Goal: Task Accomplishment & Management: Use online tool/utility

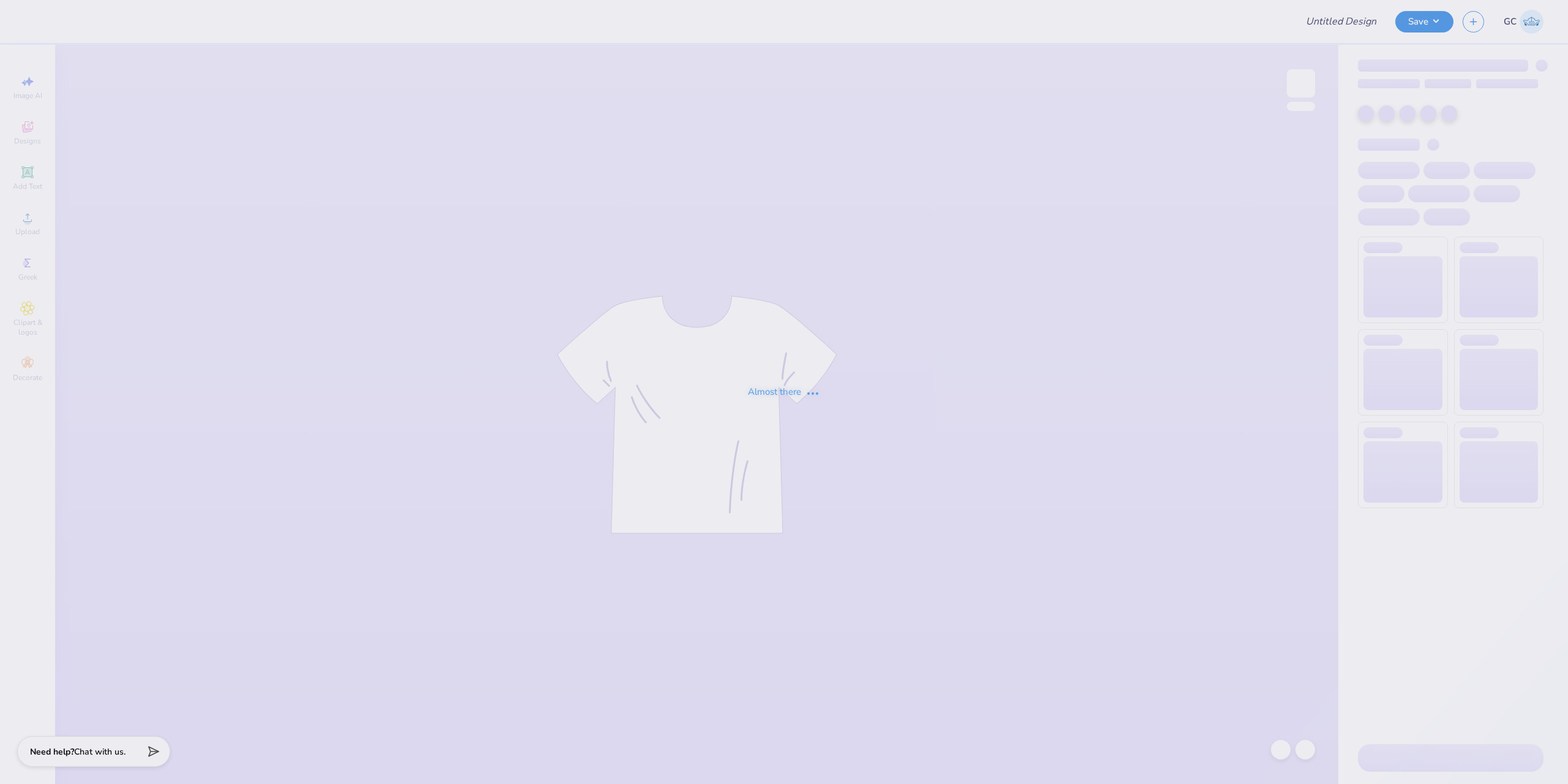
type input "[PERSON_NAME] : [GEOGRAPHIC_DATA][US_STATE]"
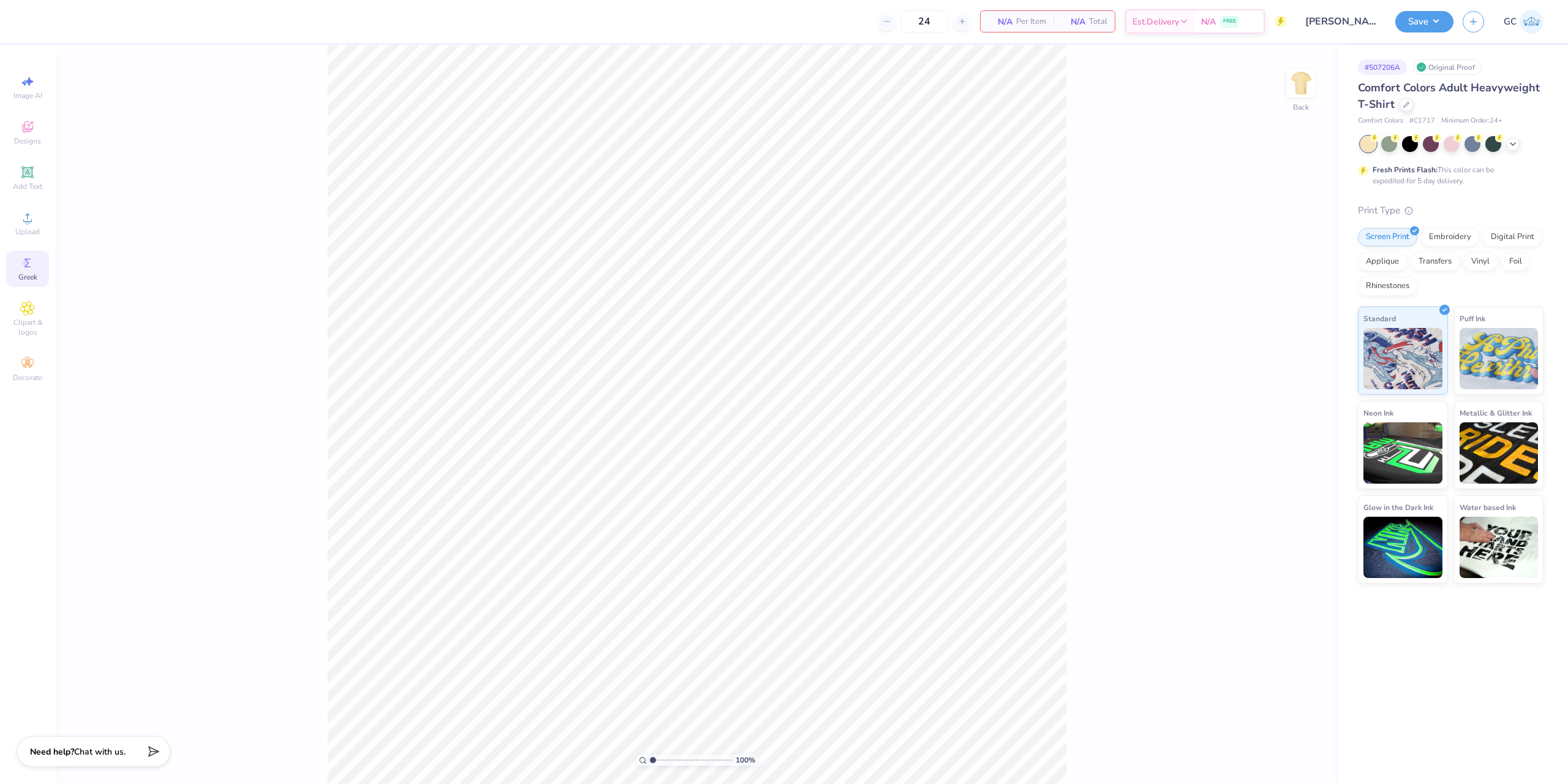
click at [33, 275] on span "Greek" at bounding box center [27, 277] width 19 height 10
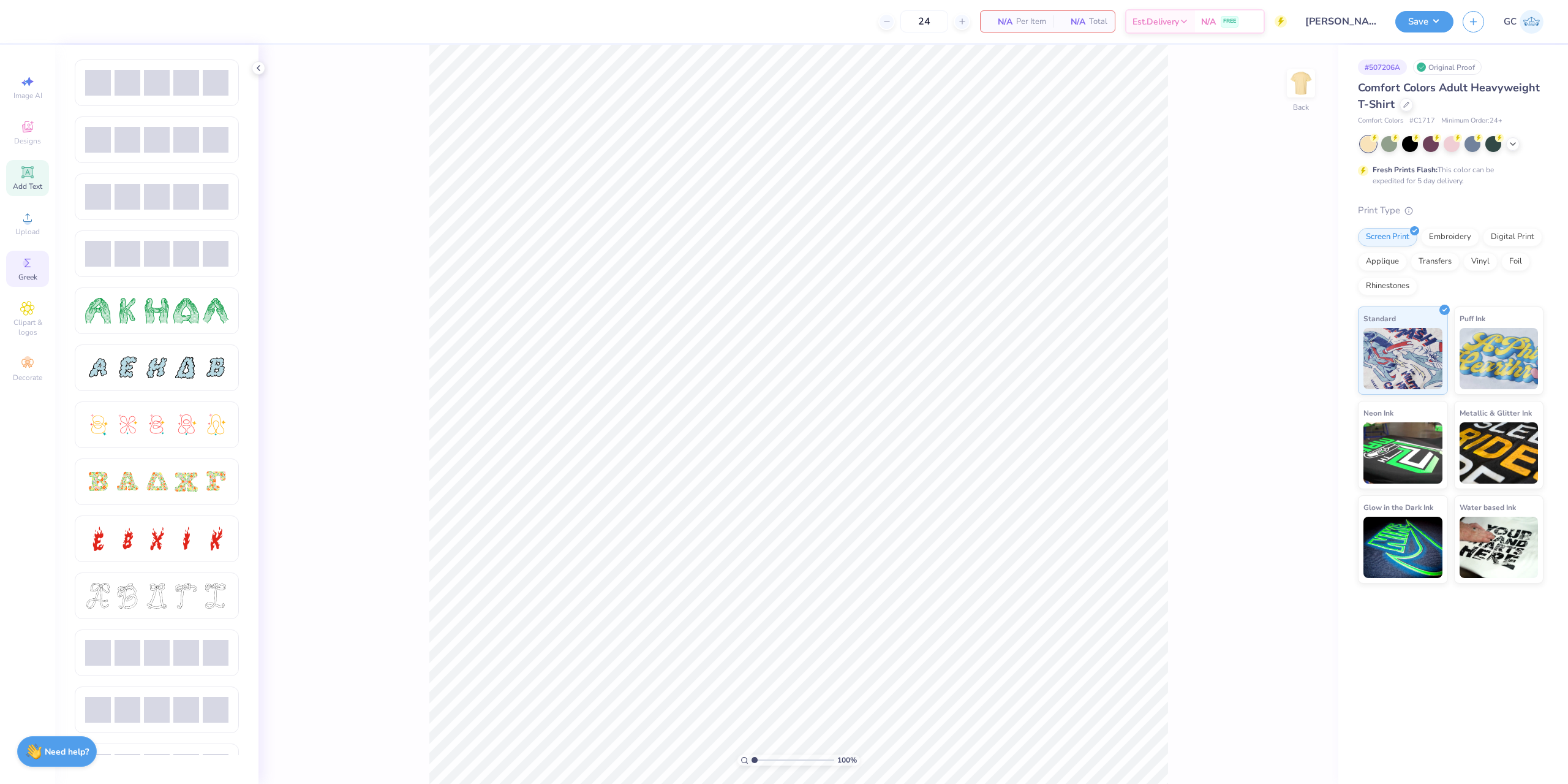
click at [32, 174] on icon at bounding box center [27, 172] width 9 height 9
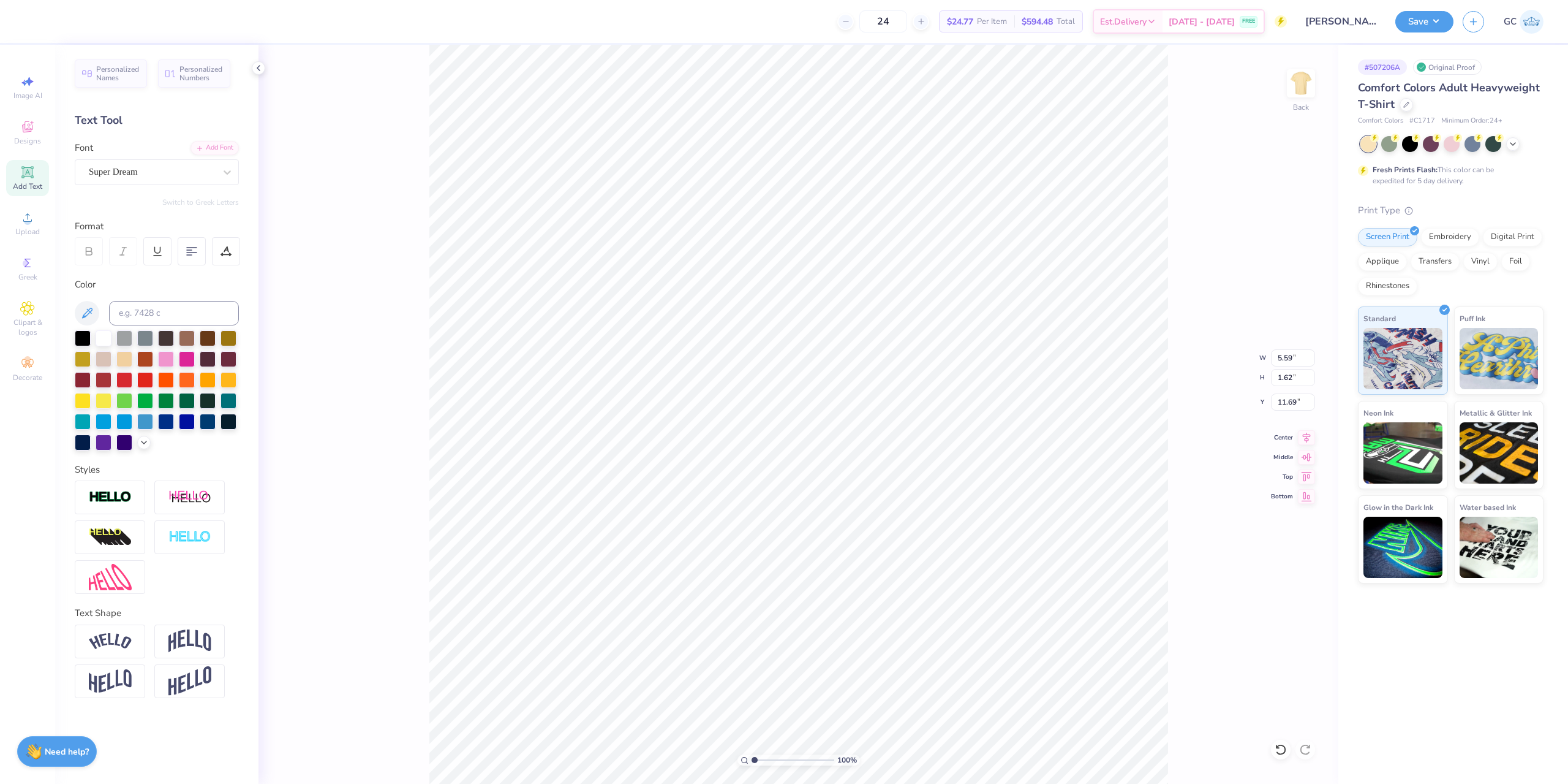
type input "3.00"
click at [187, 420] on div at bounding box center [186, 420] width 16 height 16
type textarea "CHI OMEGA"
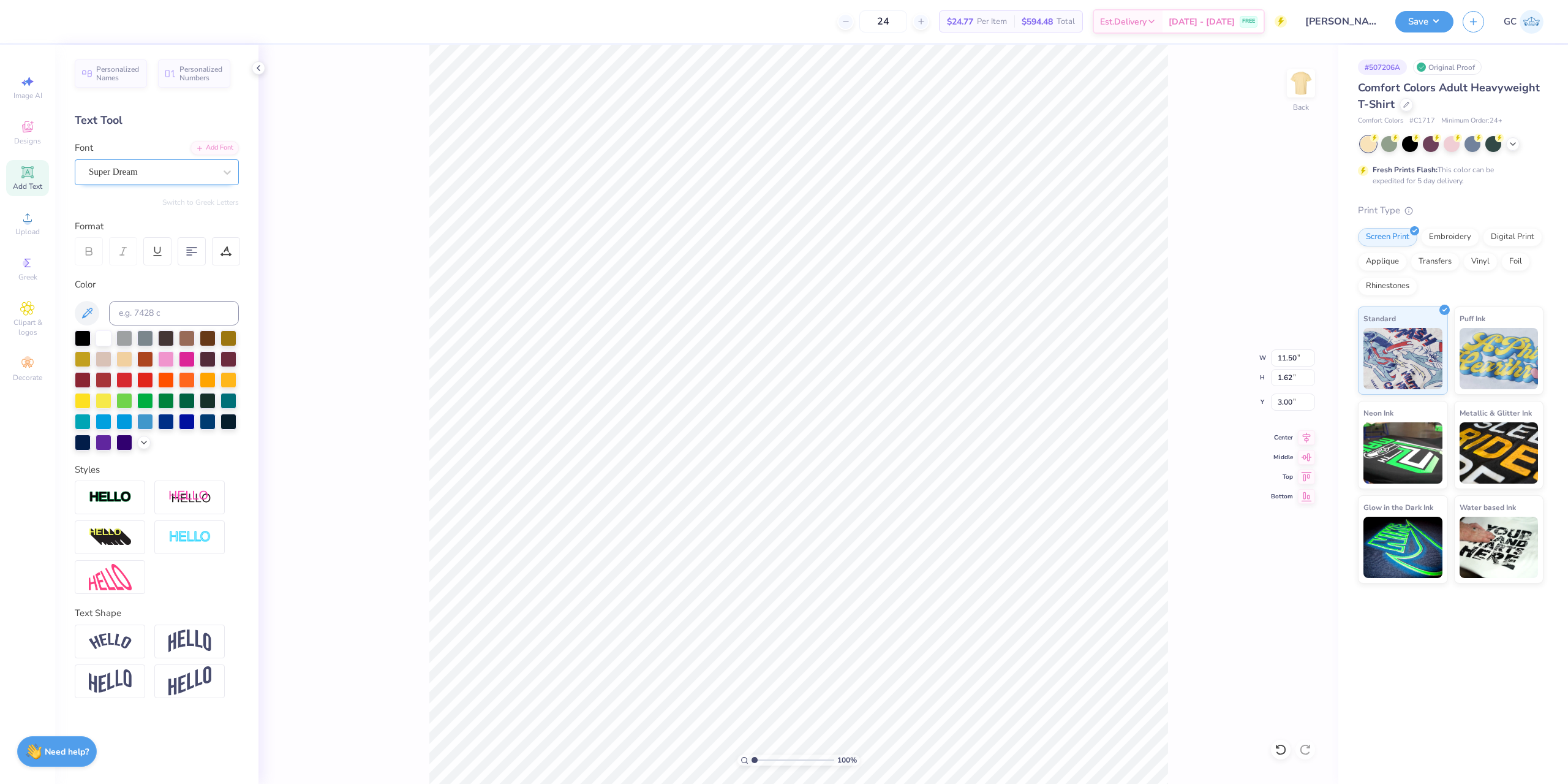
click at [186, 169] on div "Super Dream" at bounding box center [152, 172] width 129 height 19
click at [25, 138] on span "Designs" at bounding box center [27, 141] width 27 height 10
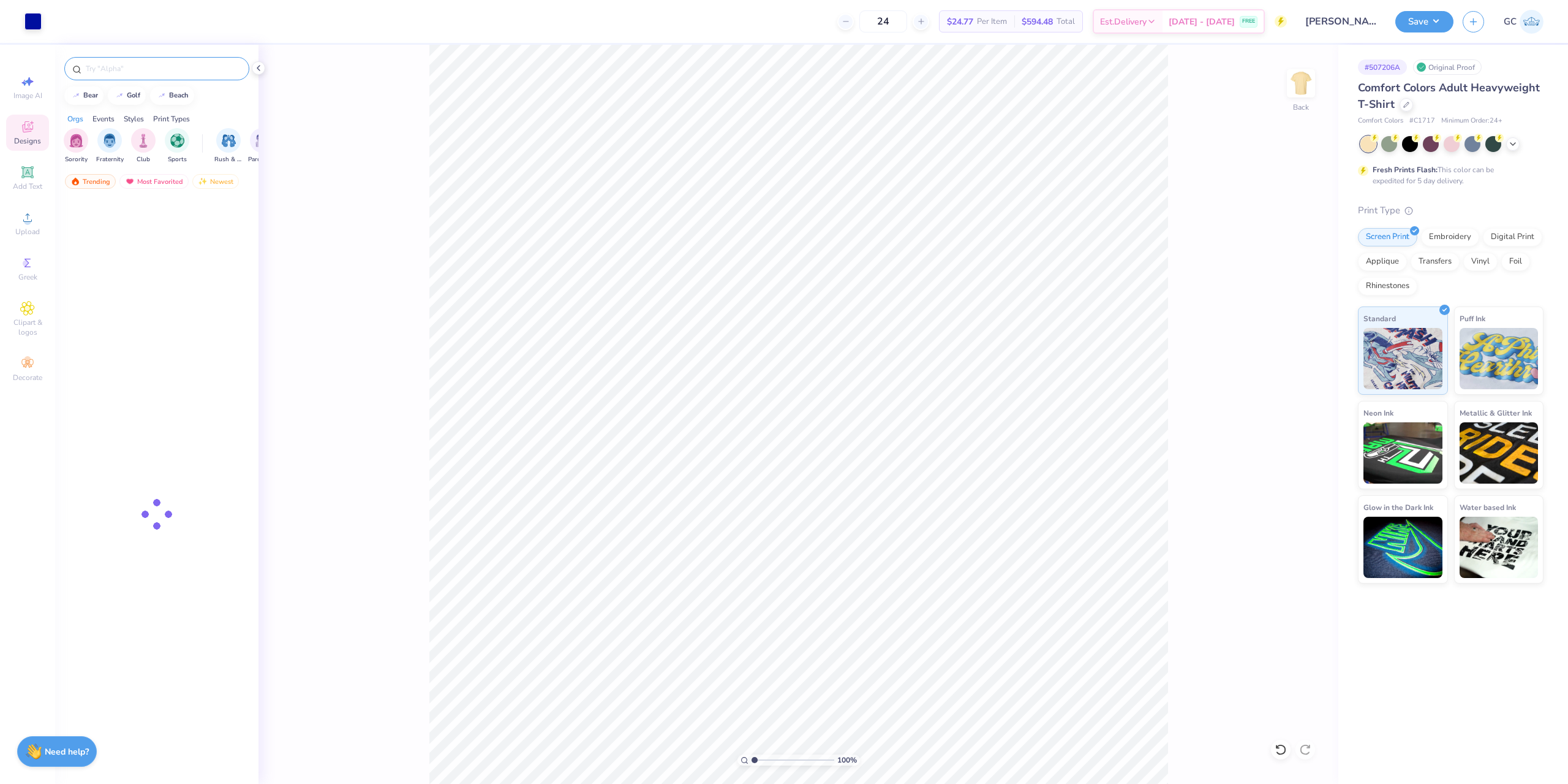
click at [140, 72] on input "text" at bounding box center [162, 68] width 157 height 12
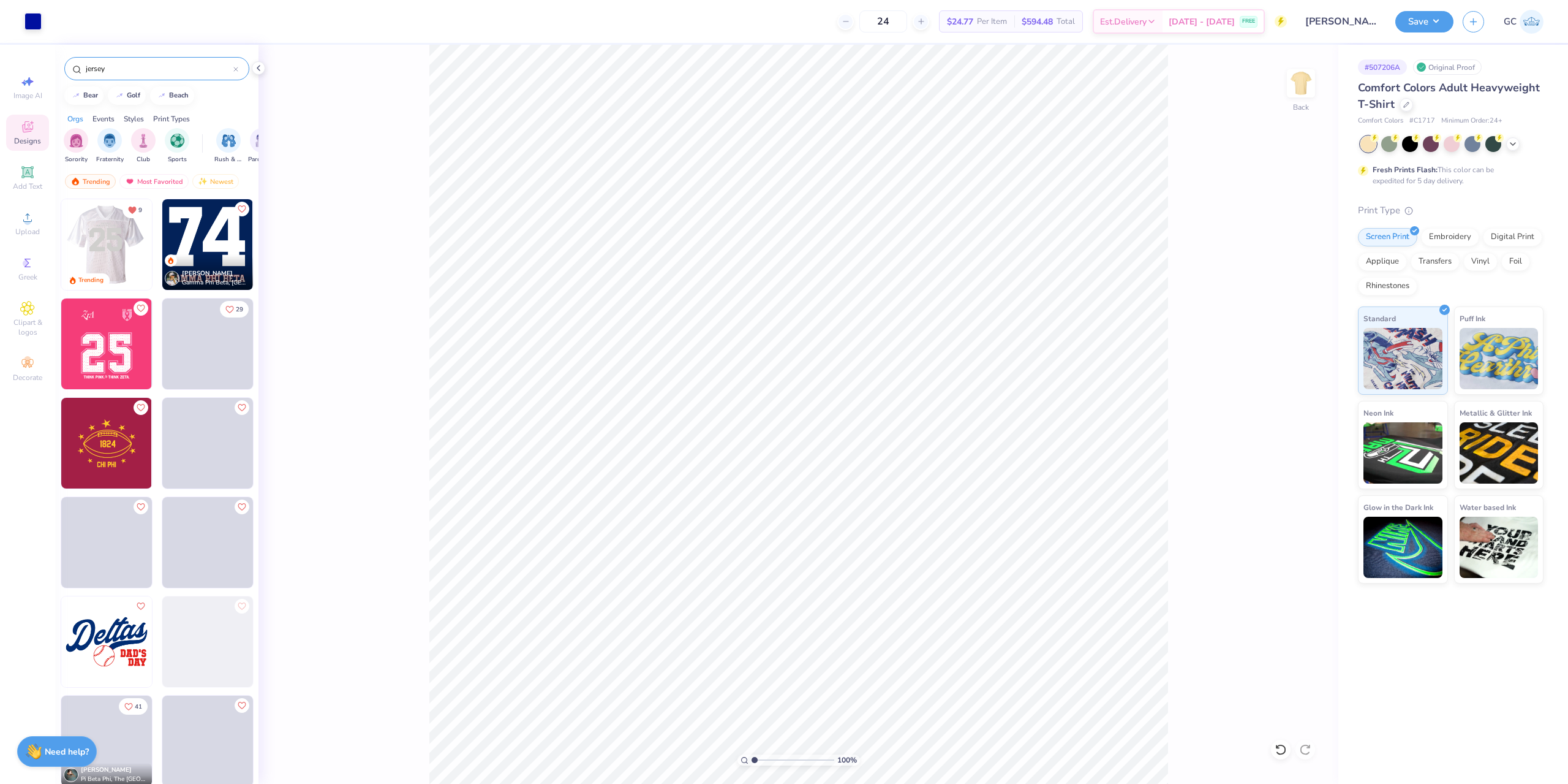
type input "jersey"
click at [98, 241] on img at bounding box center [105, 244] width 91 height 91
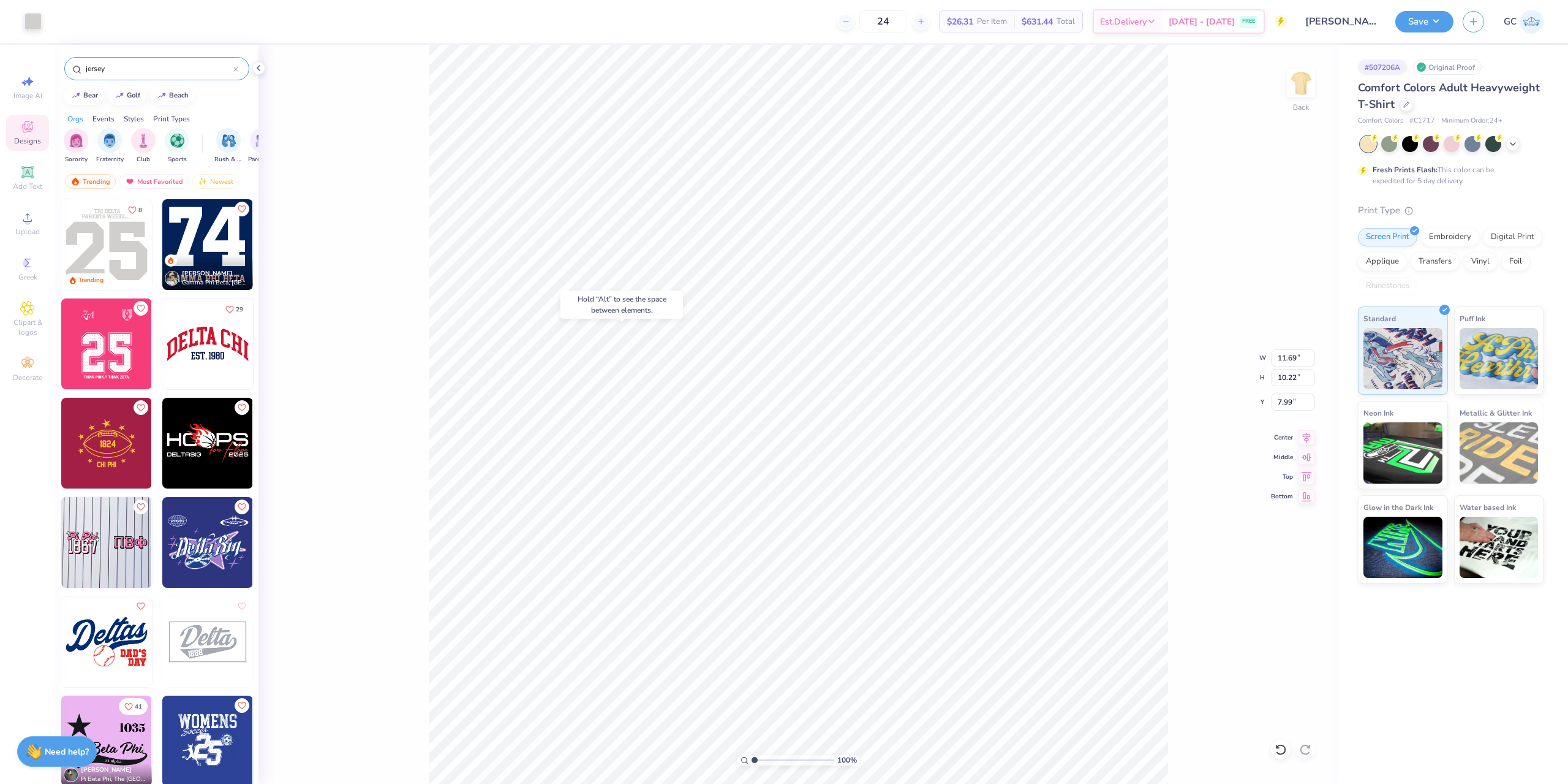
type input "7.99"
type input "11.50"
type input "1.62"
type input "3.00"
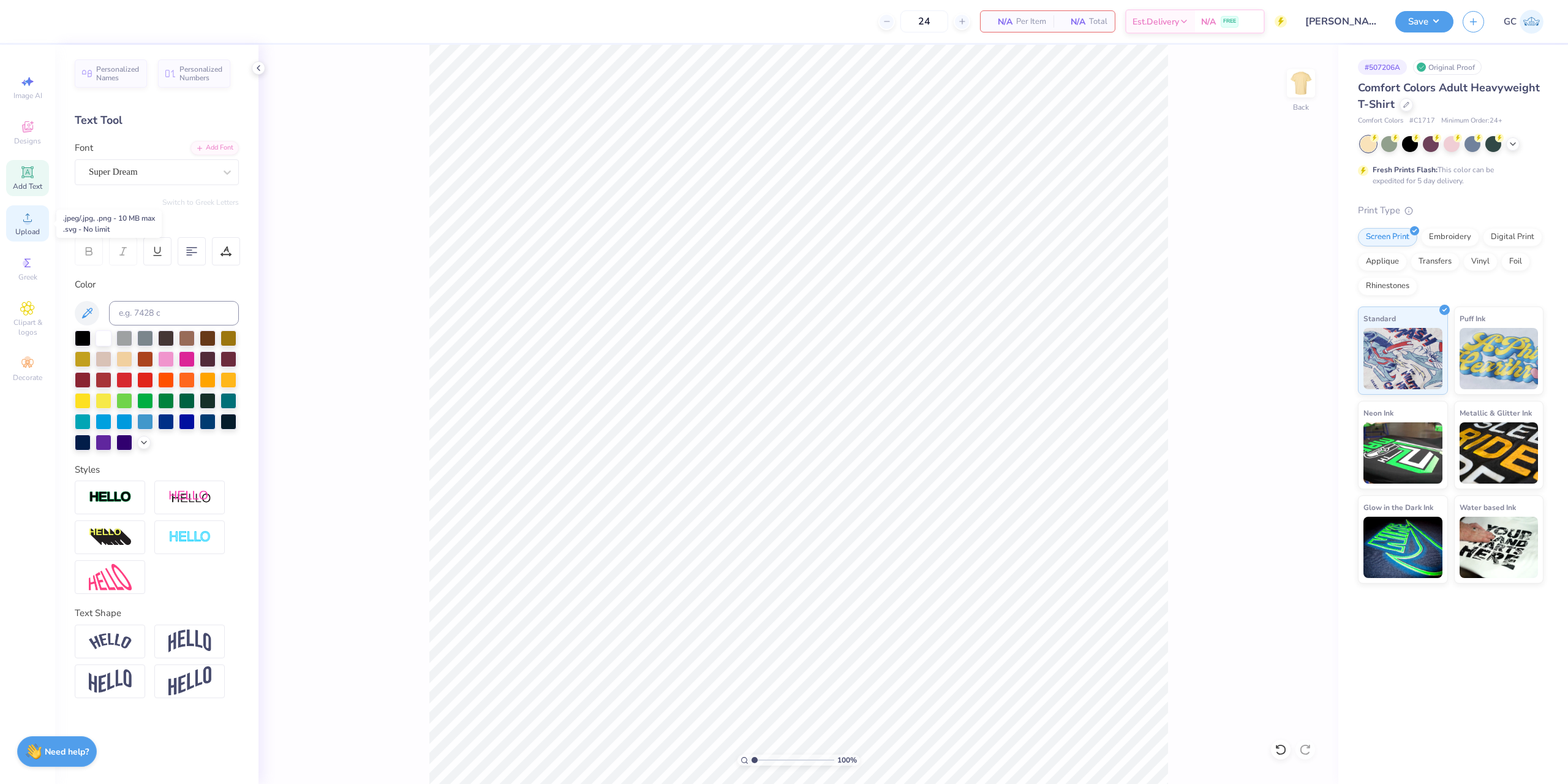
click at [27, 226] on div "Upload" at bounding box center [27, 223] width 43 height 36
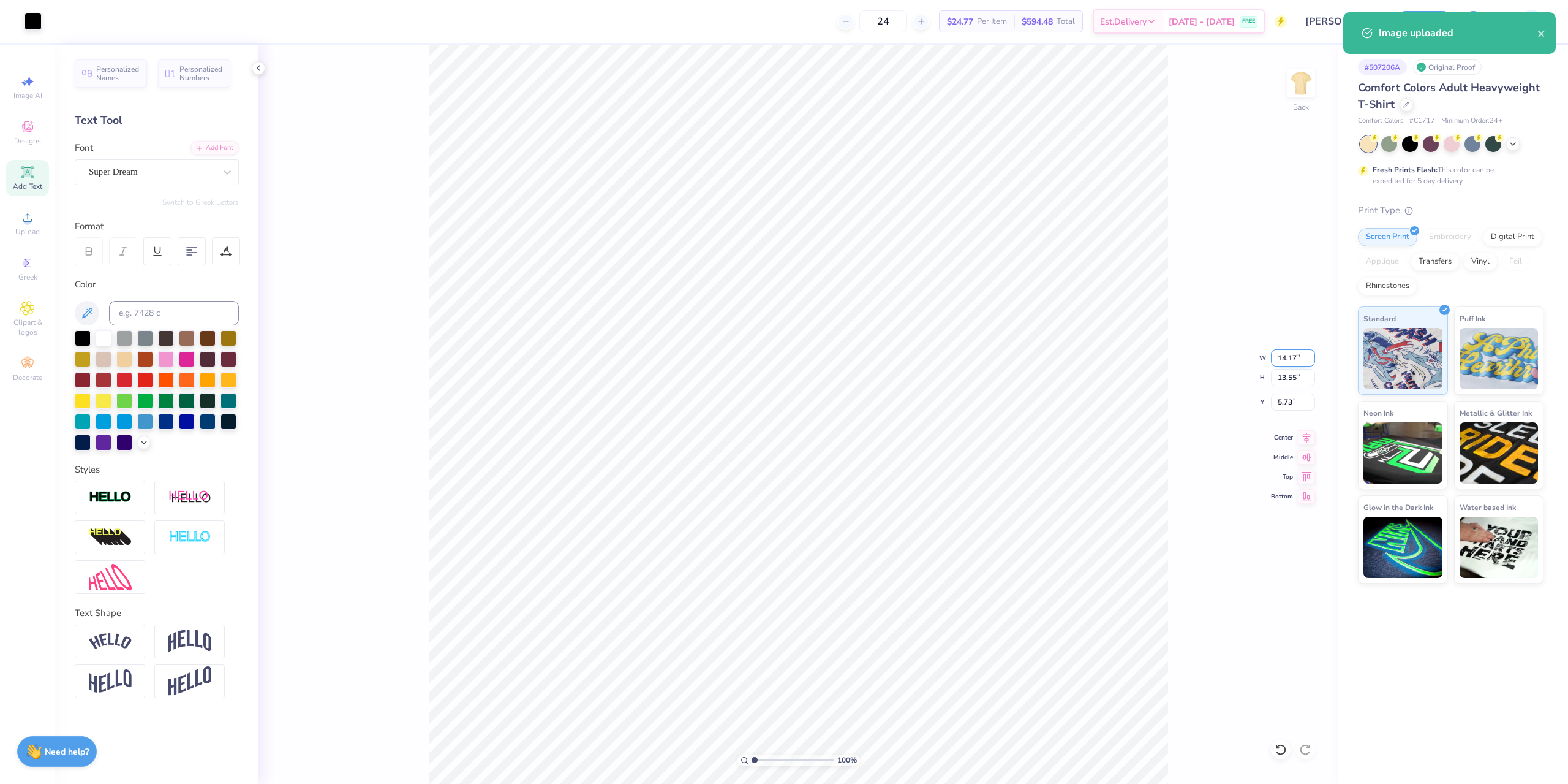
drag, startPoint x: 1277, startPoint y: 359, endPoint x: 1296, endPoint y: 361, distance: 19.1
click at [1296, 361] on input "14.17" at bounding box center [1292, 358] width 44 height 17
type input "11.00"
type input "10.51"
type input "3.00"
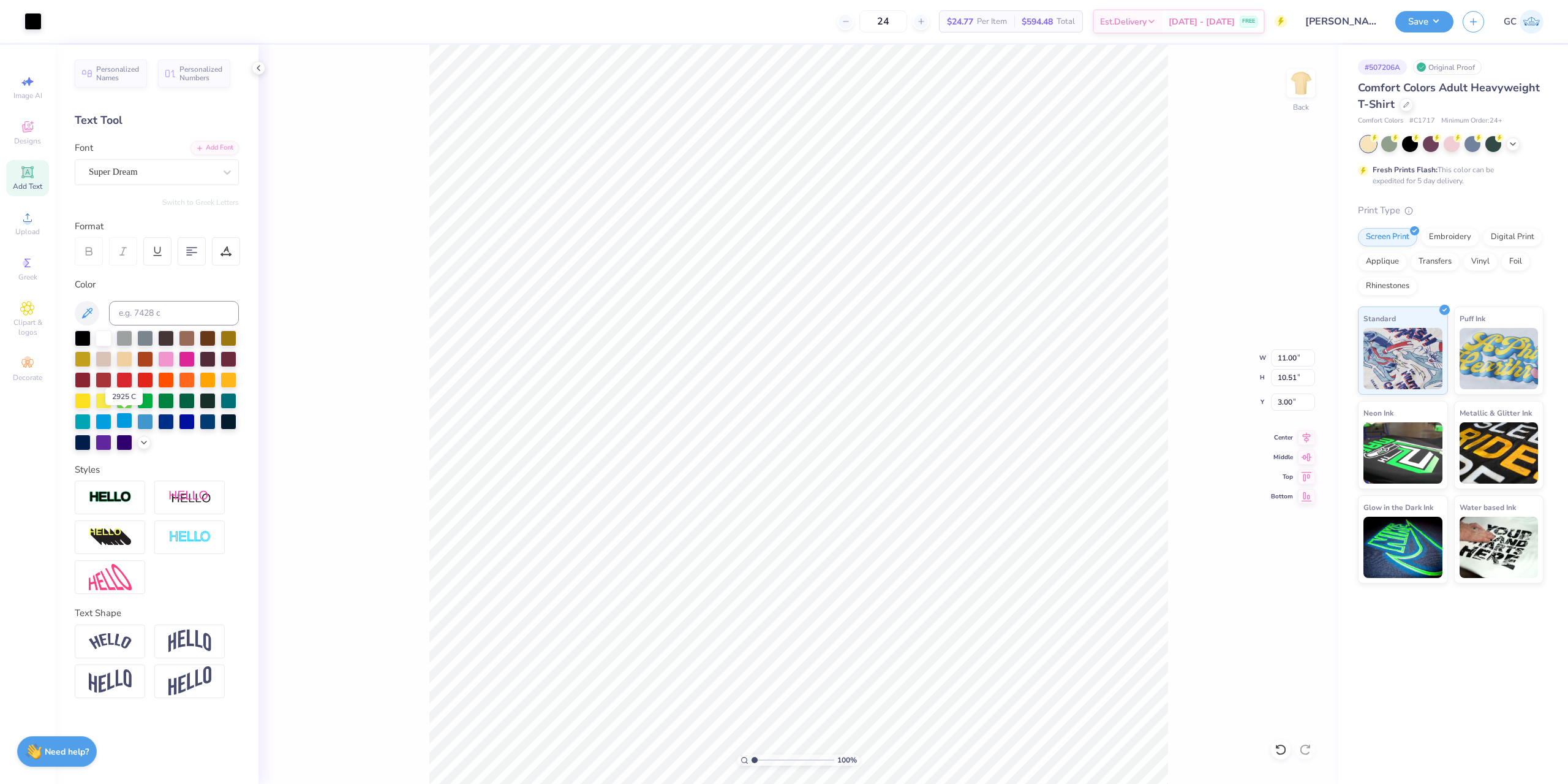
click at [128, 423] on div at bounding box center [124, 420] width 16 height 16
click at [30, 15] on div at bounding box center [33, 20] width 17 height 17
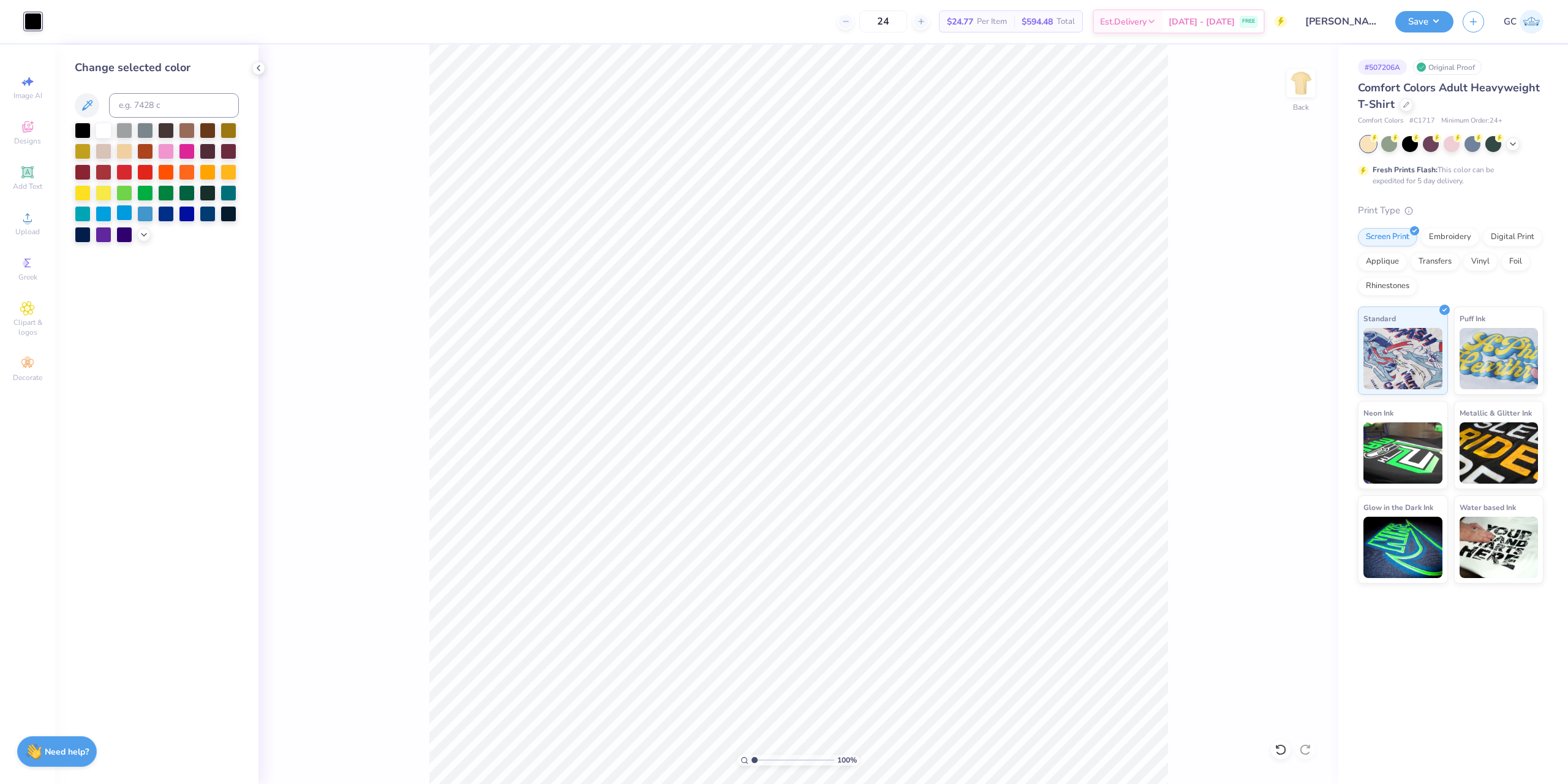
click at [123, 209] on div at bounding box center [124, 212] width 16 height 16
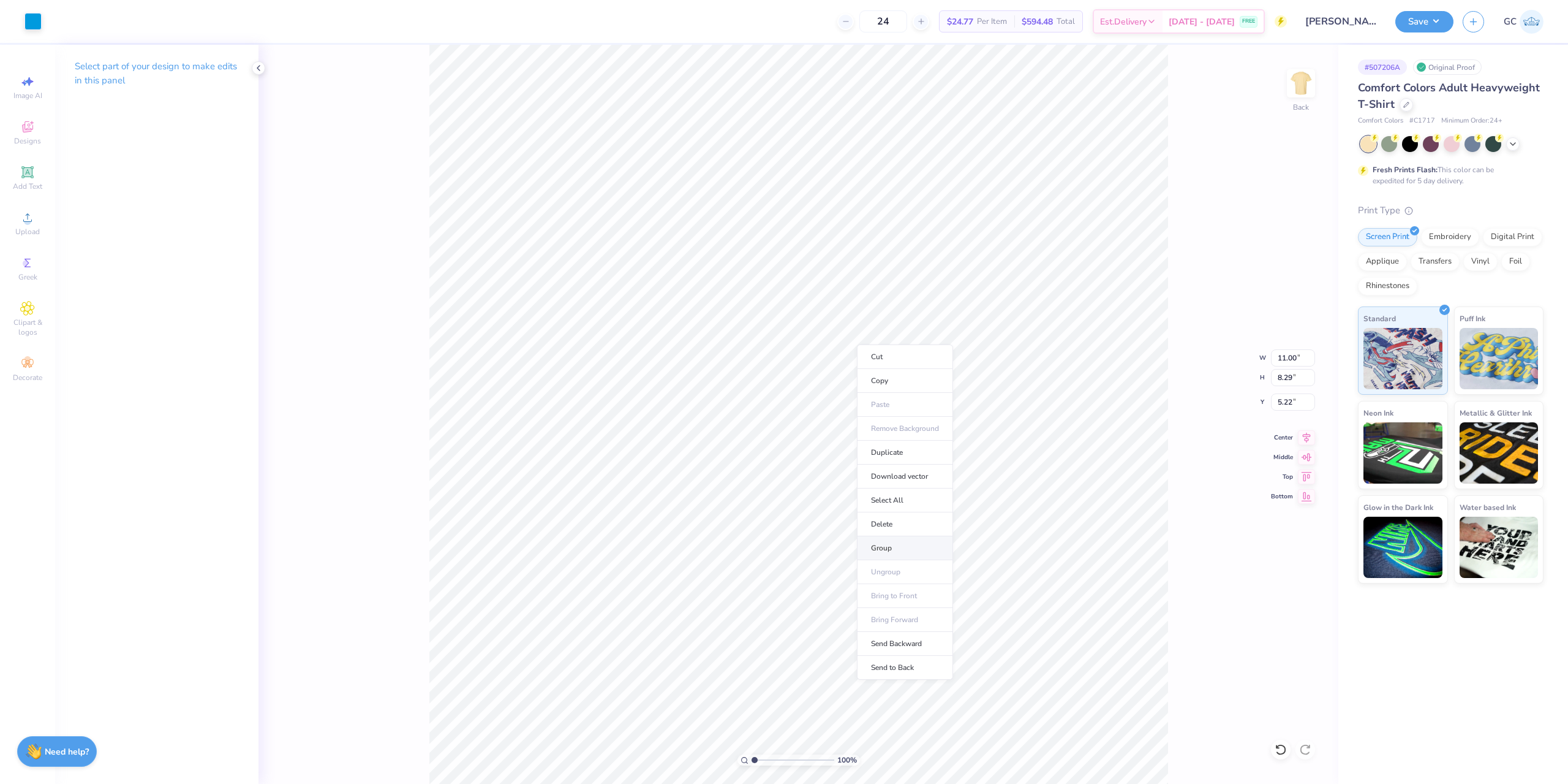
click at [904, 546] on li "Group" at bounding box center [905, 548] width 96 height 24
type input "5.53"
click at [837, 443] on li "Group" at bounding box center [853, 439] width 96 height 24
click at [1313, 436] on icon at bounding box center [1307, 435] width 17 height 15
type input "11.00"
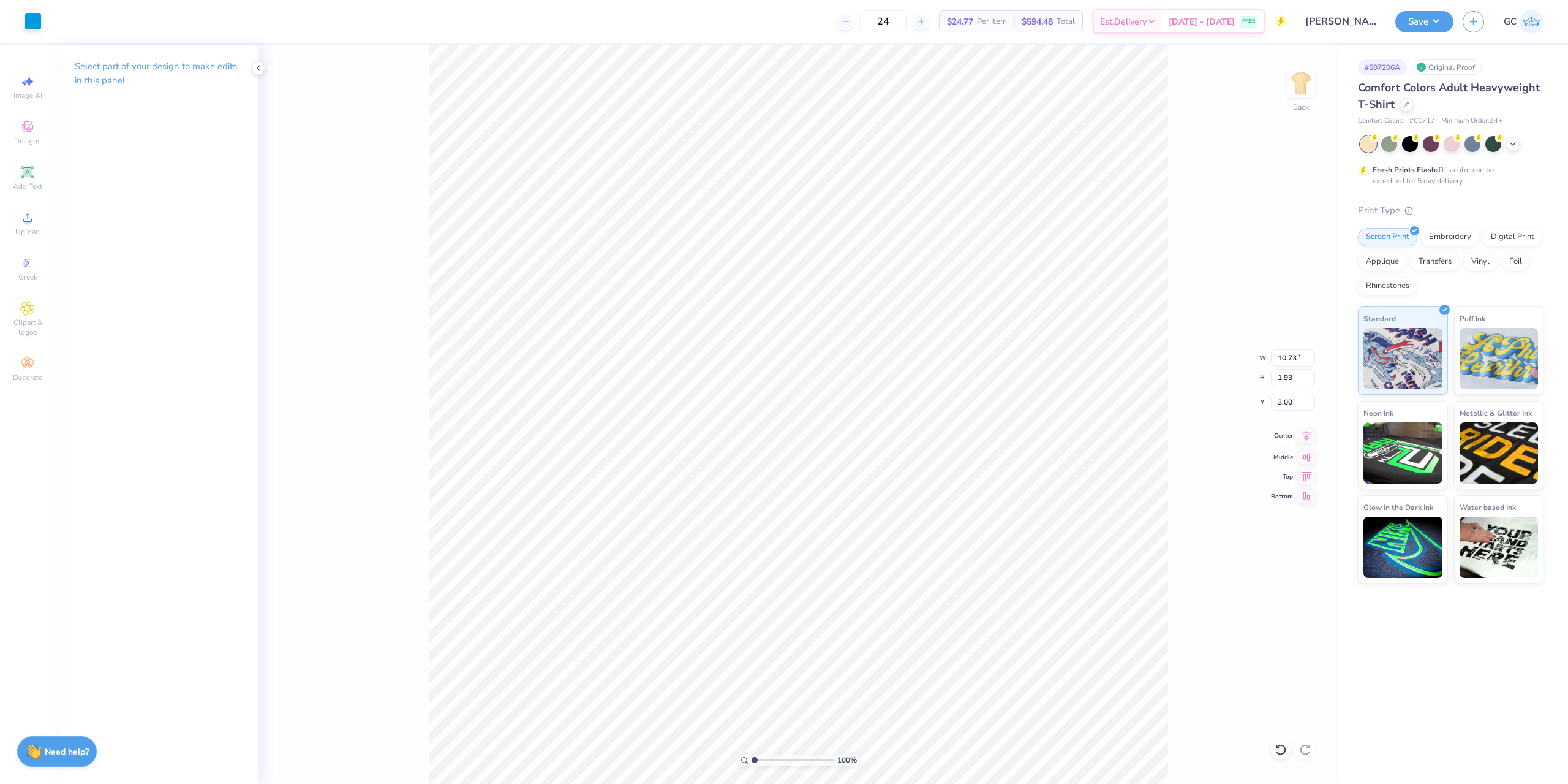
type input "8.29"
type input "5.53"
click at [1307, 440] on icon at bounding box center [1307, 435] width 8 height 11
click at [1437, 25] on button "Save" at bounding box center [1424, 20] width 58 height 22
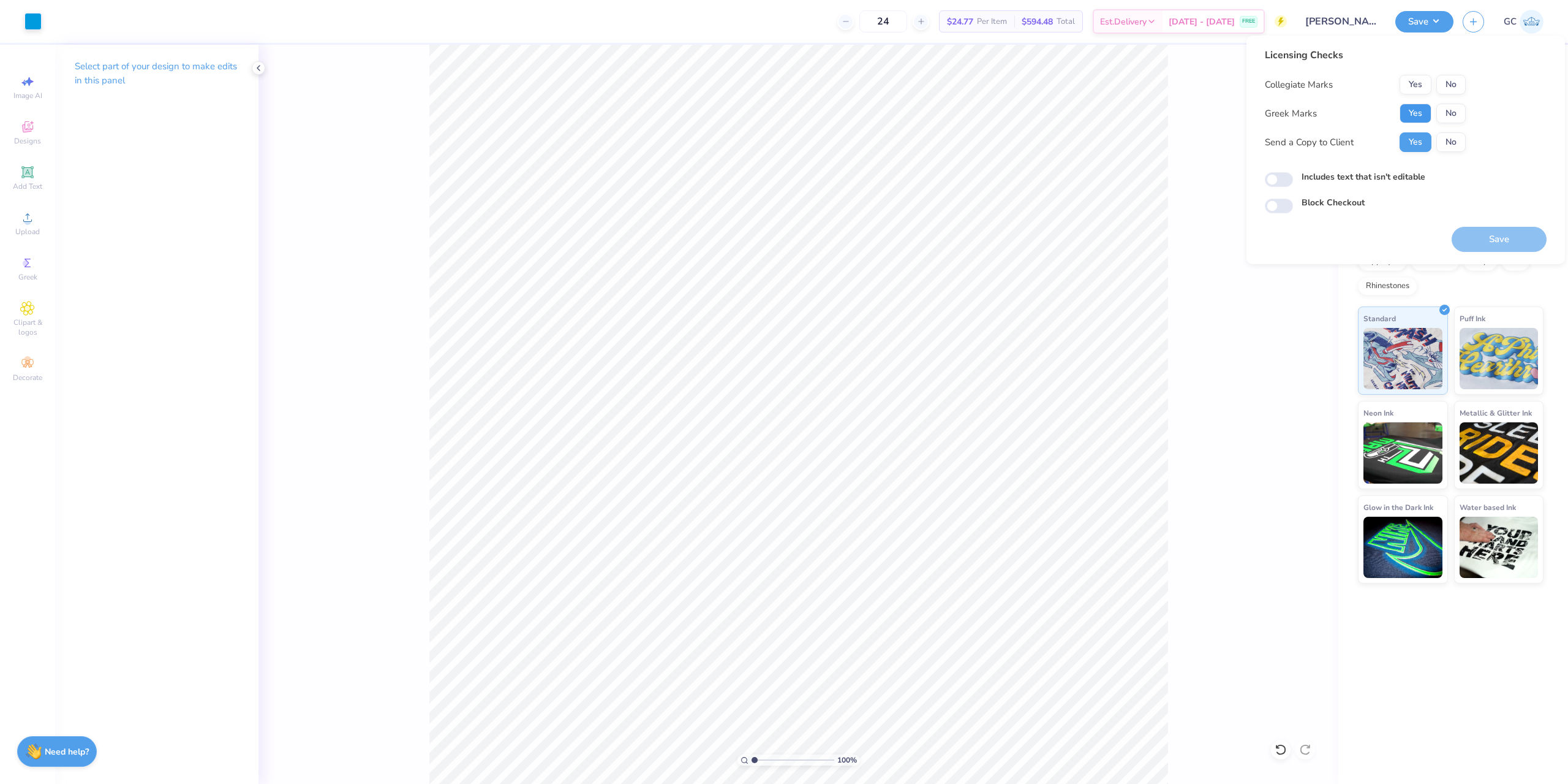
click at [1418, 117] on button "Yes" at bounding box center [1415, 113] width 32 height 20
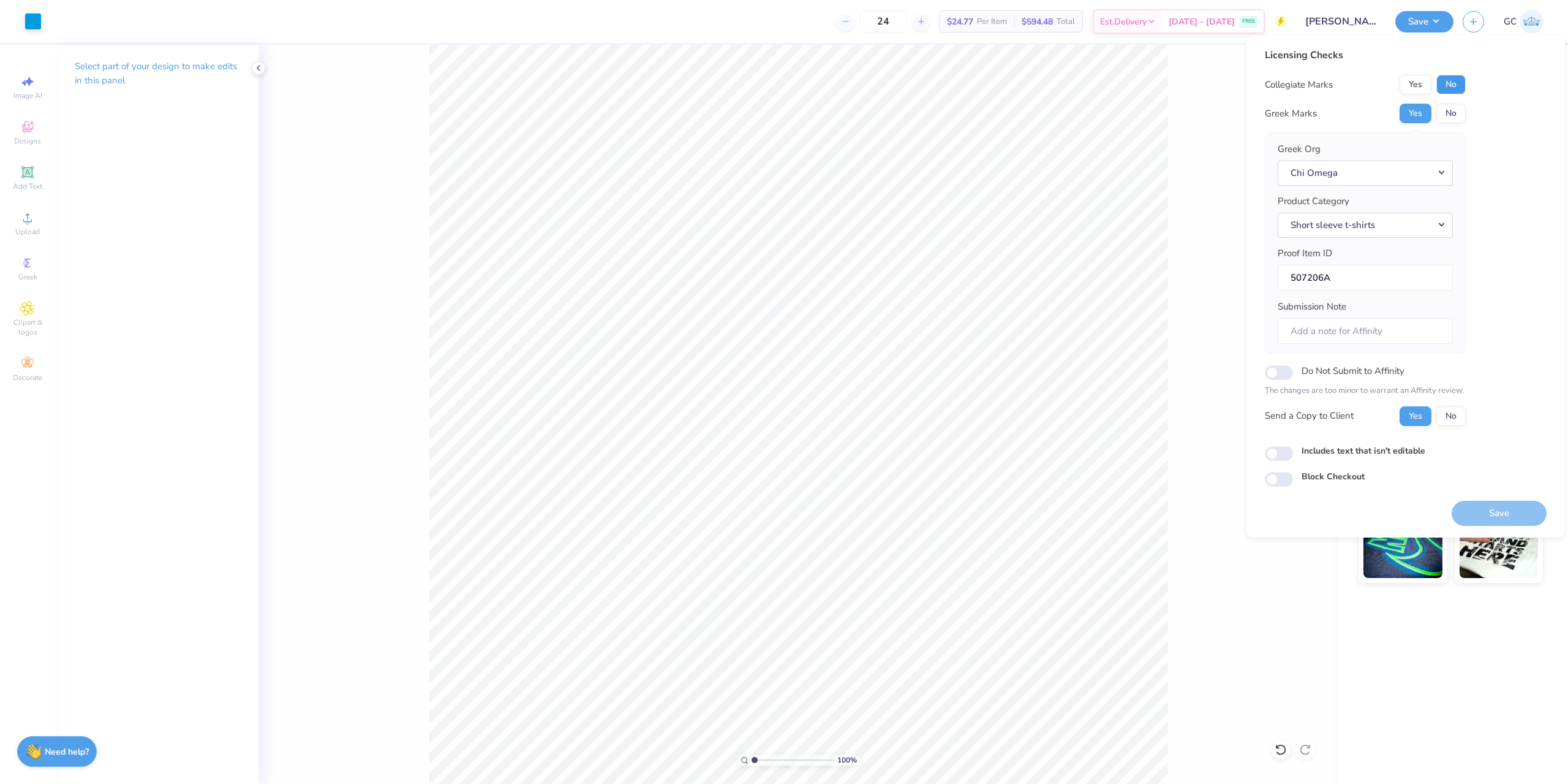
click at [1448, 84] on button "No" at bounding box center [1451, 84] width 30 height 20
click at [1509, 521] on button "Save" at bounding box center [1498, 513] width 95 height 25
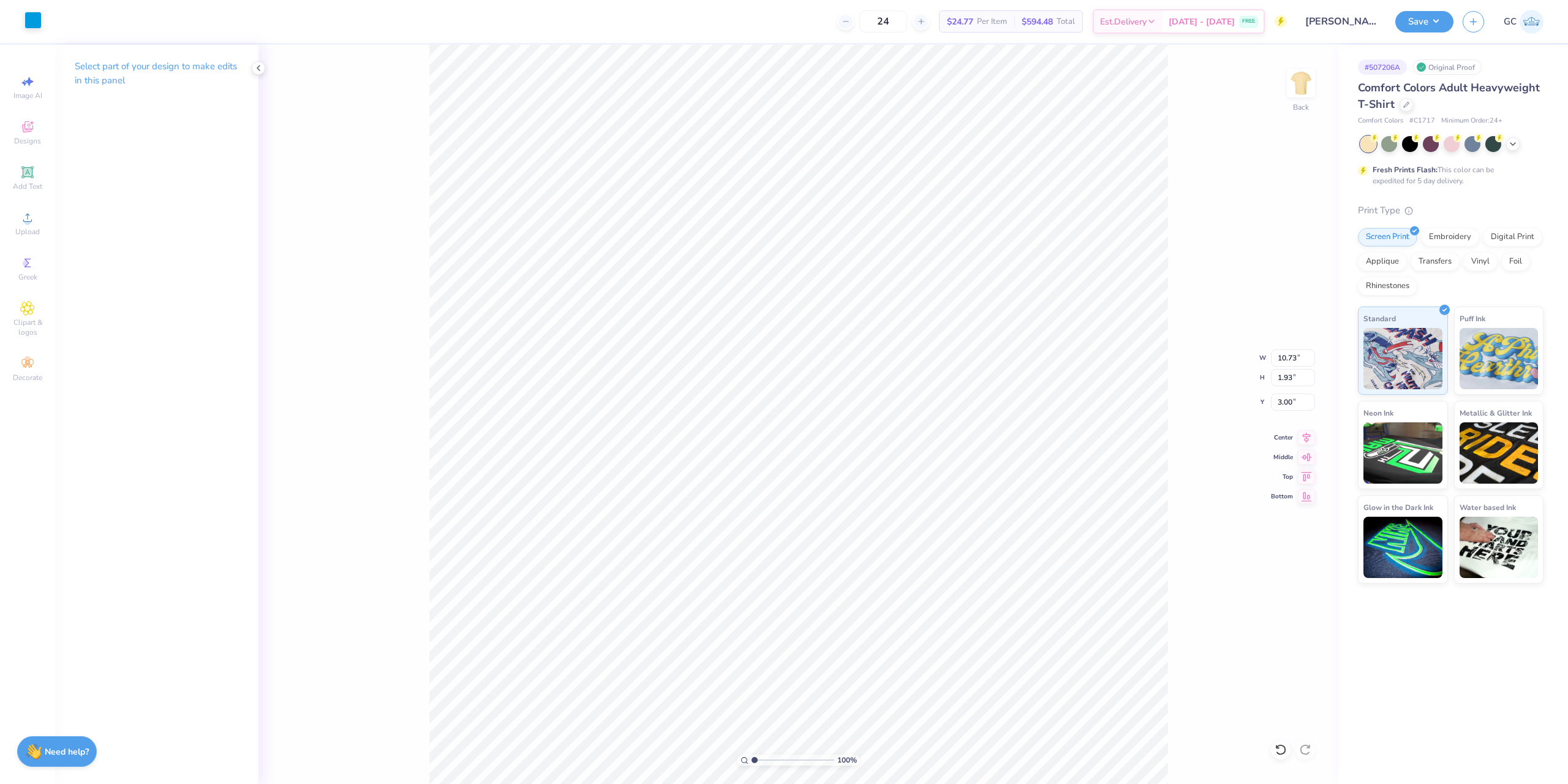
click at [32, 25] on div at bounding box center [33, 20] width 17 height 17
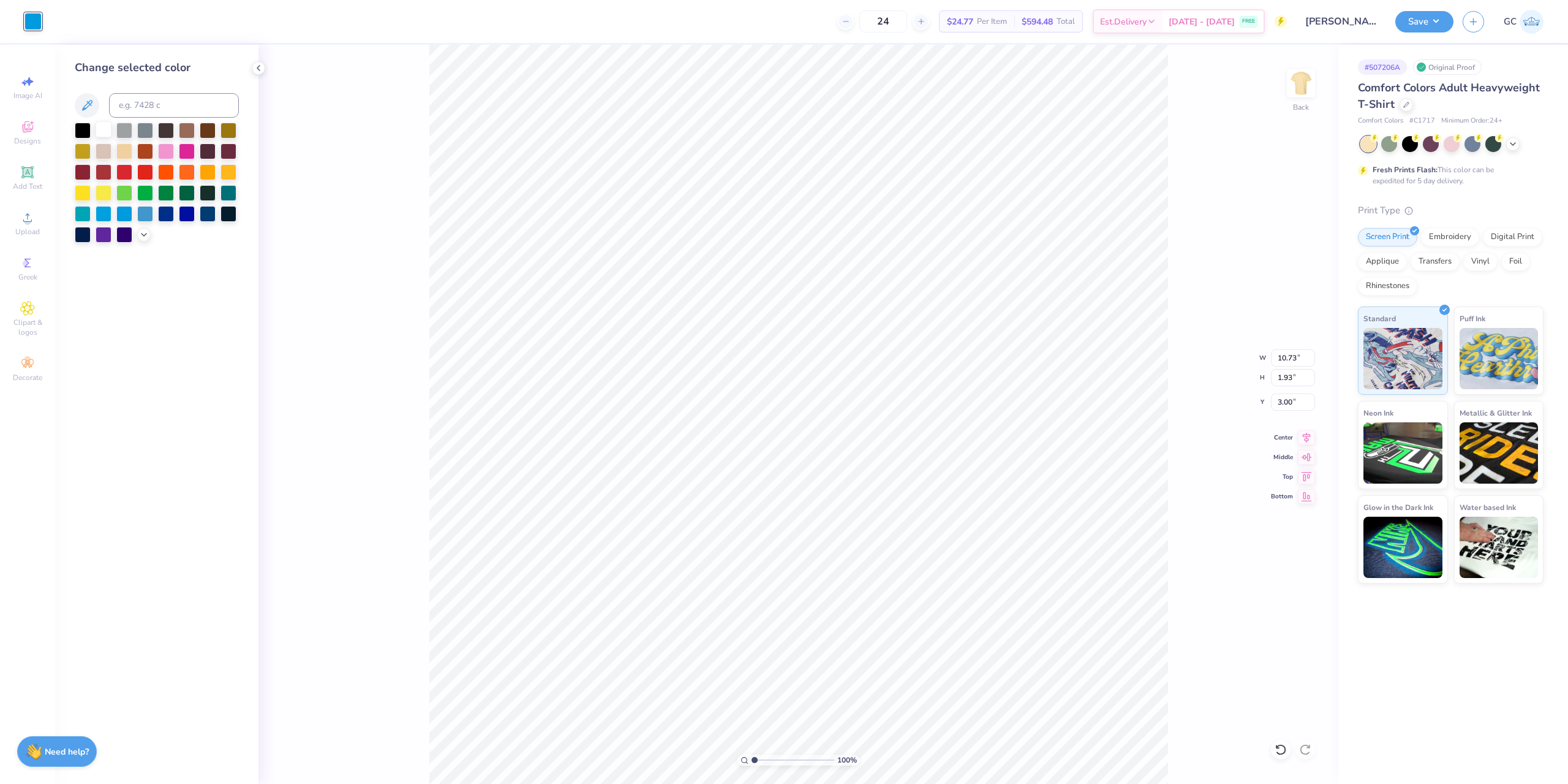
click at [100, 125] on div at bounding box center [103, 129] width 16 height 16
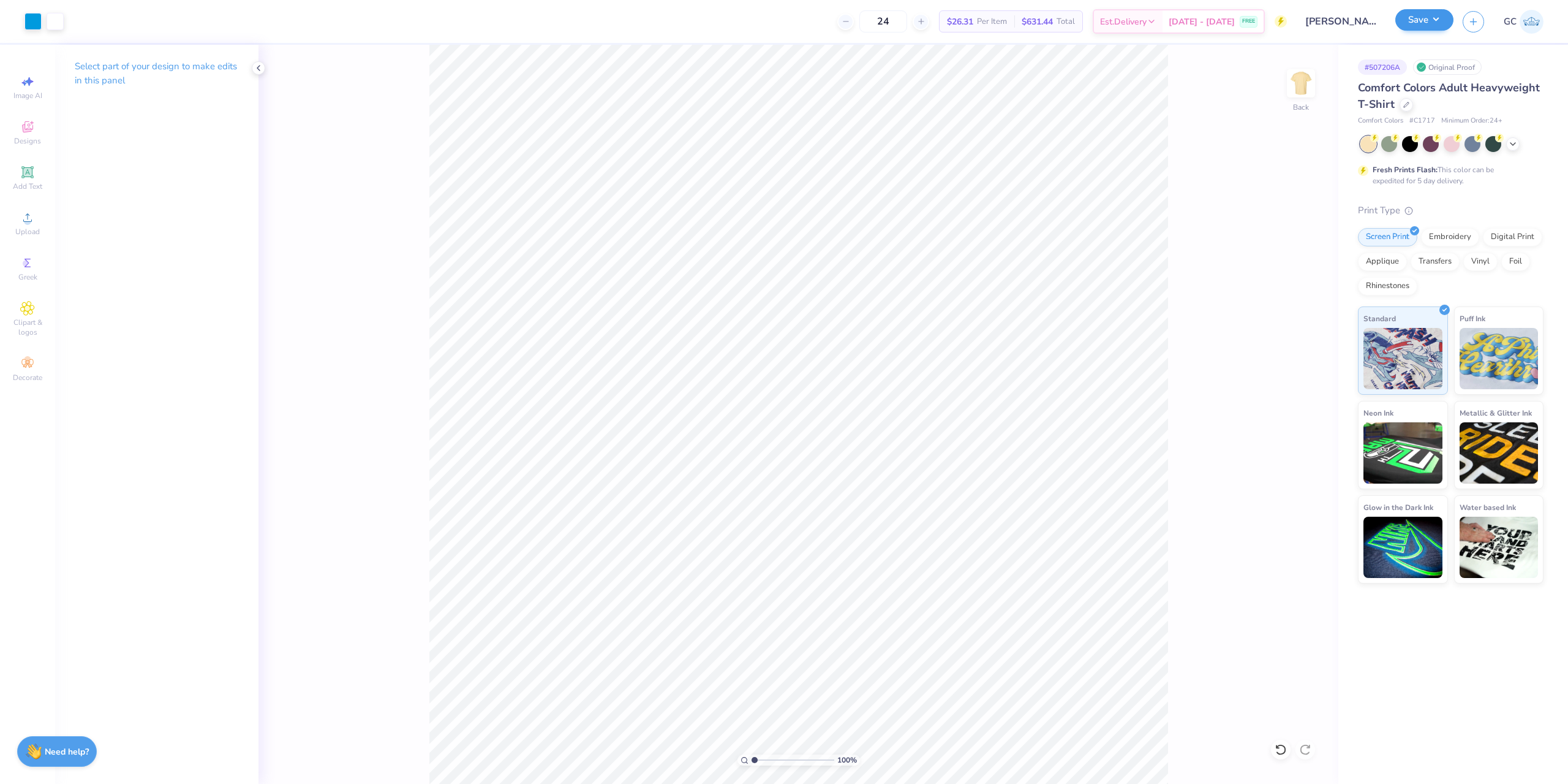
drag, startPoint x: 1446, startPoint y: 3, endPoint x: 1447, endPoint y: 12, distance: 9.1
click at [1447, 3] on div "Save GC" at bounding box center [1482, 21] width 173 height 43
click at [1446, 15] on button "Save" at bounding box center [1424, 20] width 58 height 22
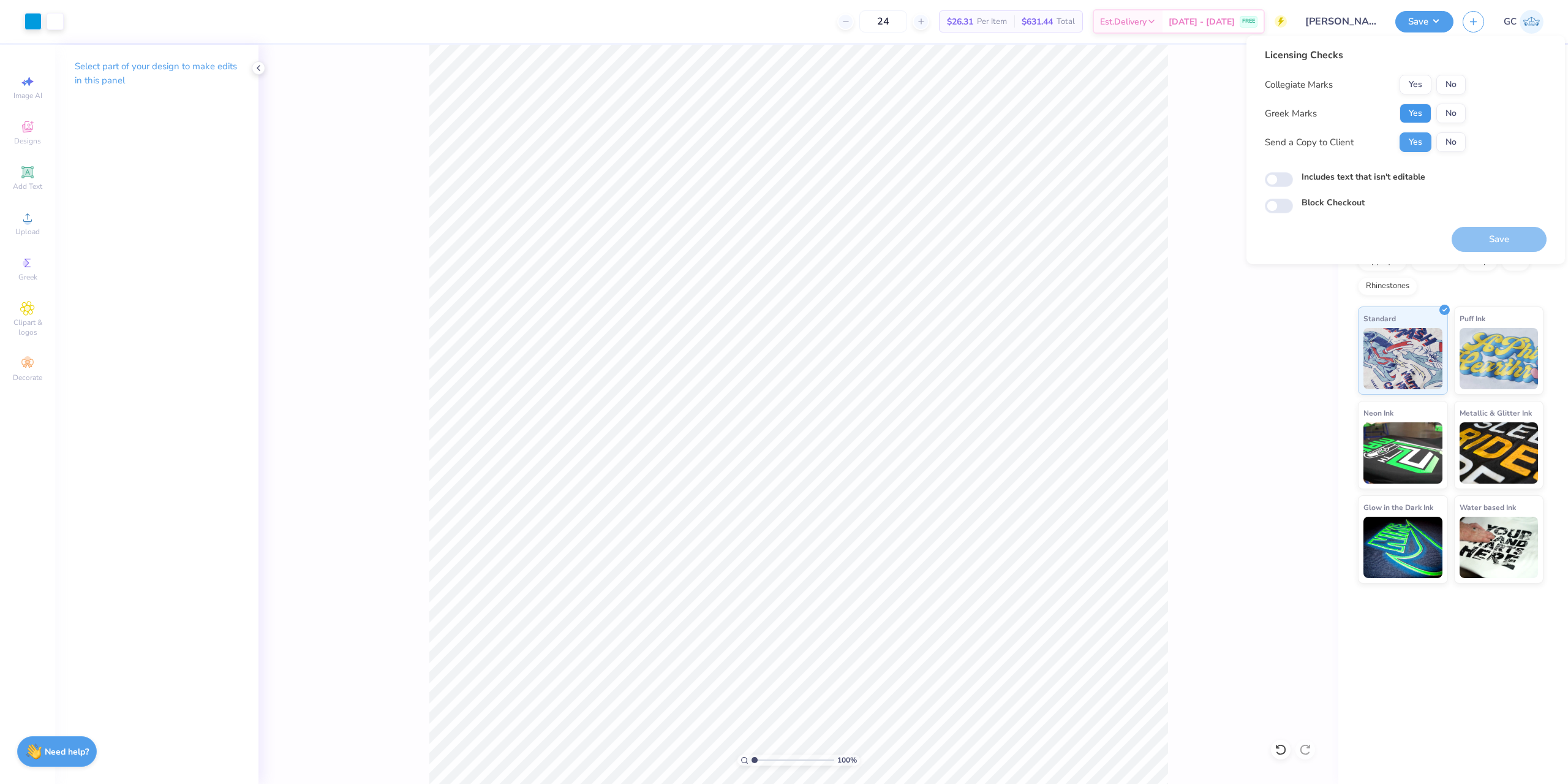
click at [1413, 113] on button "Yes" at bounding box center [1415, 113] width 32 height 20
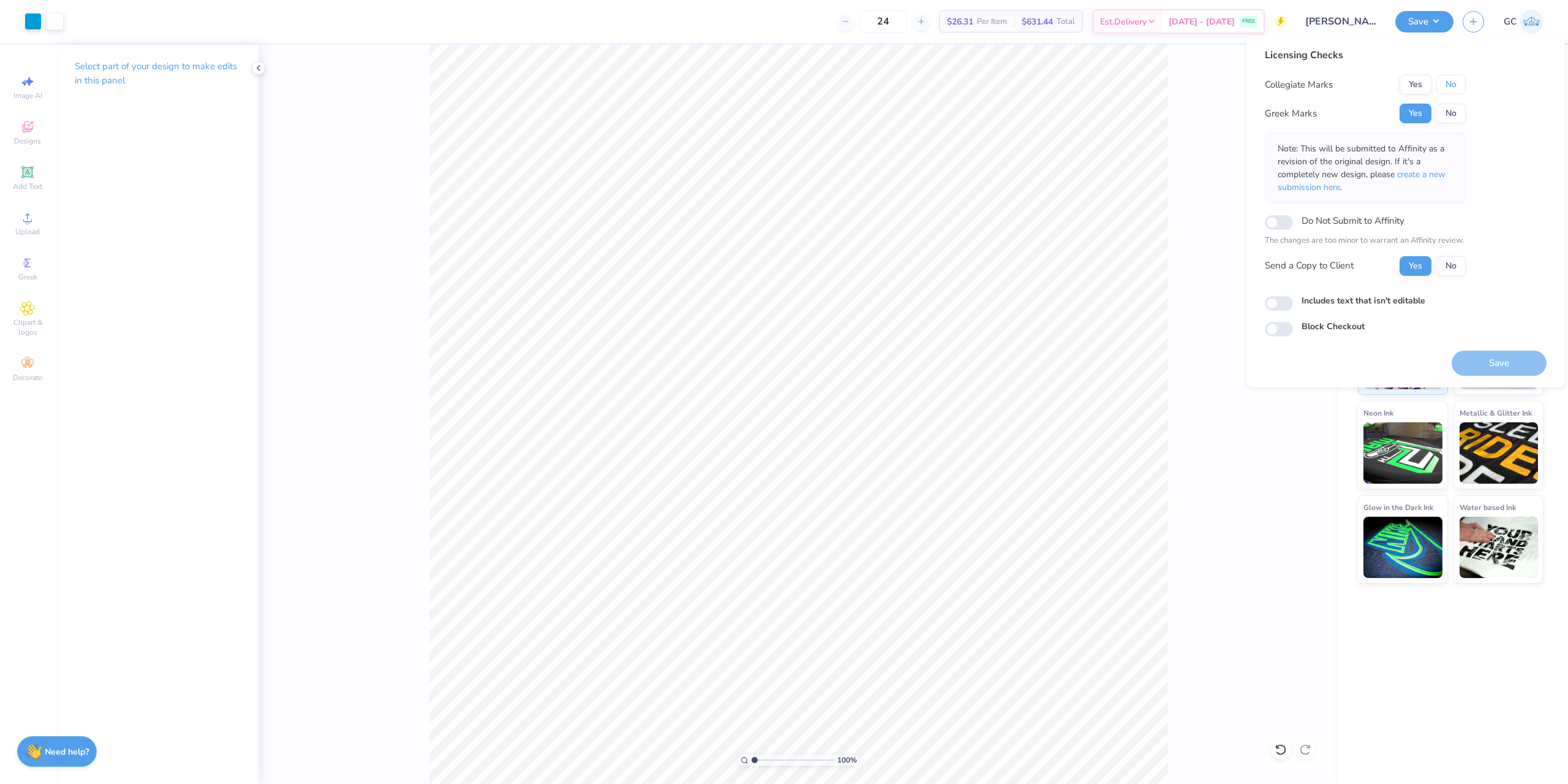
click at [1448, 86] on button "No" at bounding box center [1451, 84] width 30 height 20
click at [1513, 365] on button "Save" at bounding box center [1498, 363] width 95 height 25
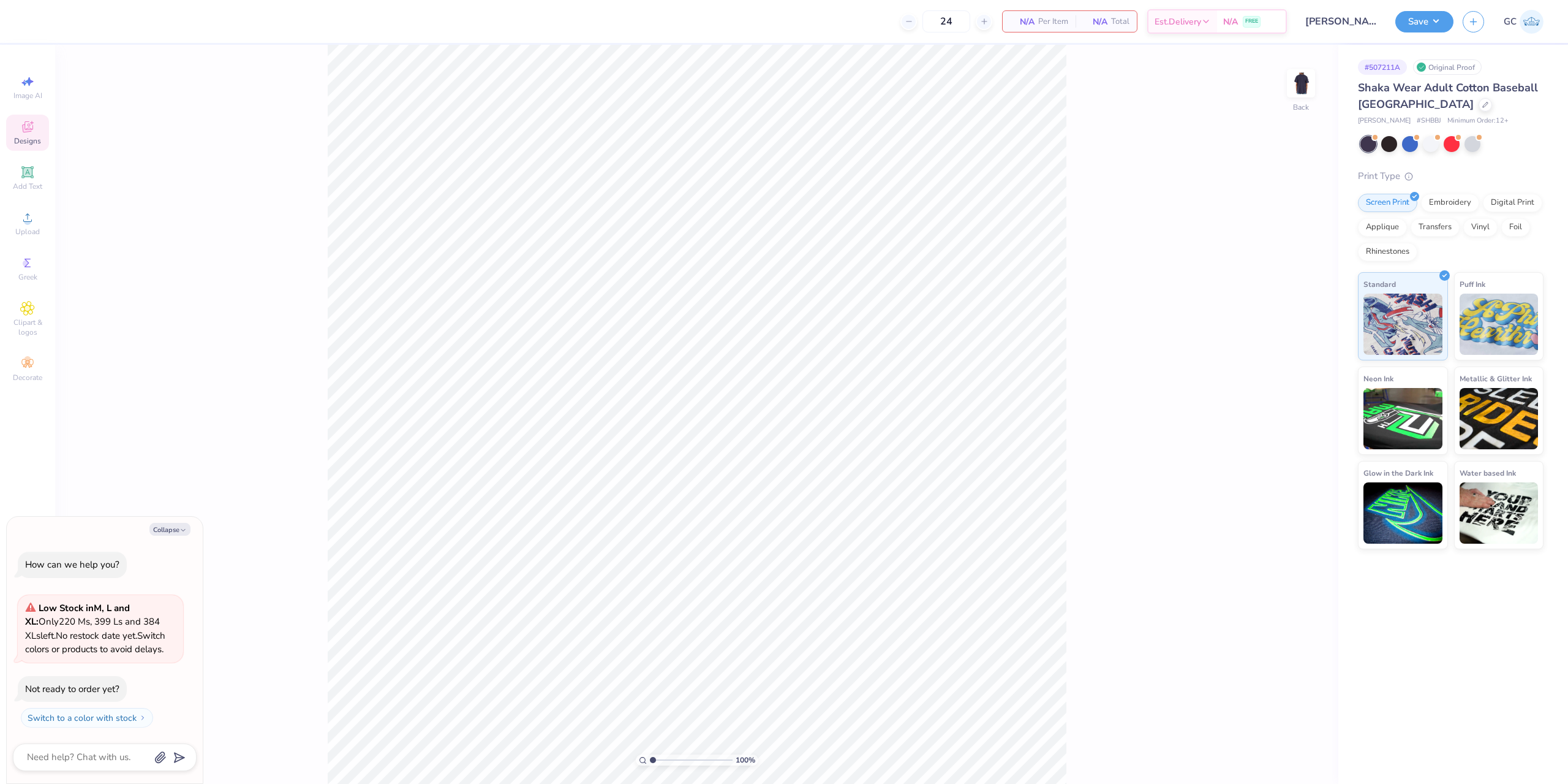
click at [25, 138] on span "Designs" at bounding box center [27, 141] width 27 height 10
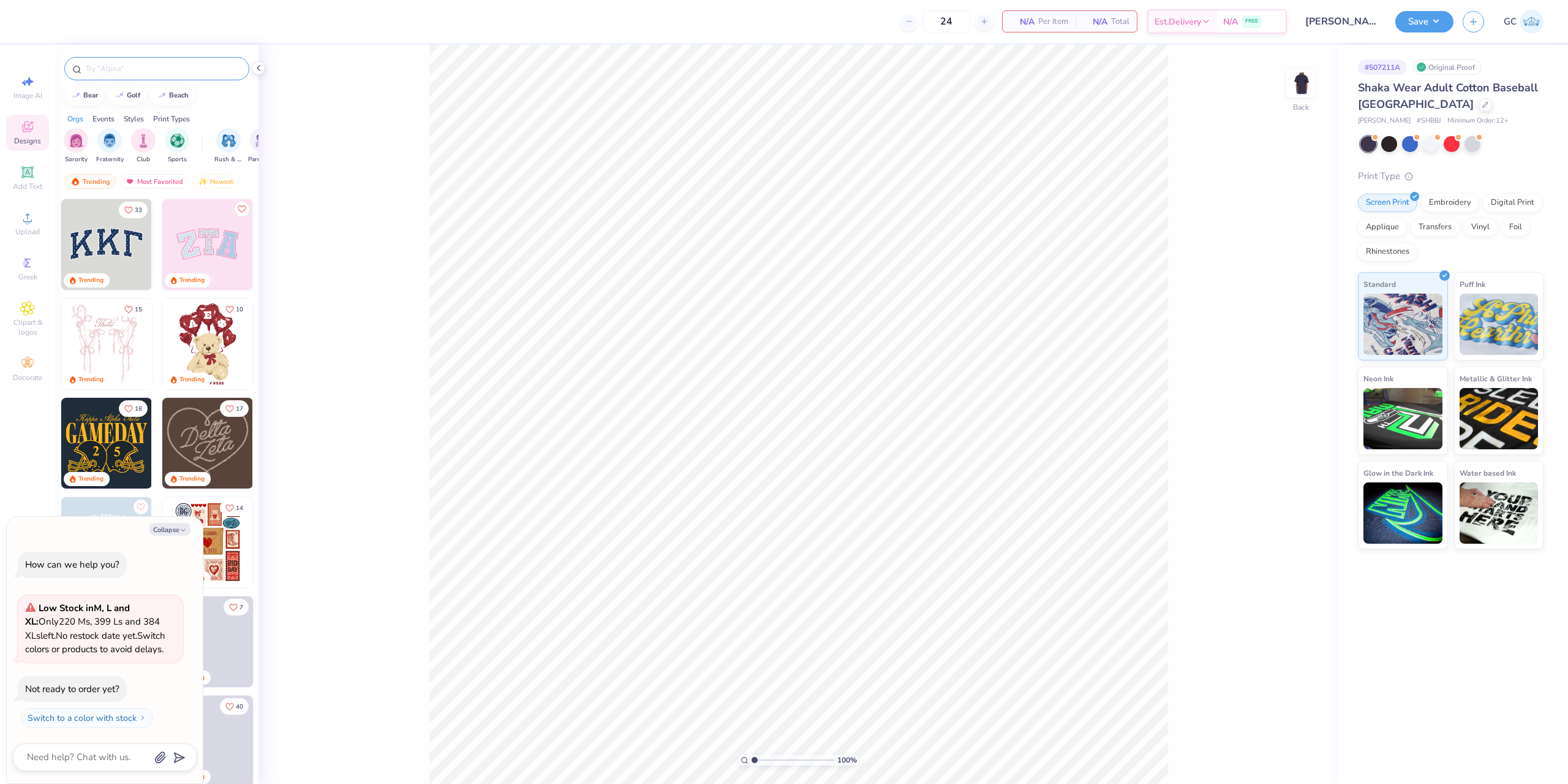
type textarea "x"
click at [115, 66] on input "text" at bounding box center [162, 68] width 157 height 12
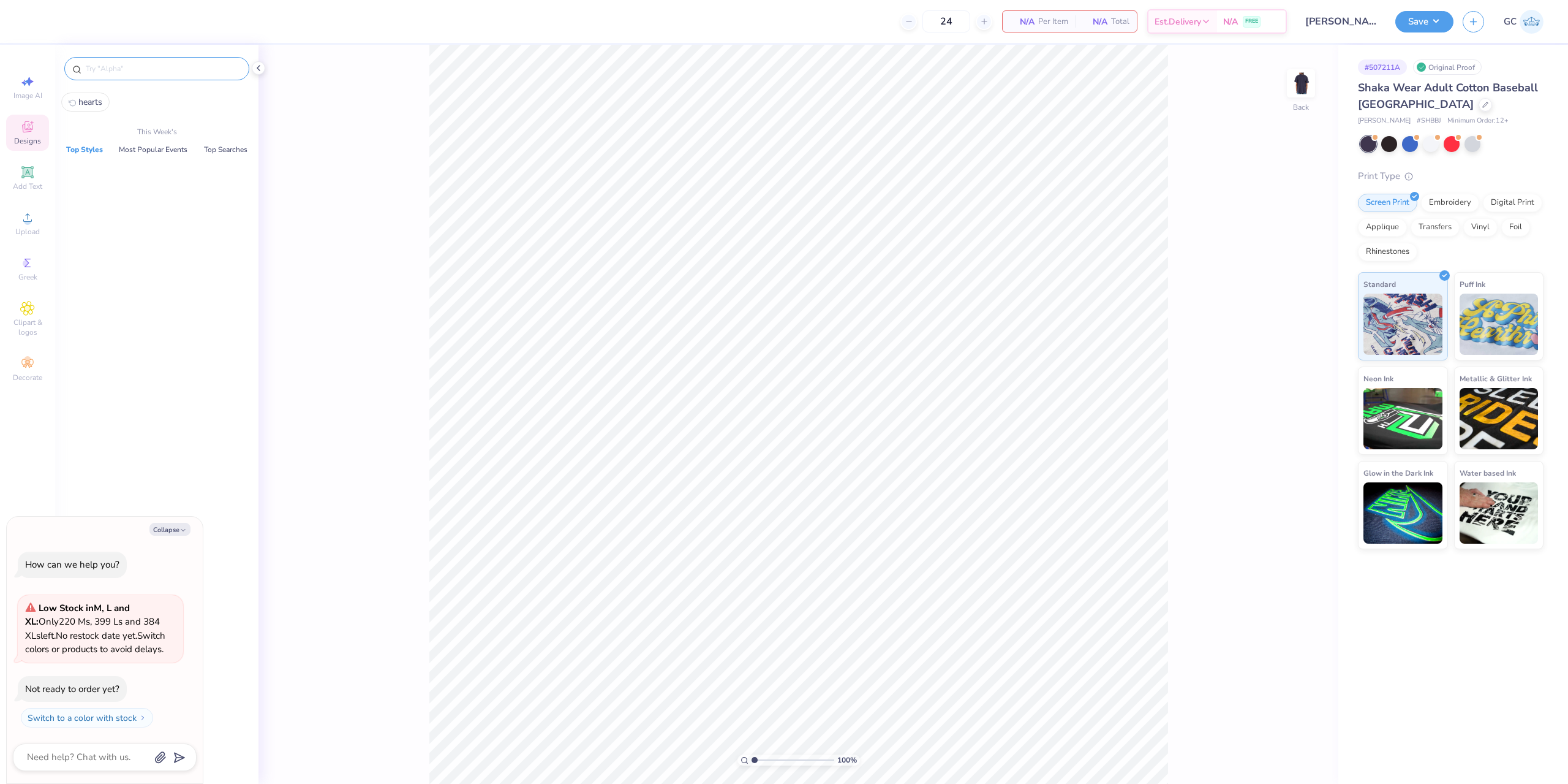
paste input "Athletic Text and Number in Gray"
type input "Athletic Text and Number in Gray"
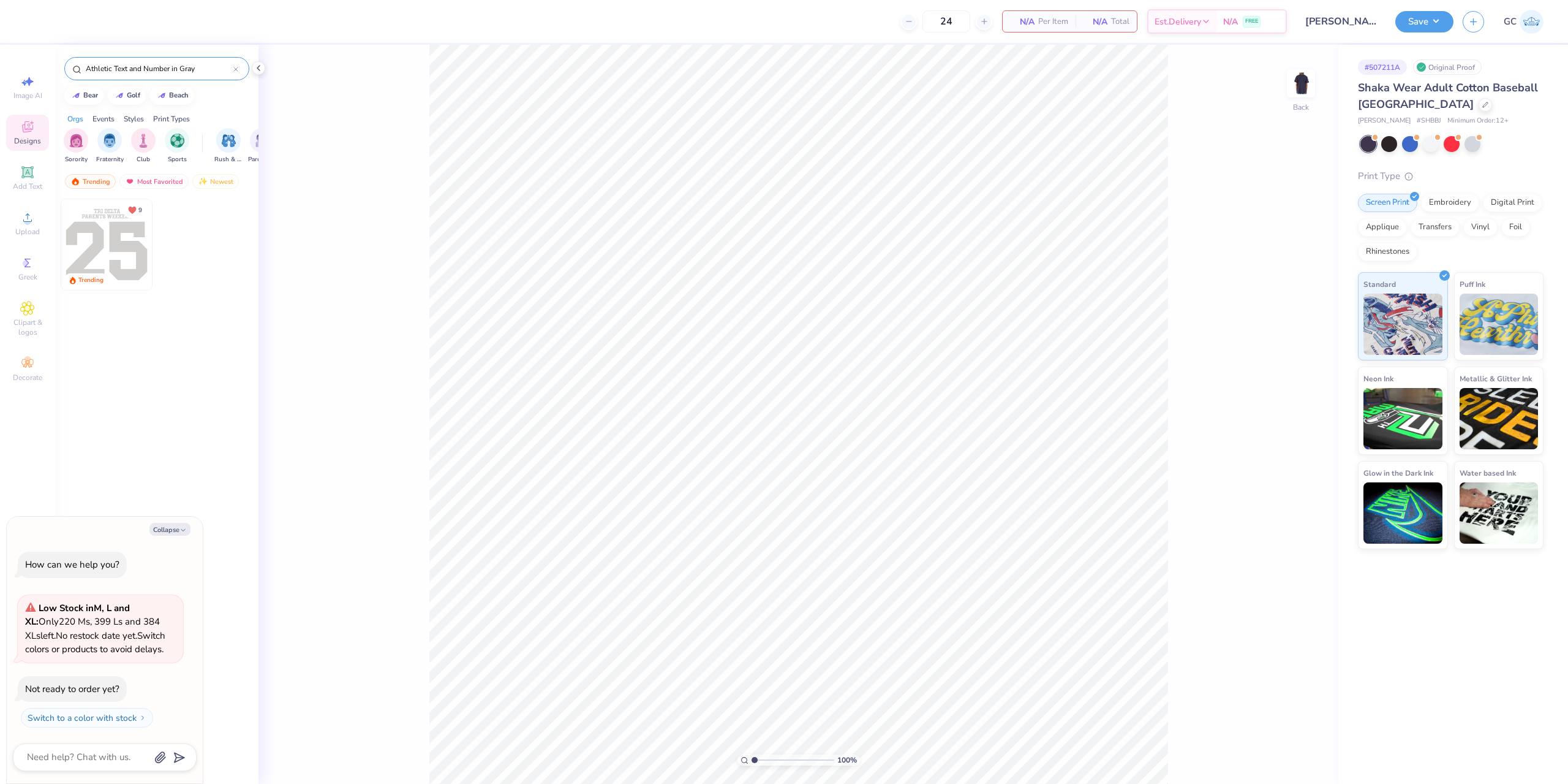
click at [108, 246] on img at bounding box center [106, 244] width 91 height 91
type textarea "x"
type input "3.27"
type textarea "x"
type input "2.24"
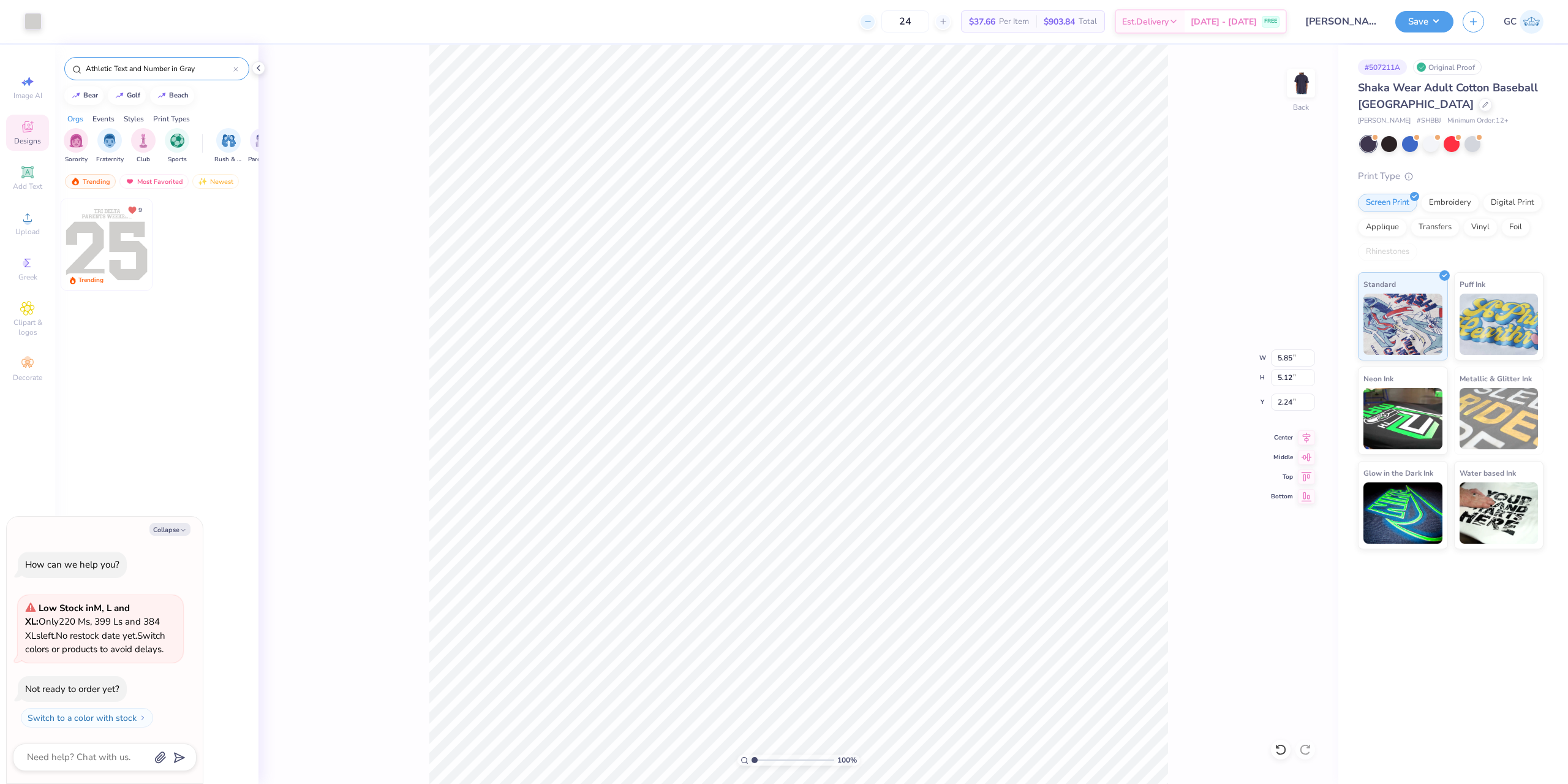
type textarea "x"
type input "2.22"
type textarea "x"
drag, startPoint x: 1276, startPoint y: 359, endPoint x: 1296, endPoint y: 359, distance: 20.0
click at [1296, 359] on input "5.85" at bounding box center [1292, 358] width 44 height 17
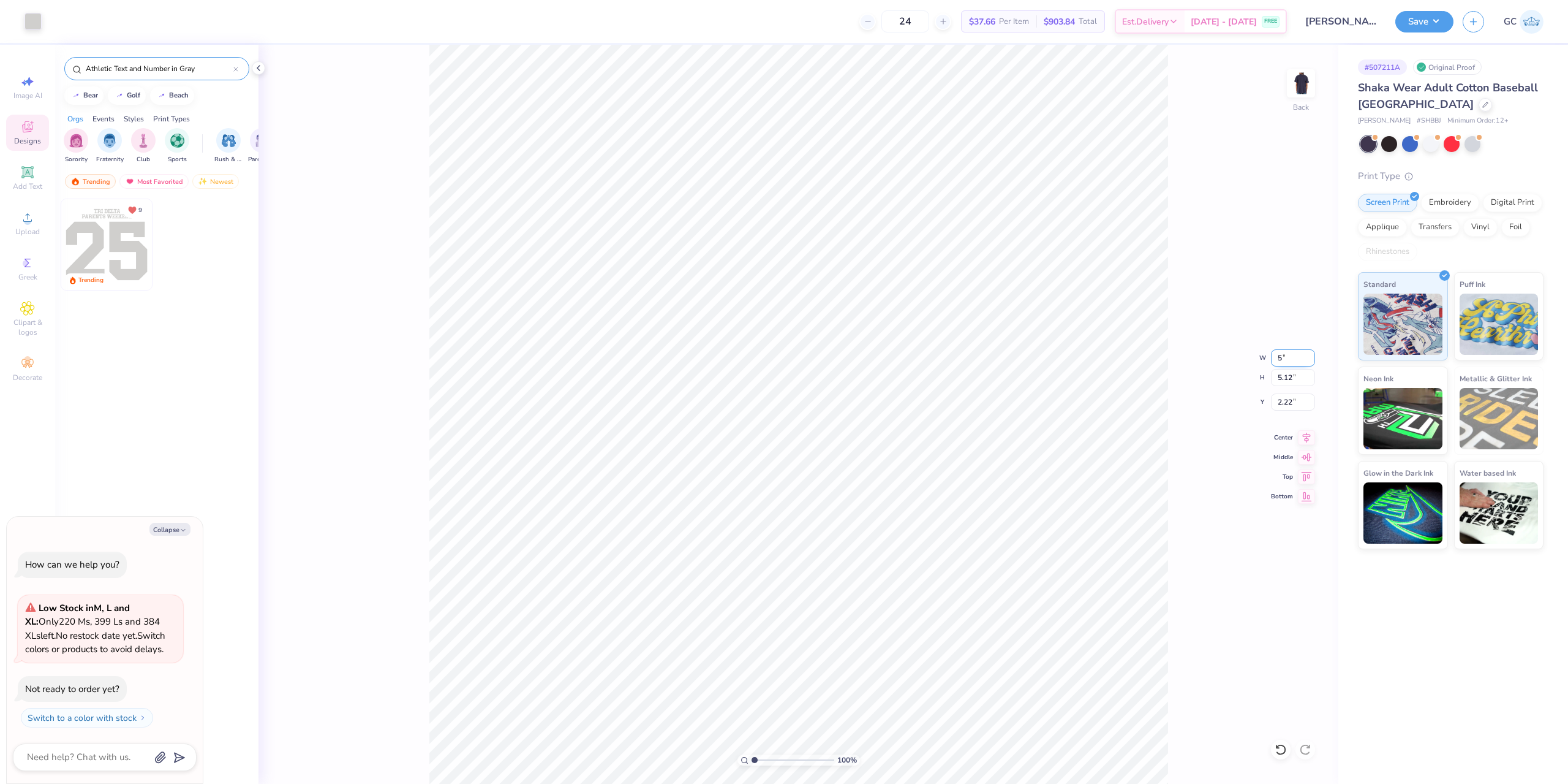
type input "5"
type textarea "x"
type input "5.00"
type input "4.37"
type input "2.59"
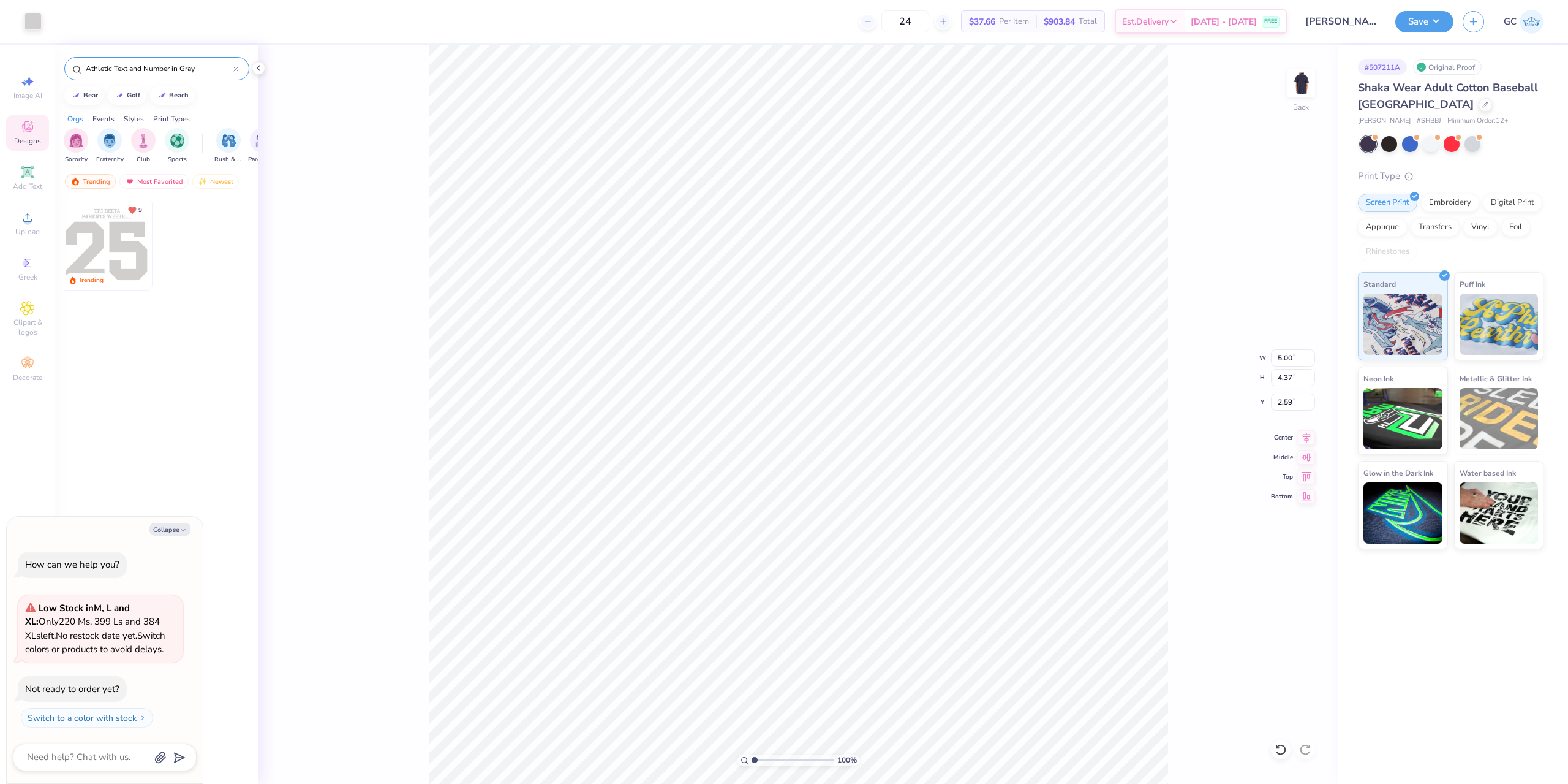
type textarea "x"
type input "2.65"
type textarea "x"
type input "3.00"
type textarea "x"
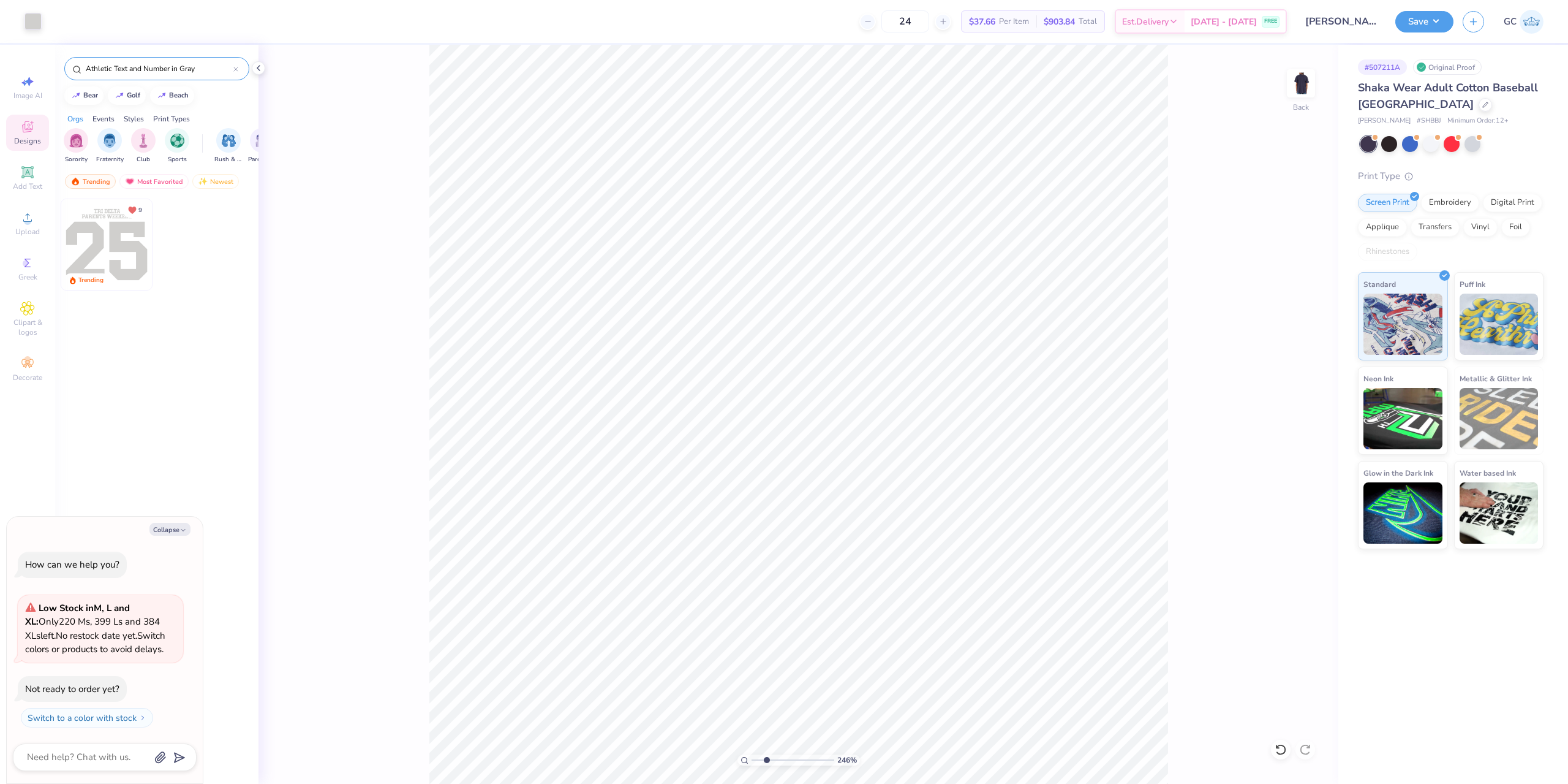
type input "2.46071092039642"
type textarea "x"
type input "2.46071092039642"
type textarea "x"
type input "2.46071092039642"
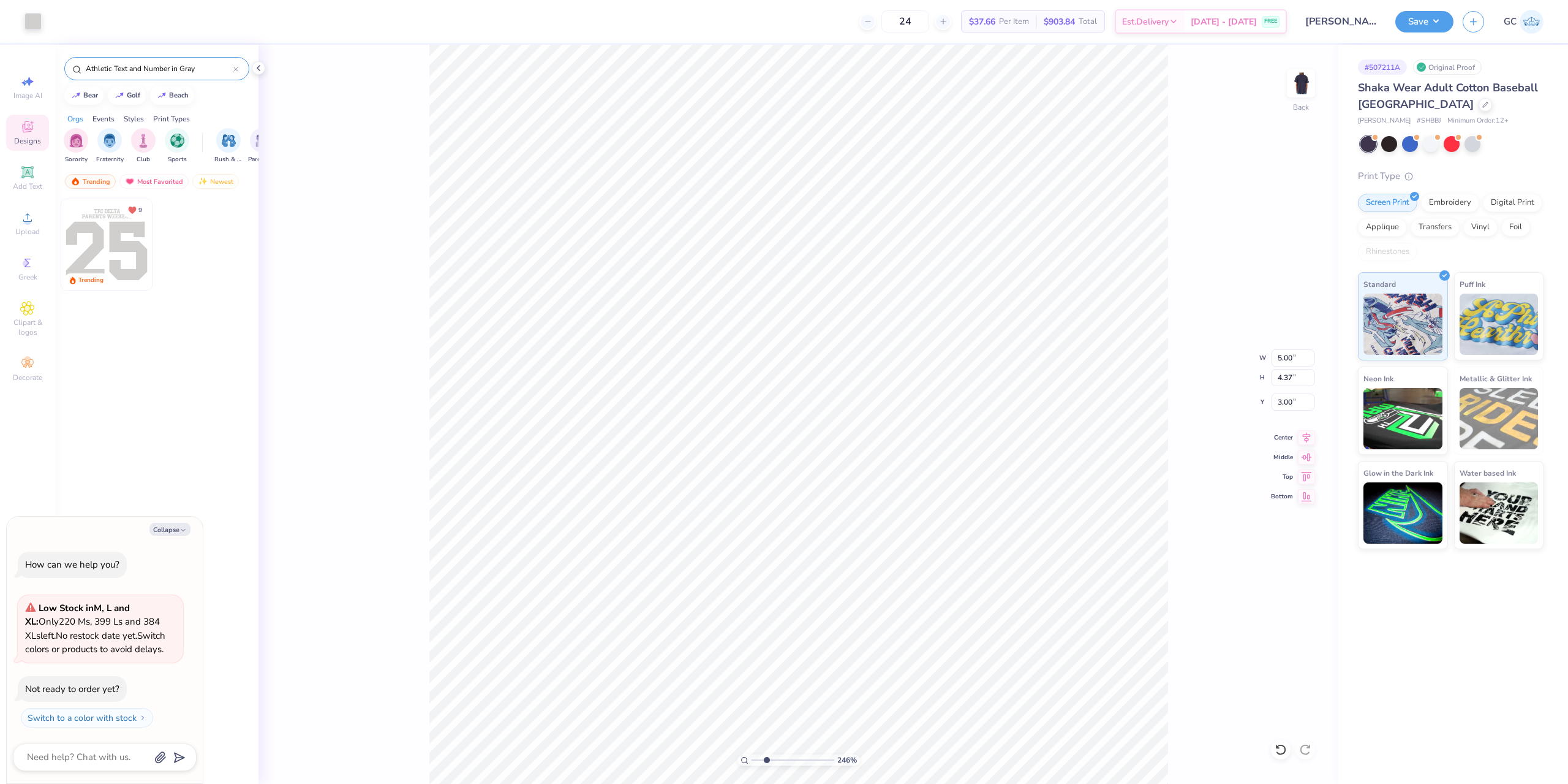
type textarea "x"
type input "2.46071092039642"
type textarea "x"
type input "2.46071092039642"
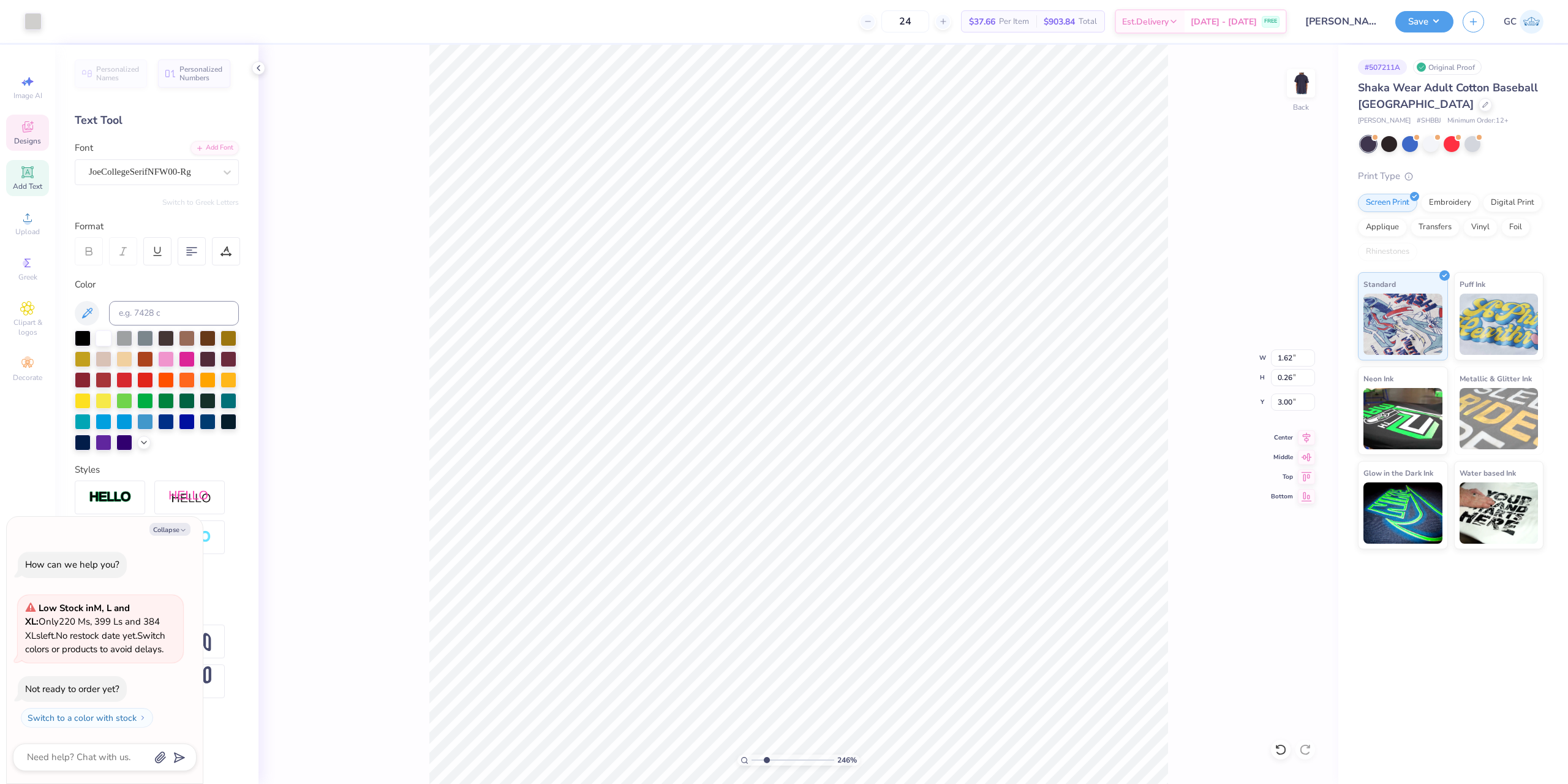
type textarea "x"
type input "2.46071092039642"
type textarea "x"
type input "2.46071092039642"
type textarea "x"
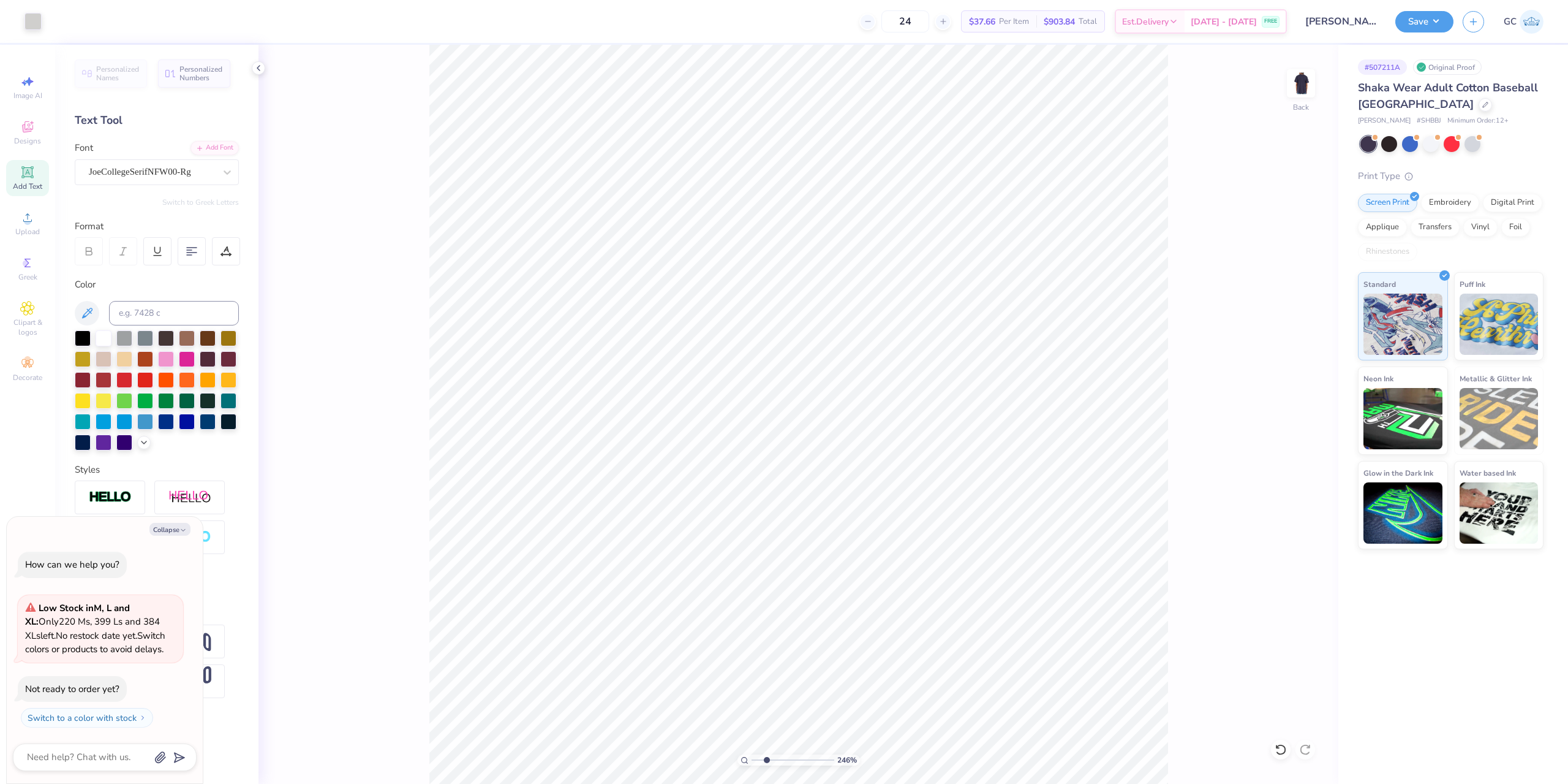
type input "2.46071092039642"
type textarea "x"
type input "2.46071092039642"
type textarea "x"
type input "2.46071092039642"
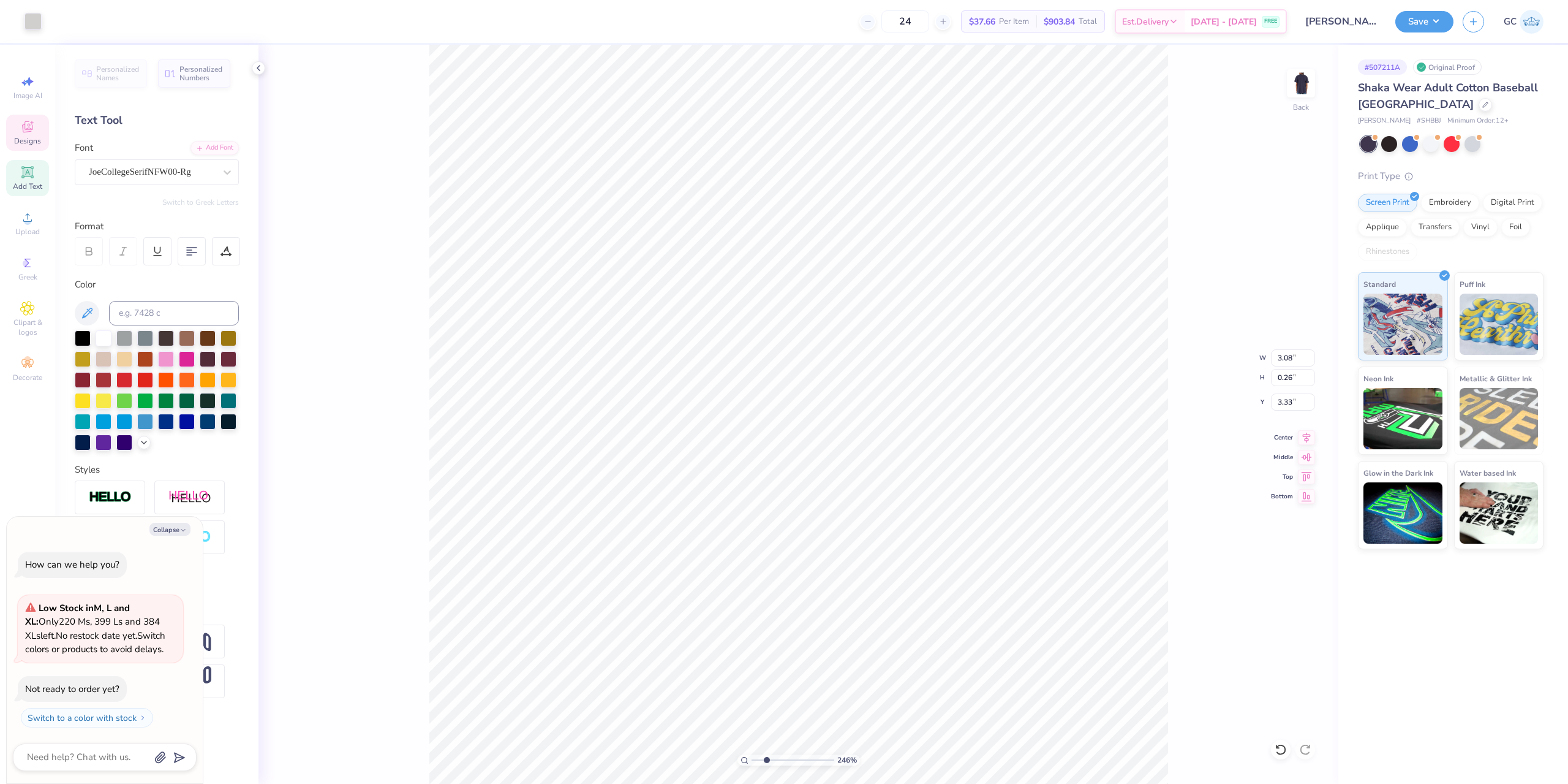
type textarea "x"
type input "2.46071092039642"
type textarea "x"
type textarea "c"
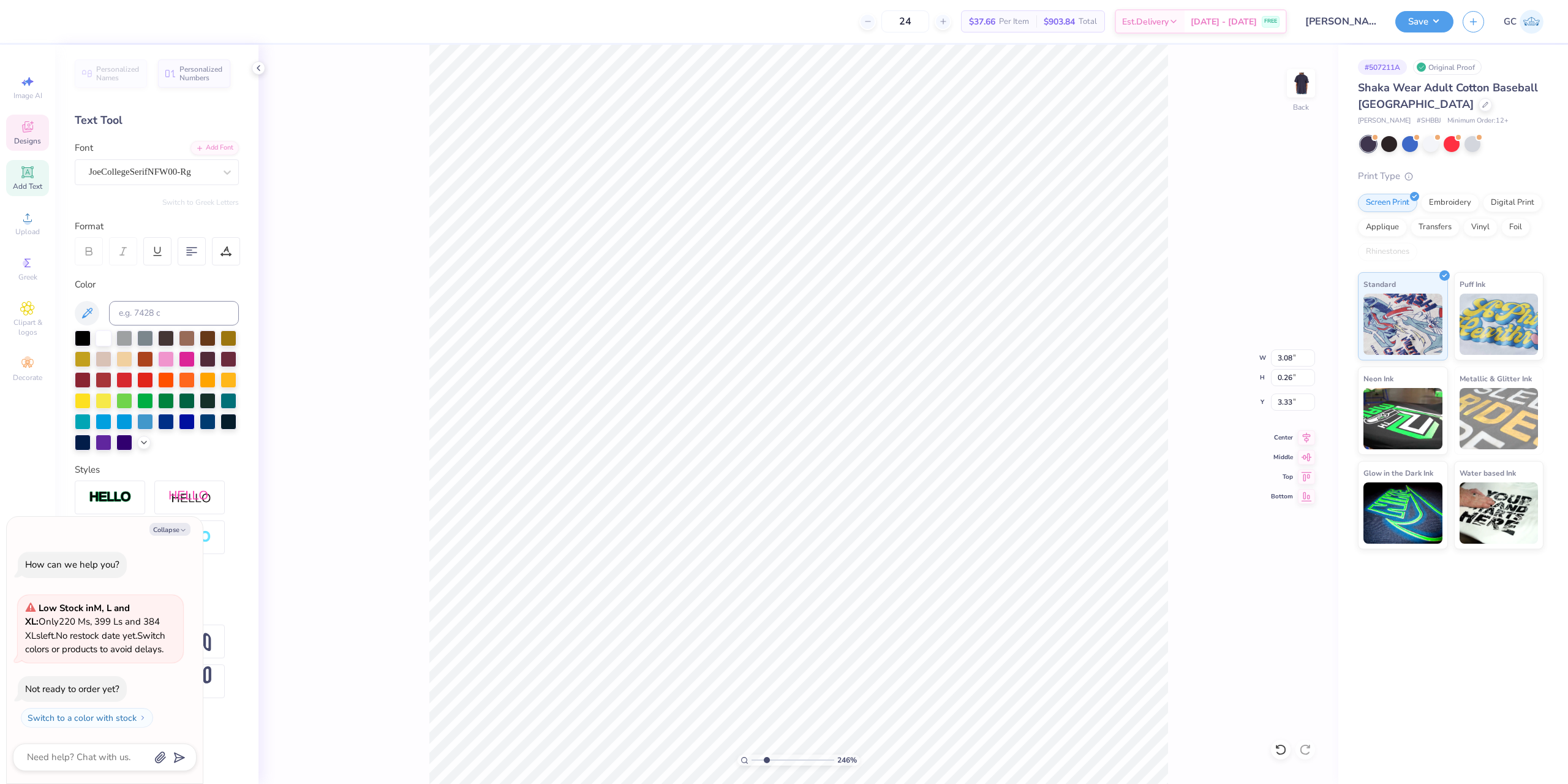
type input "2.46071092039642"
type textarea "x"
type textarea "ch"
type input "2.46071092039642"
type textarea "x"
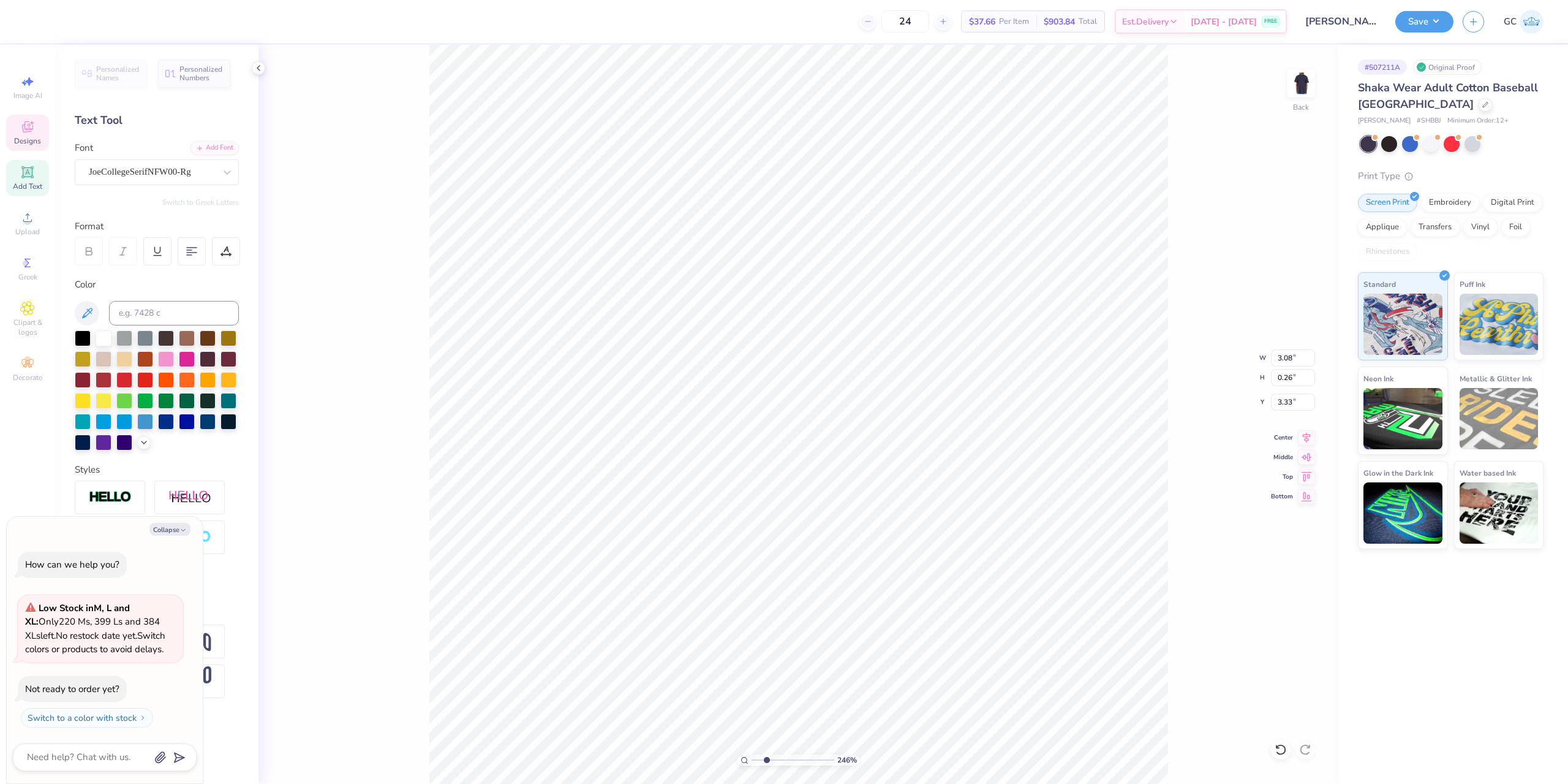
type textarea "chi"
type input "2.46071092039642"
type textarea "x"
type textarea "chi"
type input "2.46071092039642"
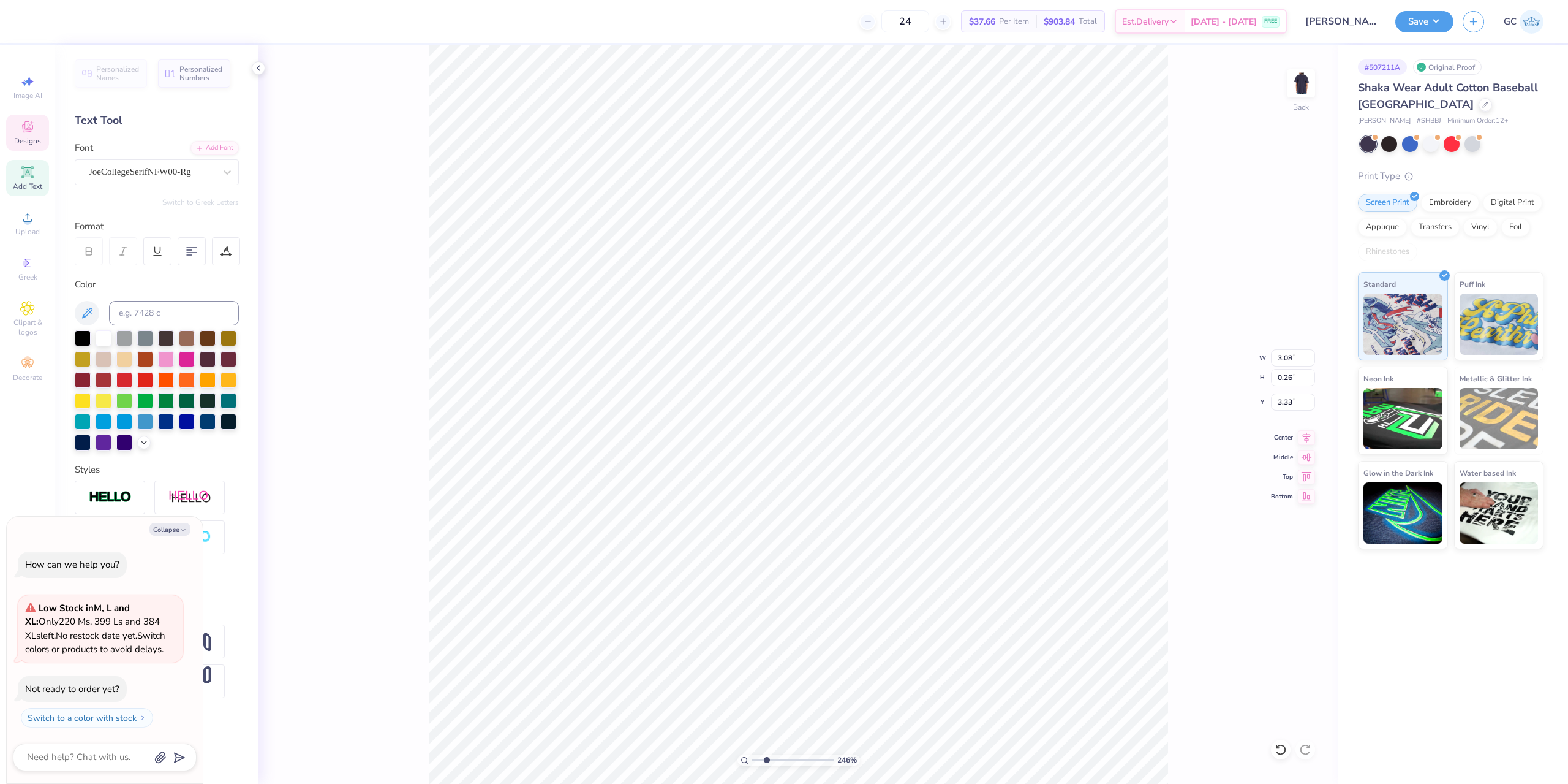
type textarea "x"
type textarea "chi o"
type input "2.46071092039642"
type textarea "x"
type textarea "chi om"
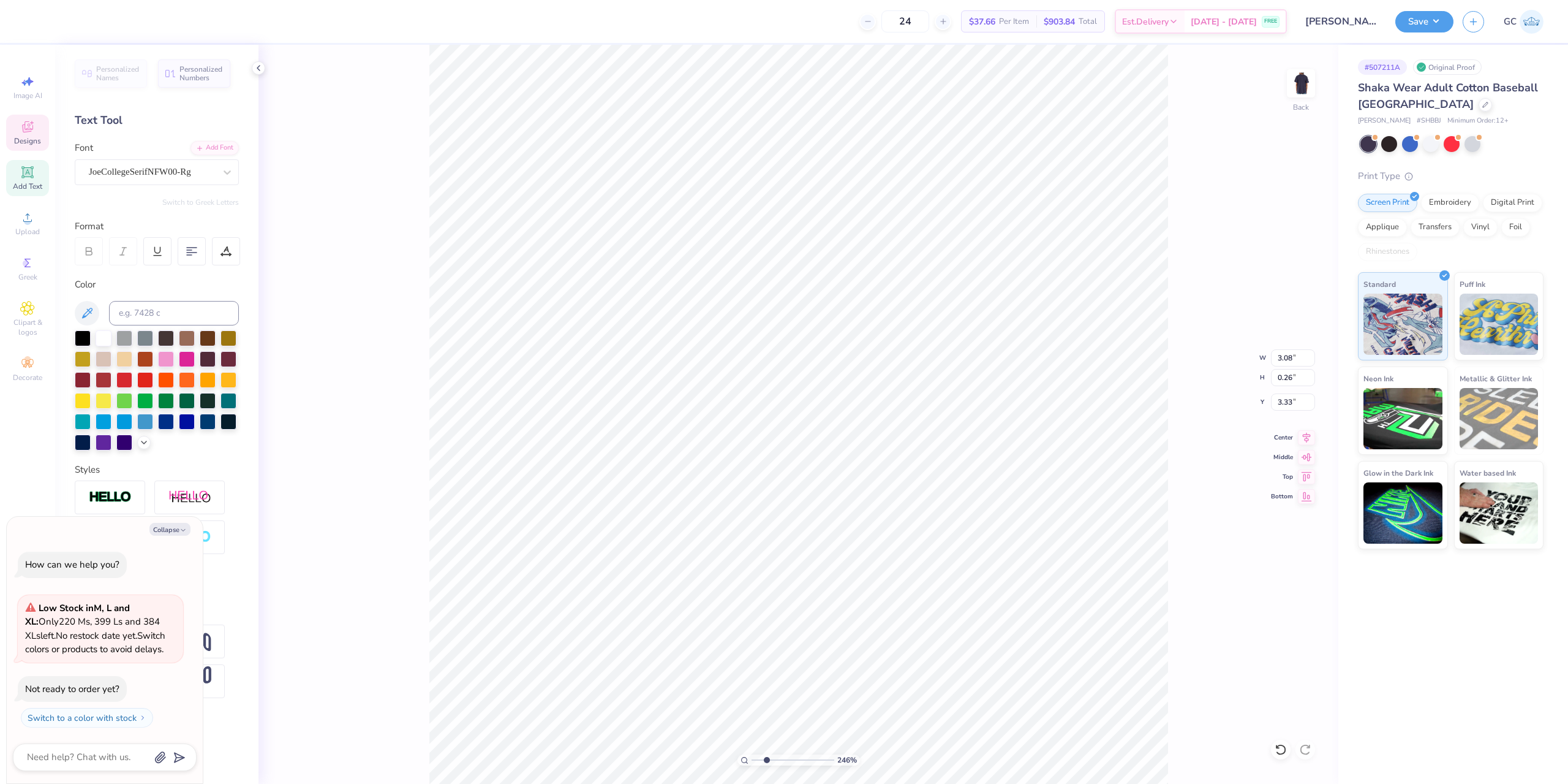
type input "2.46071092039642"
type textarea "x"
type textarea "chi ome"
type input "2.46071092039642"
type textarea "x"
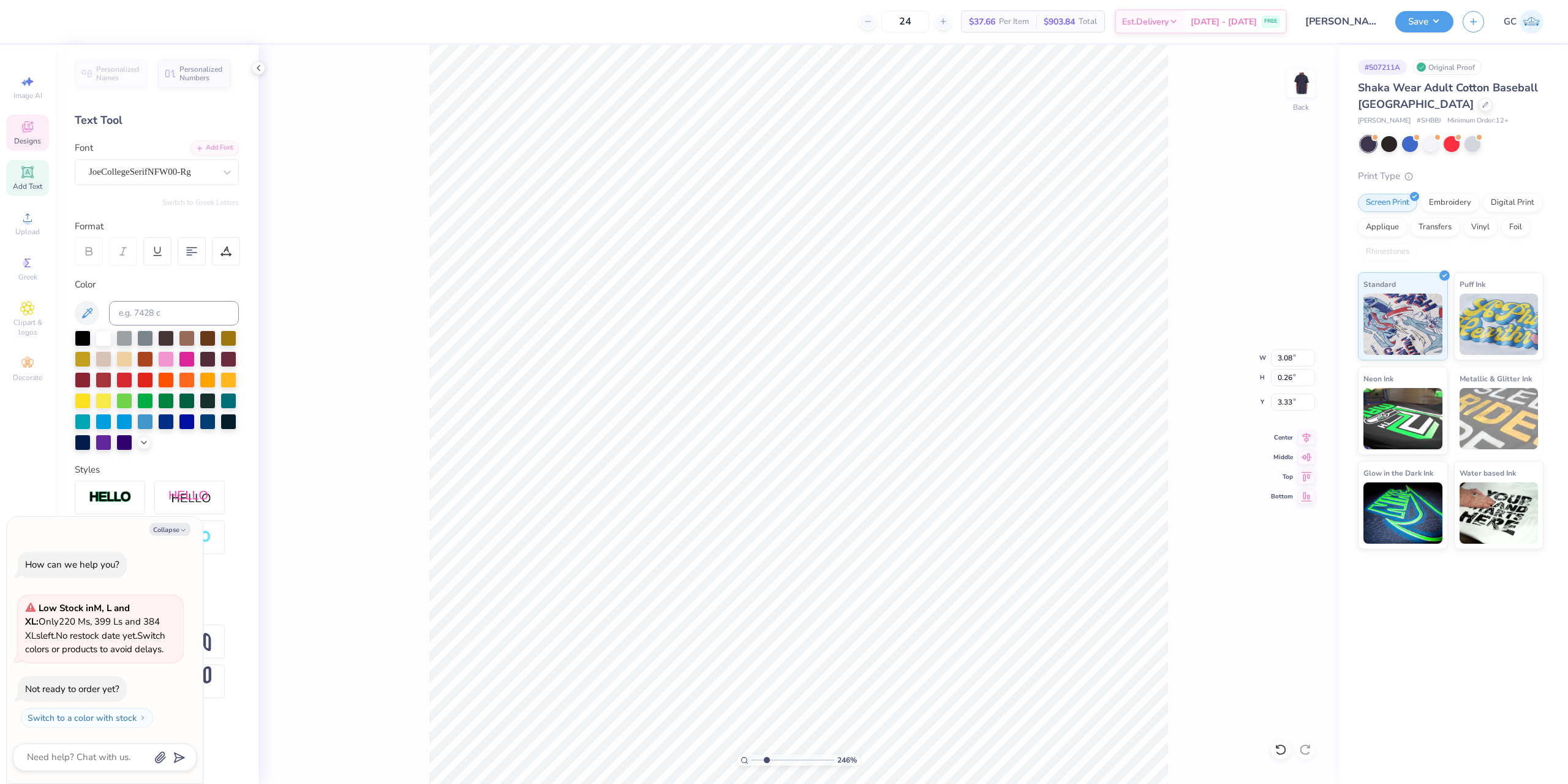
type textarea "chi omeg"
type input "2.46071092039642"
type textarea "x"
type textarea "chi omega"
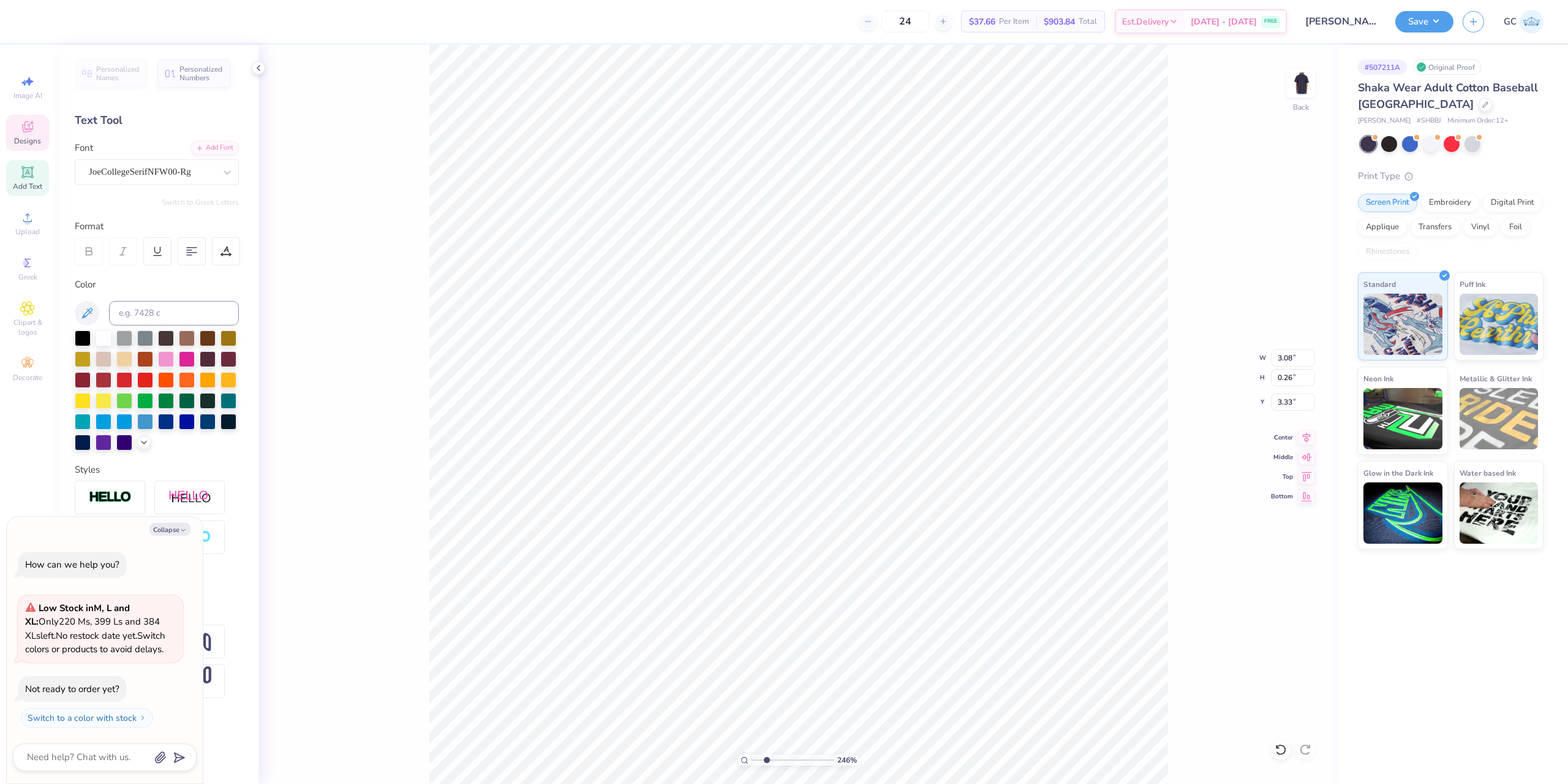
type input "2.46071092039642"
type textarea "x"
type input "2.46071092039642"
type textarea "x"
type input "2.46071092039642"
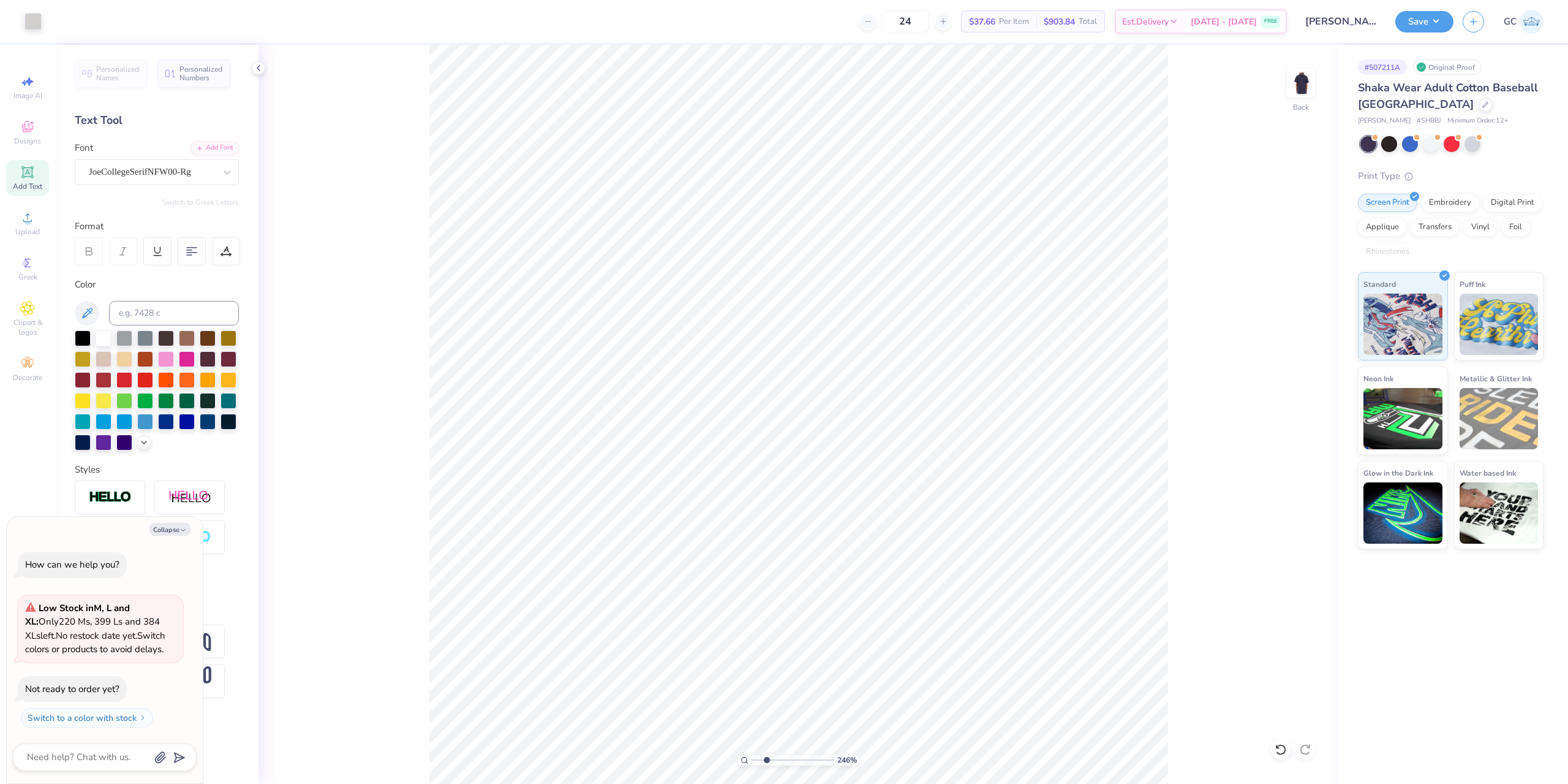
type textarea "x"
type input "2.46071092039642"
type textarea "x"
type input "2.46071092039642"
type textarea "x"
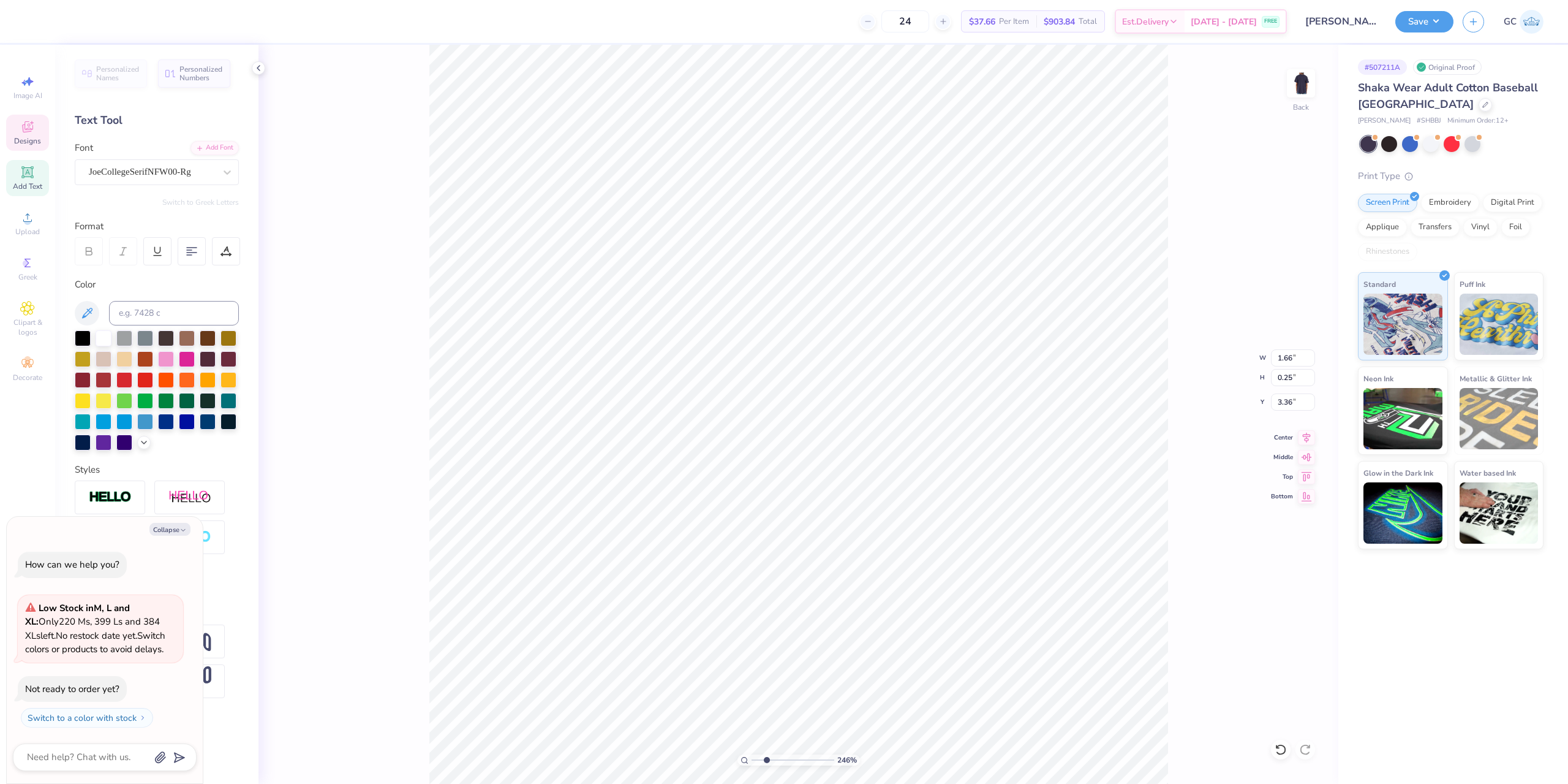
type input "3.30"
type input "0.50"
type input "3.12"
type input "2.46071092039642"
type textarea "x"
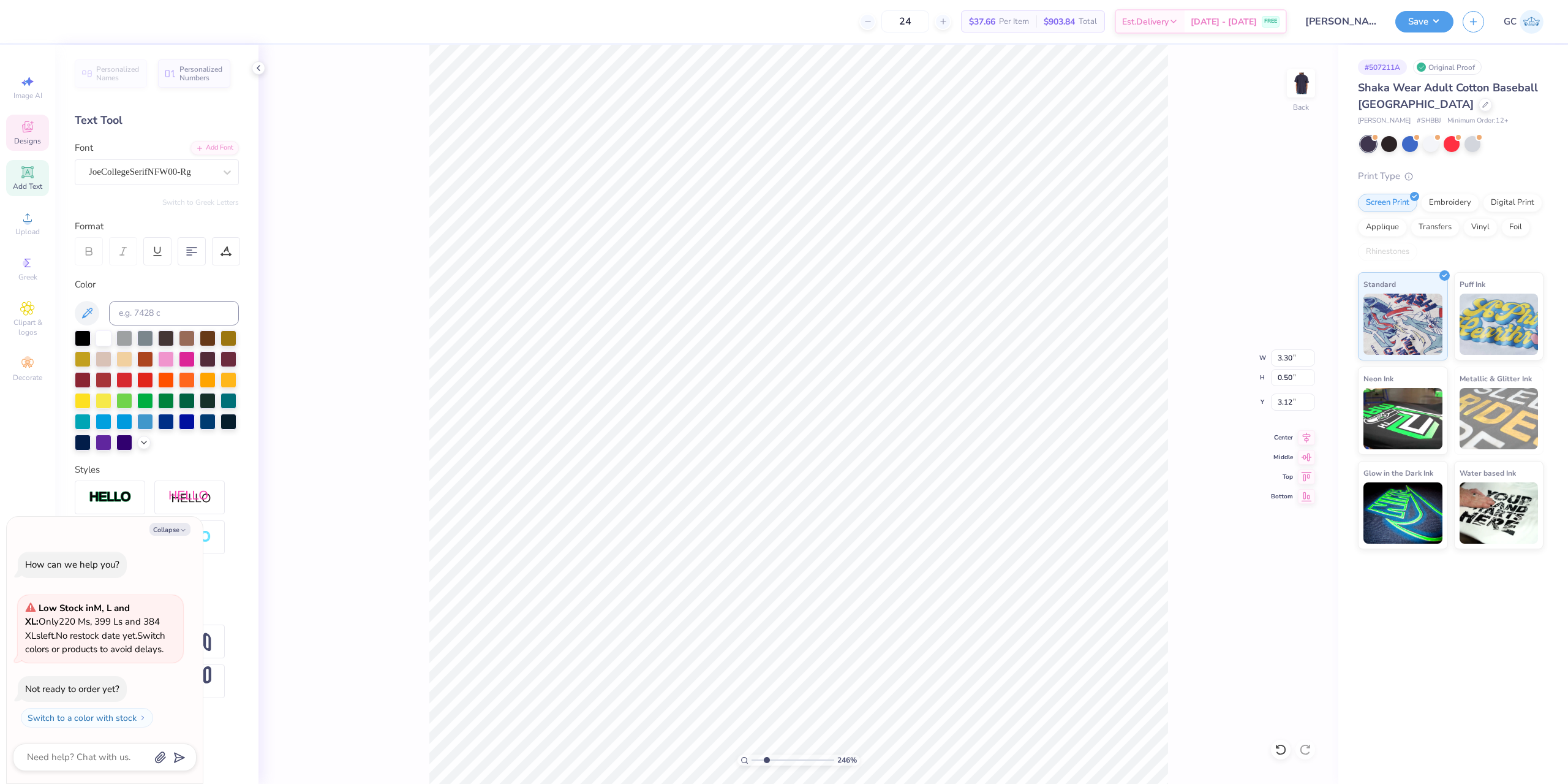
type input "2.46071092039642"
type textarea "x"
type input "4.76"
type input "0.72"
type input "2.89"
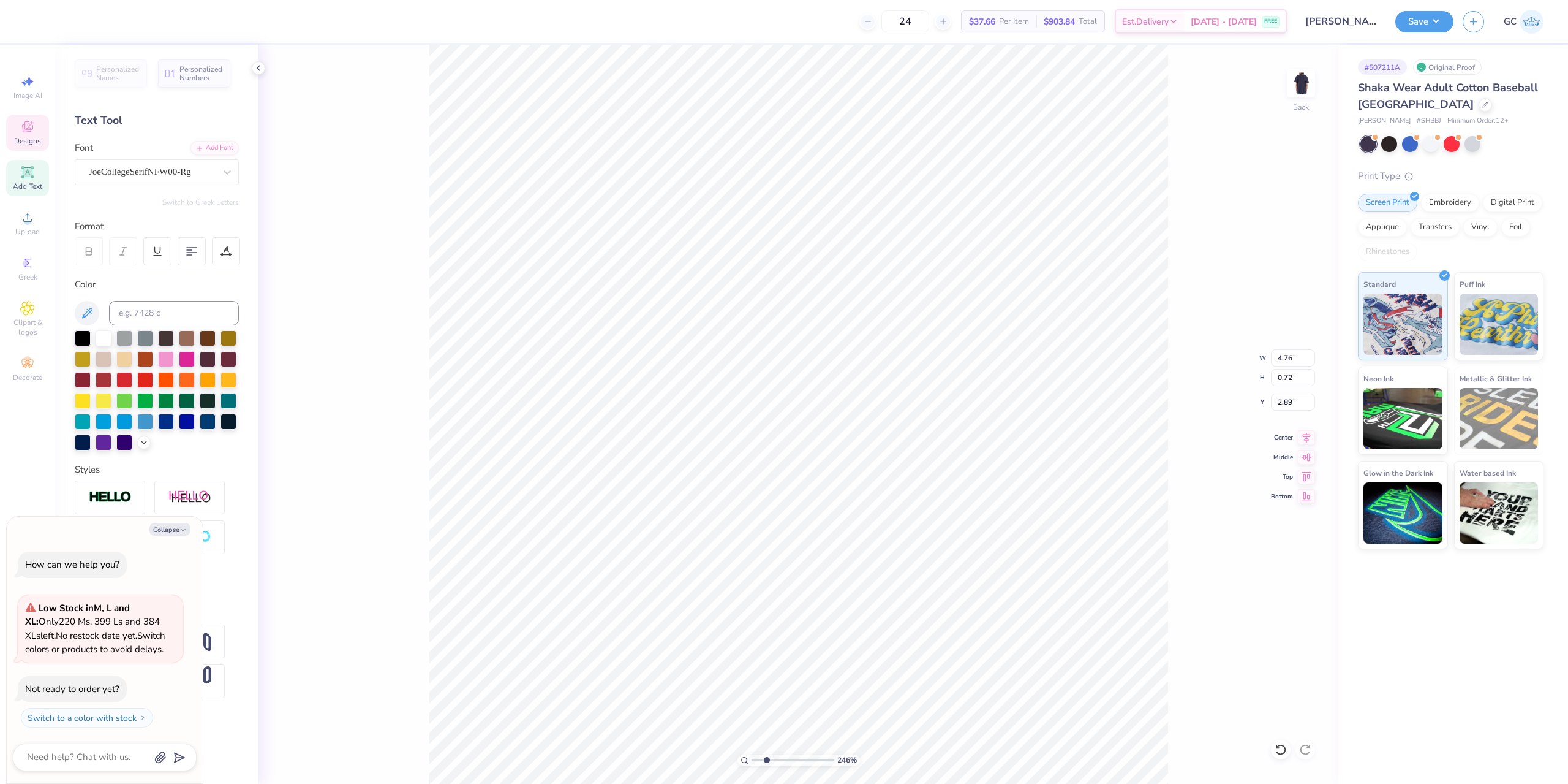
type input "2.46071092039642"
type textarea "x"
type input "5.00"
type input "3.55"
type input "3.82"
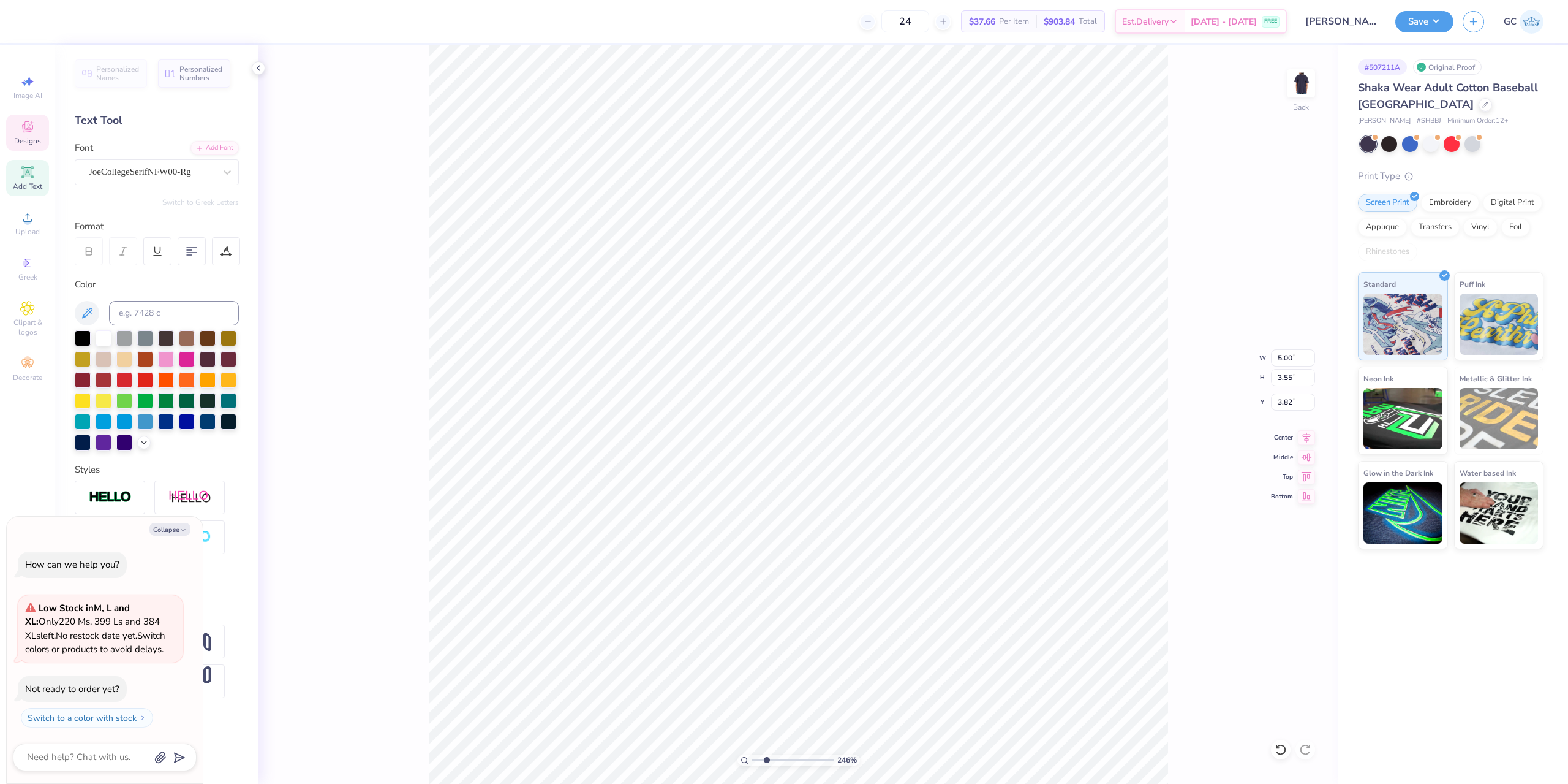
type input "2.46071092039642"
type textarea "x"
type input "4.76"
type input "0.72"
type input "2.89"
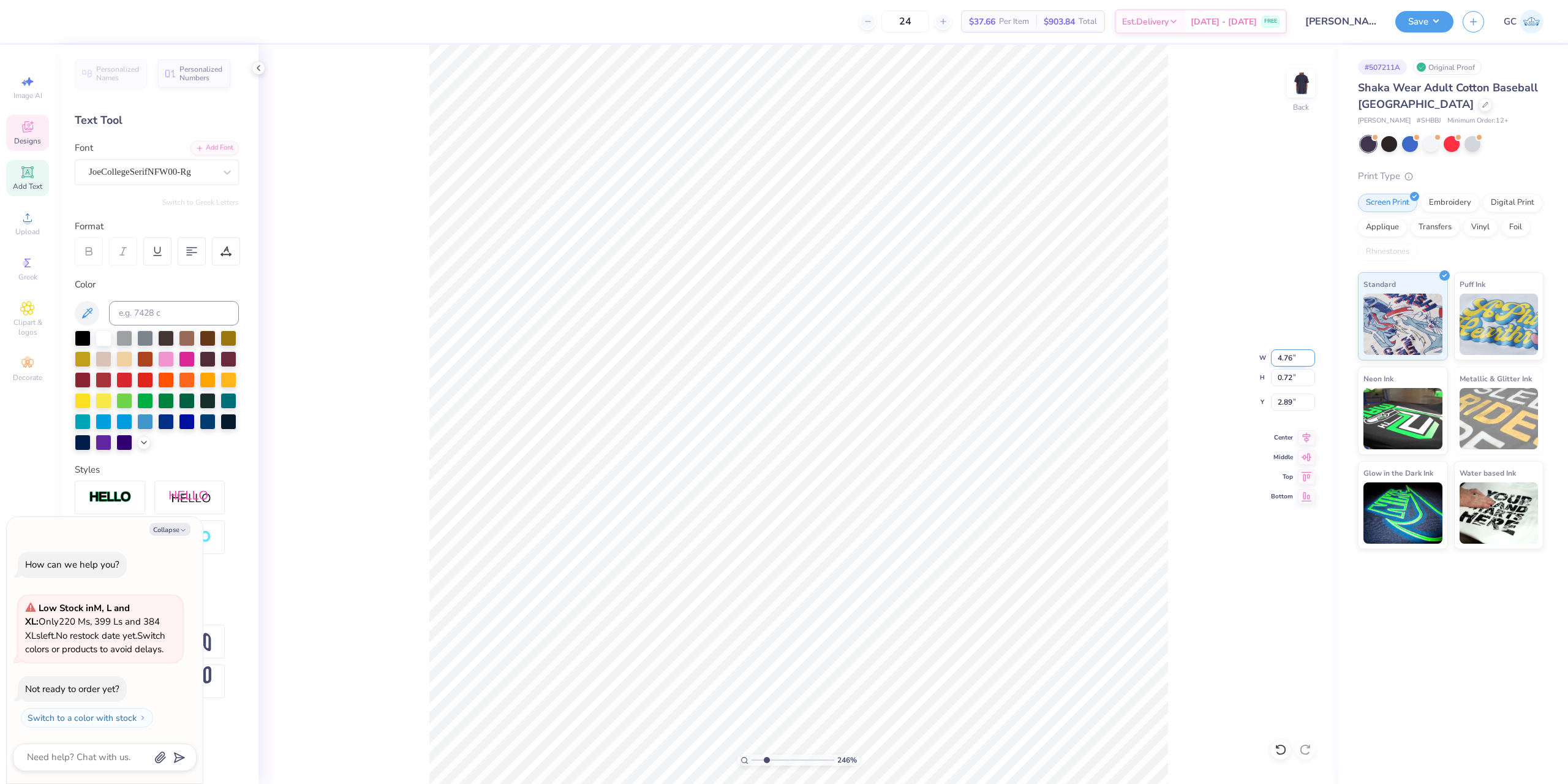
drag, startPoint x: 1294, startPoint y: 358, endPoint x: 1276, endPoint y: 357, distance: 18.0
click at [1276, 357] on input "4.76" at bounding box center [1292, 358] width 44 height 17
type input "4"
type input "2.46071092039642"
type textarea "x"
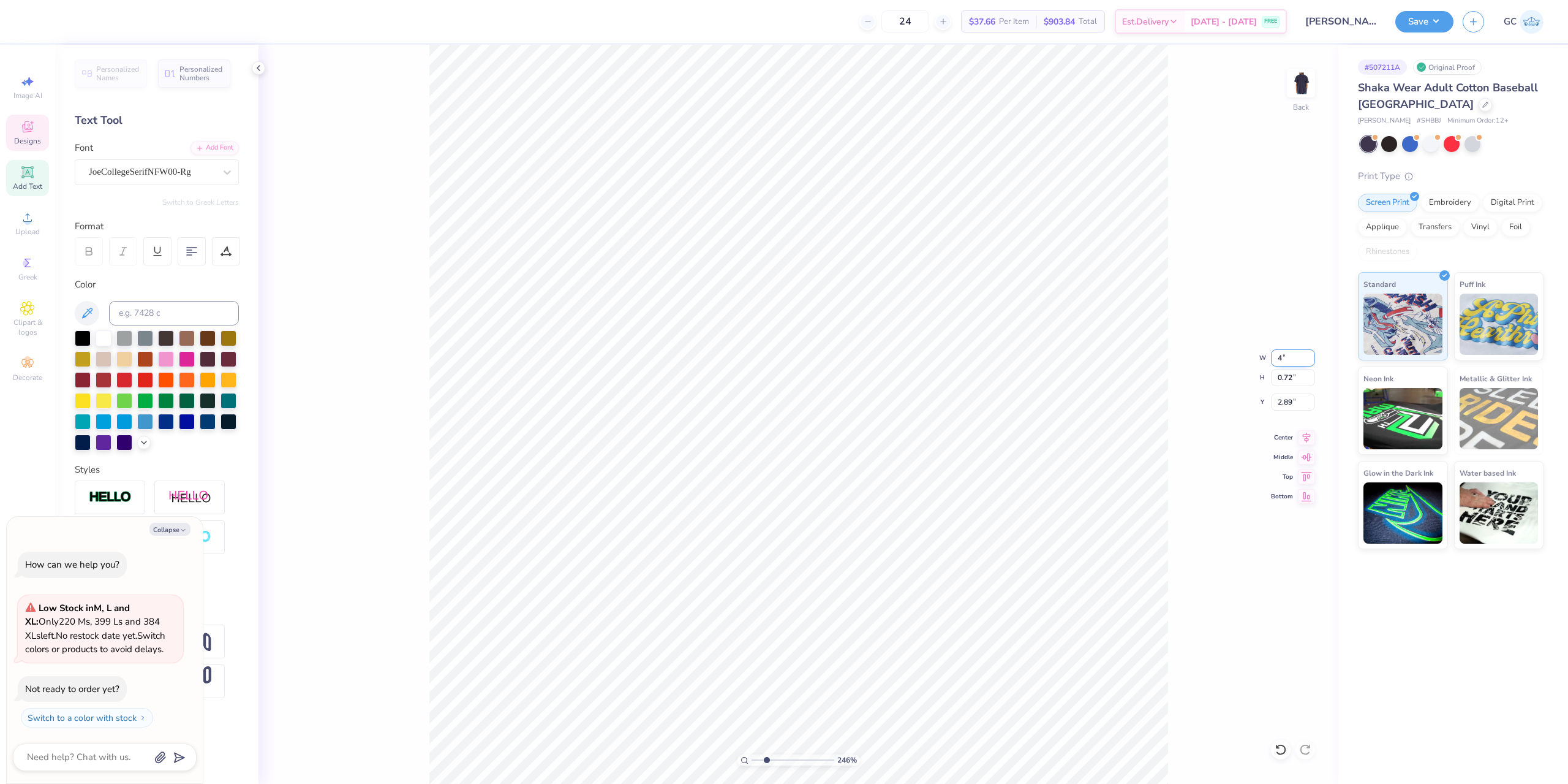
type input "4.00"
type input "0.61"
type input "2.95"
type input "2.46071092039642"
type textarea "x"
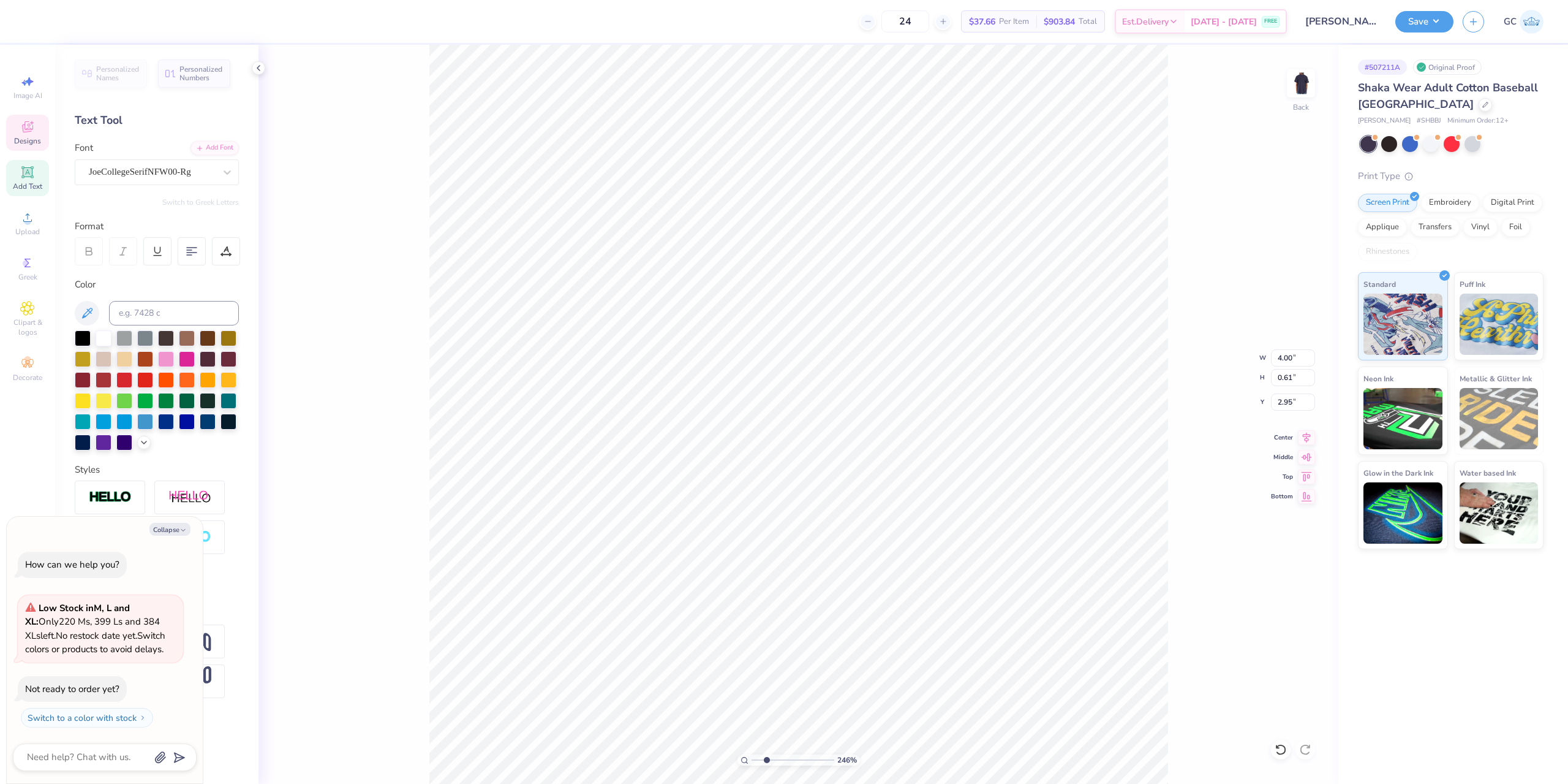
type input "5.00"
type input "3.55"
type input "3.81"
type input "2.46071092039642"
type textarea "x"
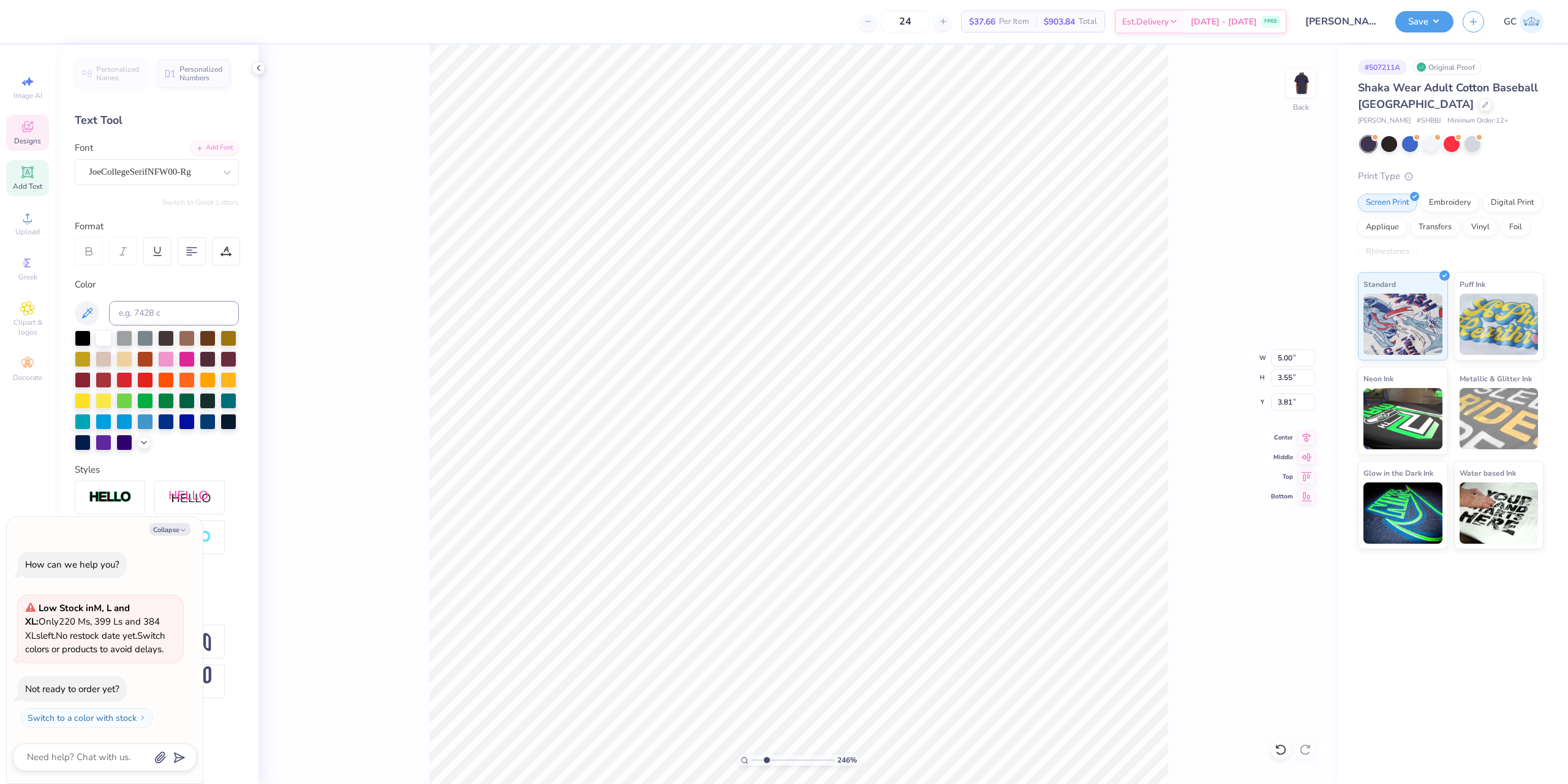
type input "2.46071092039642"
type textarea "x"
type input "3.75"
drag, startPoint x: 1275, startPoint y: 356, endPoint x: 1295, endPoint y: 359, distance: 20.2
click at [1295, 359] on input "5.00" at bounding box center [1292, 358] width 44 height 17
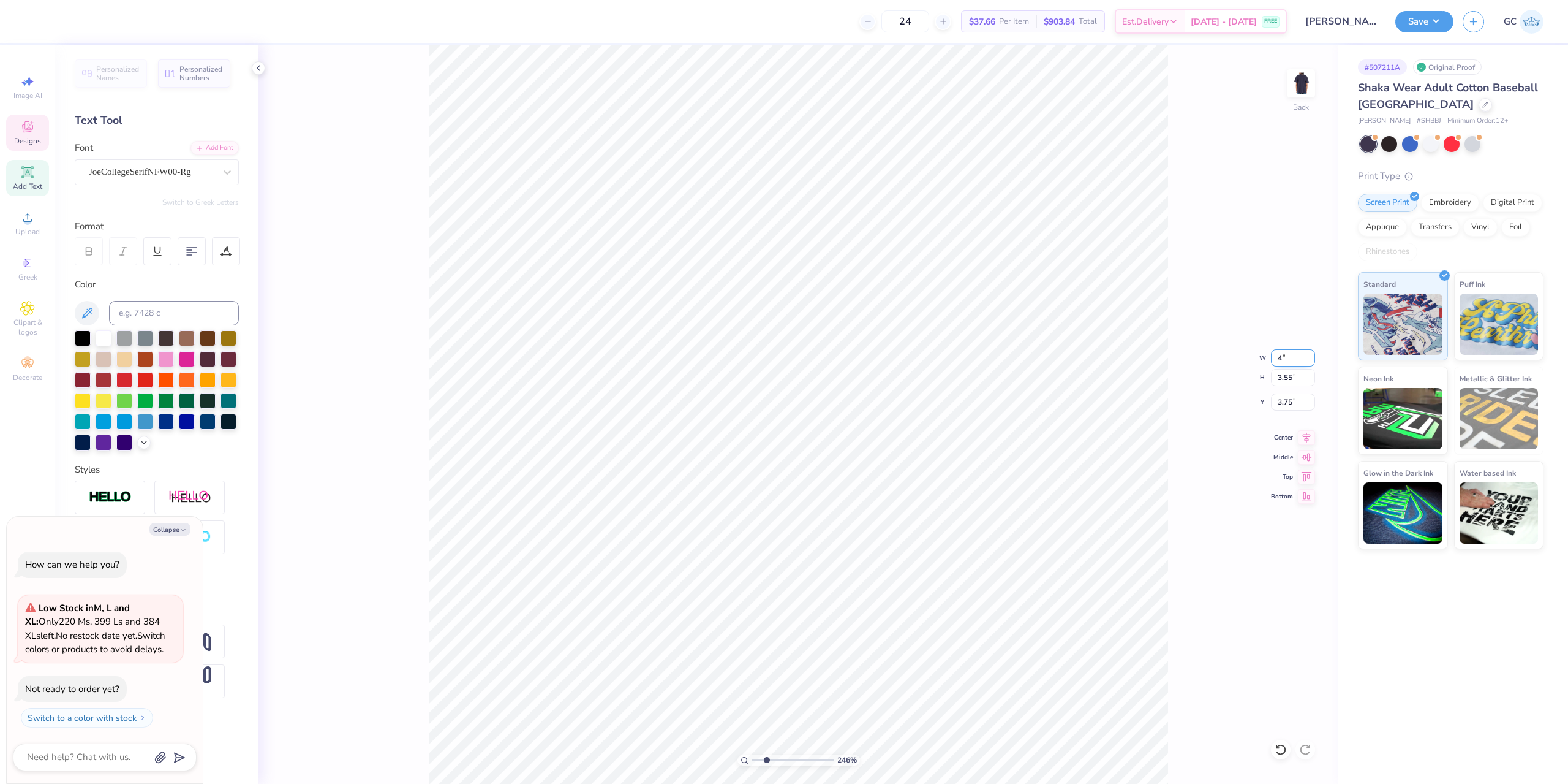
type input "4"
type input "2.46071092039642"
type textarea "x"
type input "4.00"
type input "2.84"
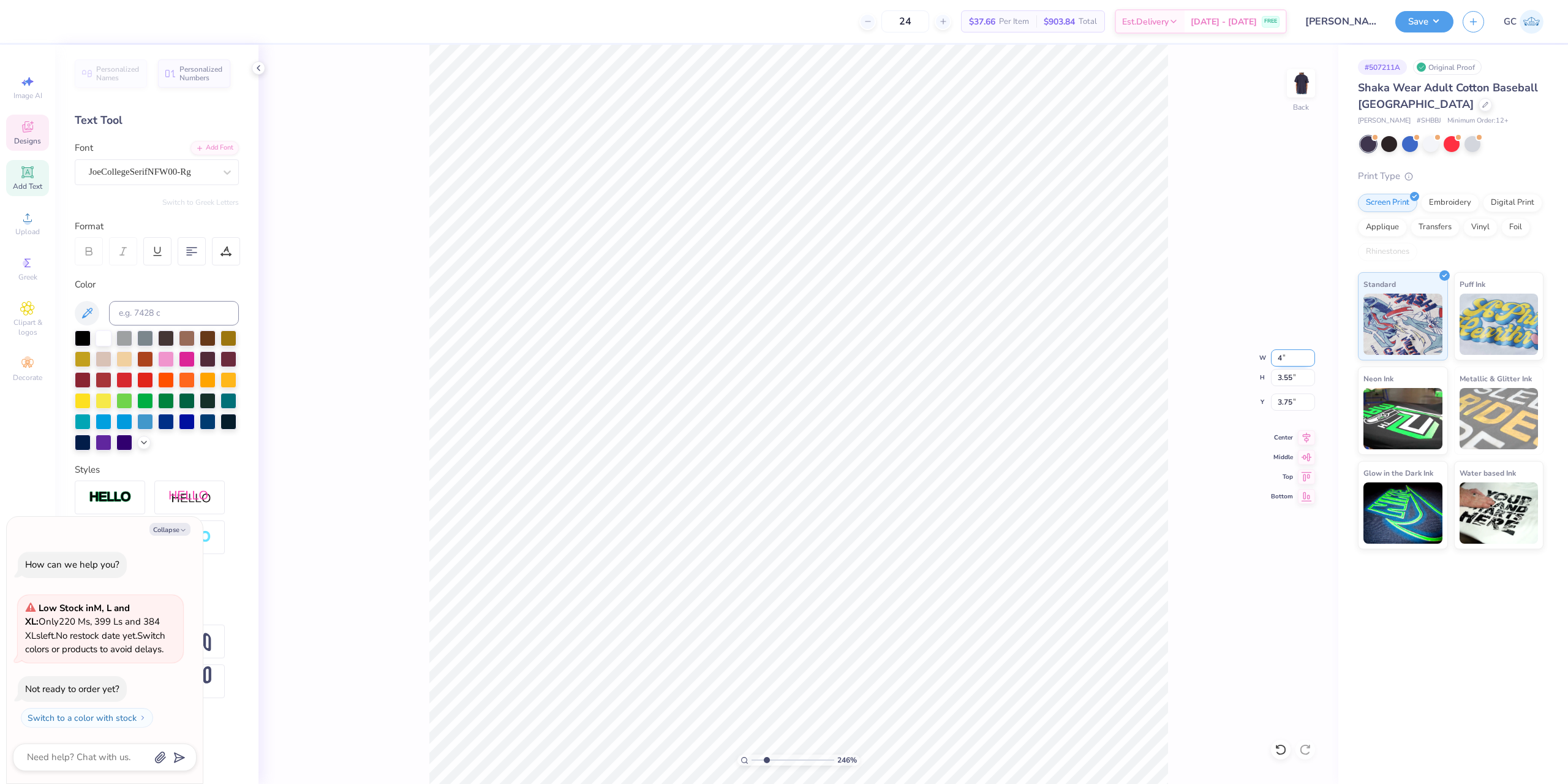
type input "4.11"
type input "2.46071092039642"
type textarea "x"
type input "2.46071092039642"
type textarea "x"
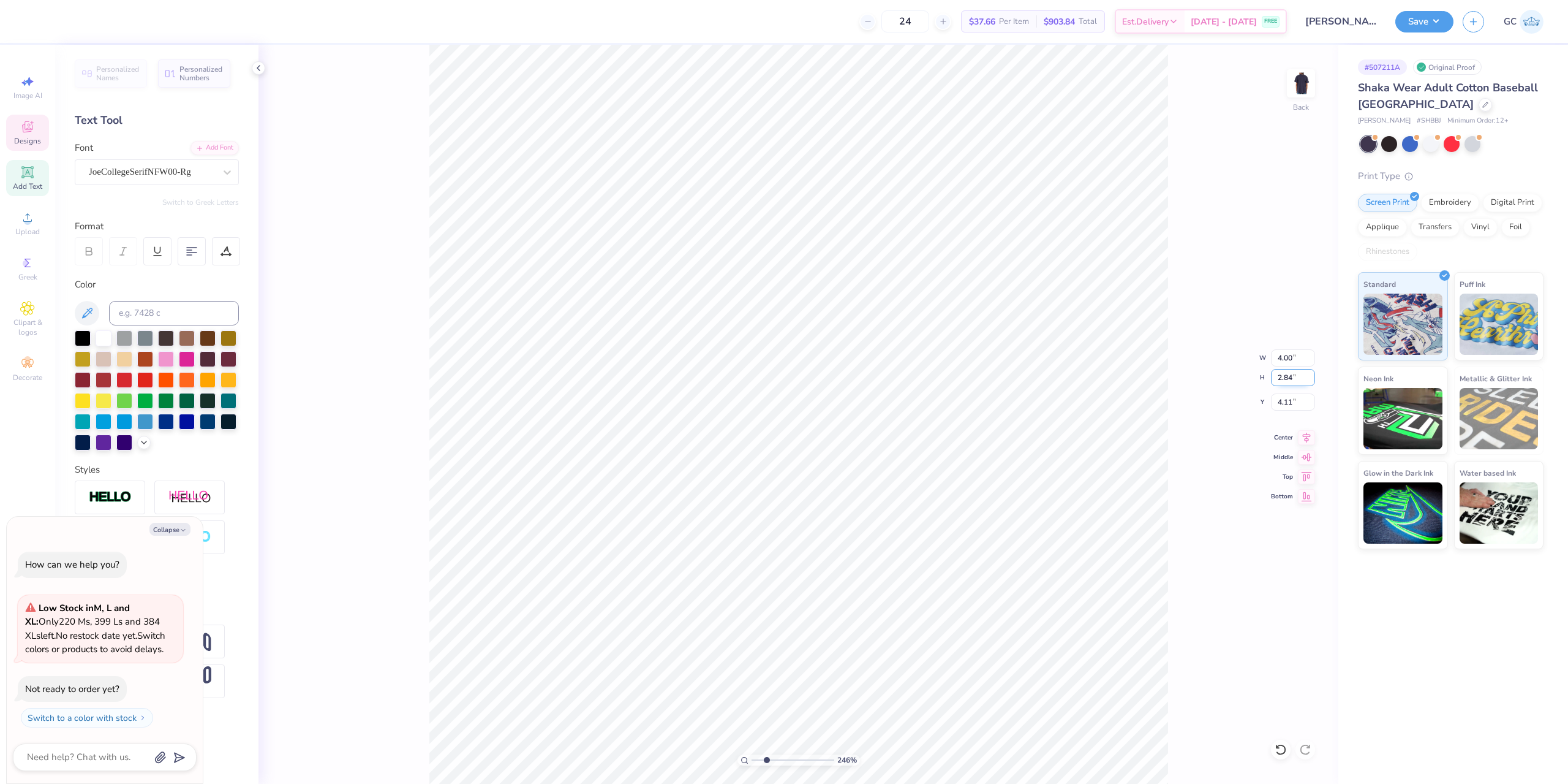
type input "2.46071092039642"
type textarea "x"
type input "3.77"
click at [1308, 446] on div "246 % Back W 4.00 4.00 " H 2.84 2.84 " Y 3.77 3.77 " Center Middle Top Bottom" at bounding box center [798, 414] width 1080 height 739
type input "2.46071092039642"
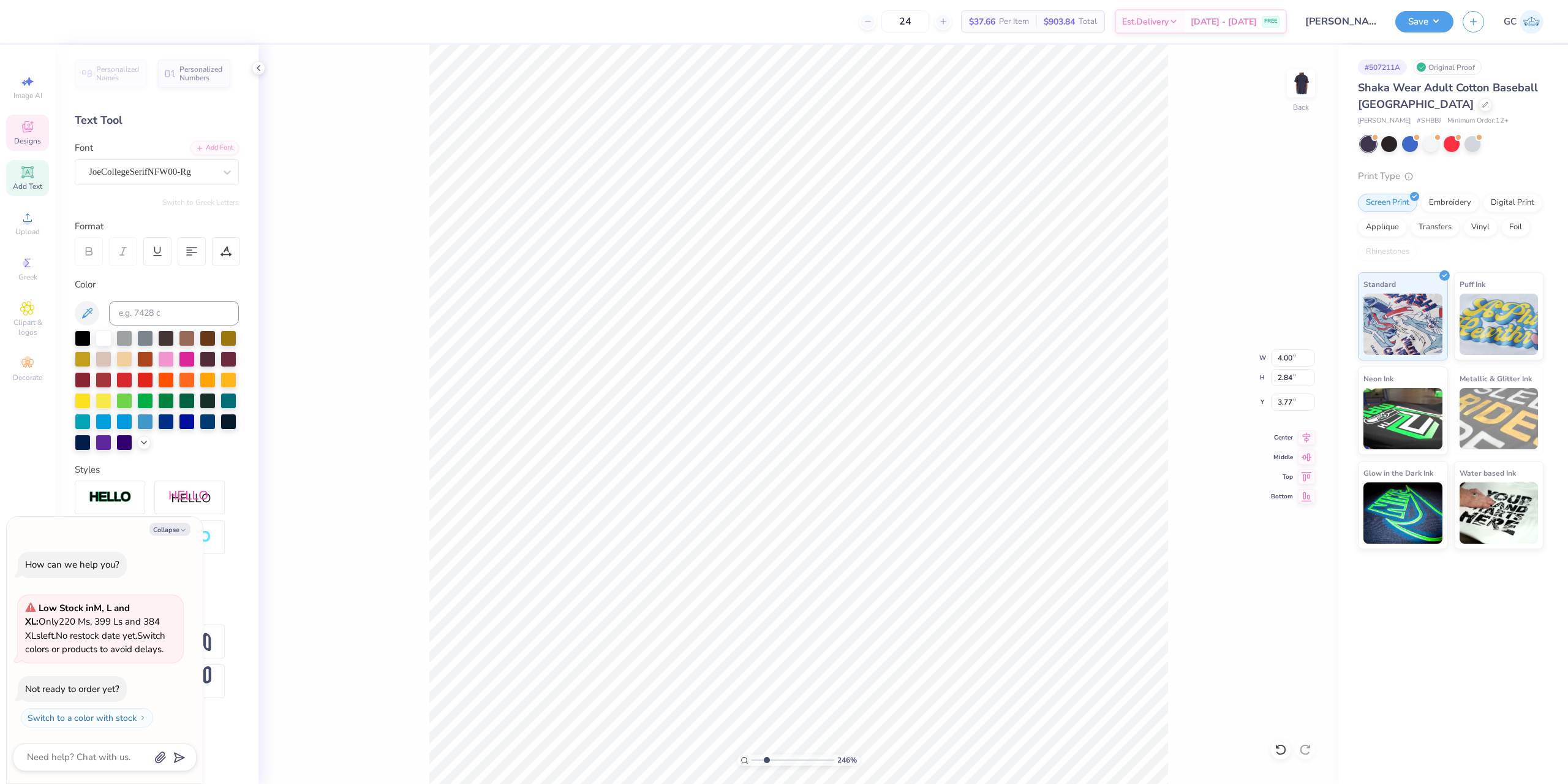
type textarea "x"
click at [1306, 436] on div "246 % Back W 4.00 H 2.84 Y 3.77 Center Middle Top Bottom" at bounding box center [798, 414] width 1080 height 739
type input "2.46071092039642"
type textarea "x"
type input "2.46071092039642"
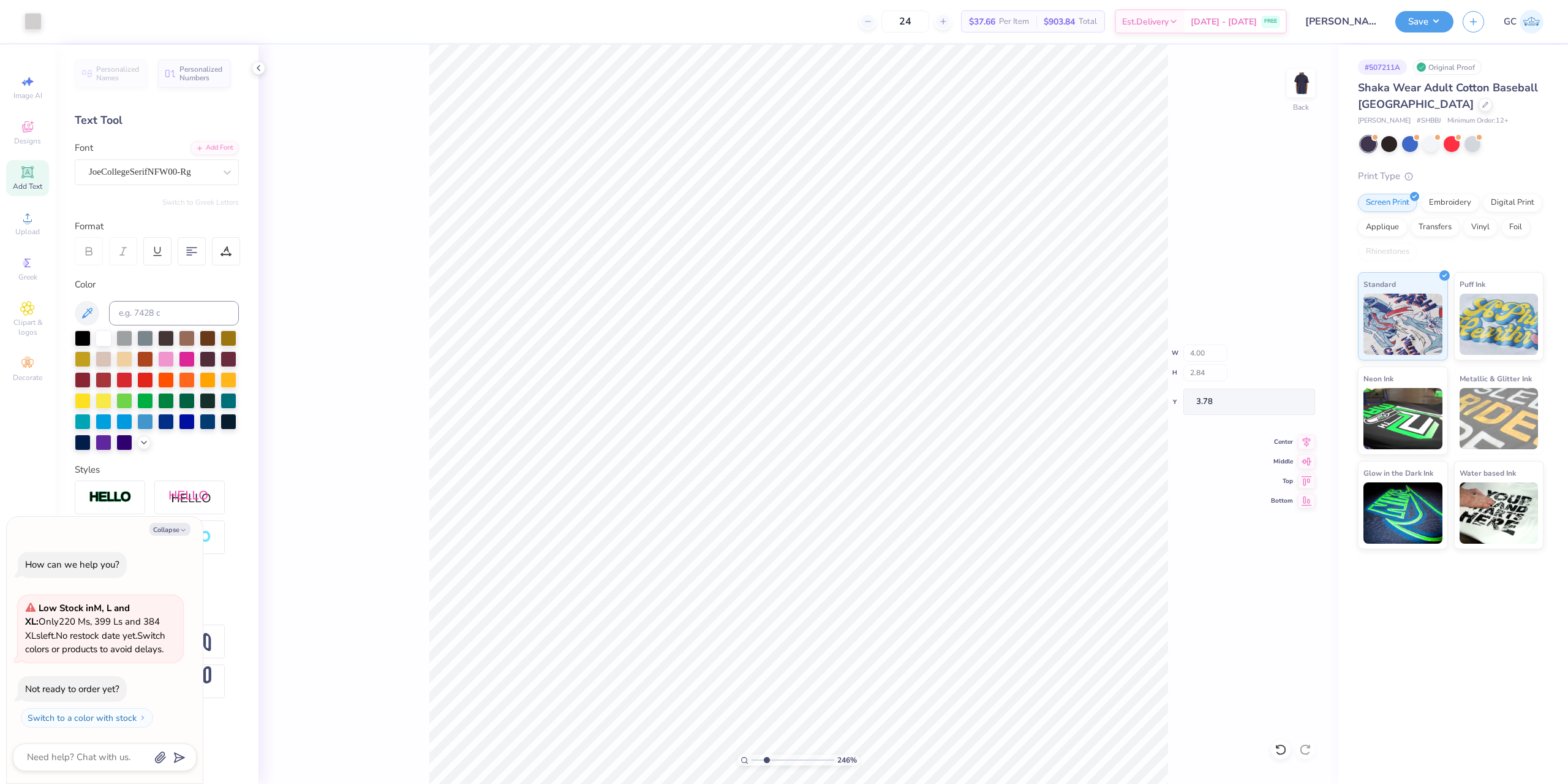
type textarea "x"
type input "4.10"
type input "3.67"
type input "2.95"
click at [1305, 435] on icon at bounding box center [1307, 435] width 8 height 11
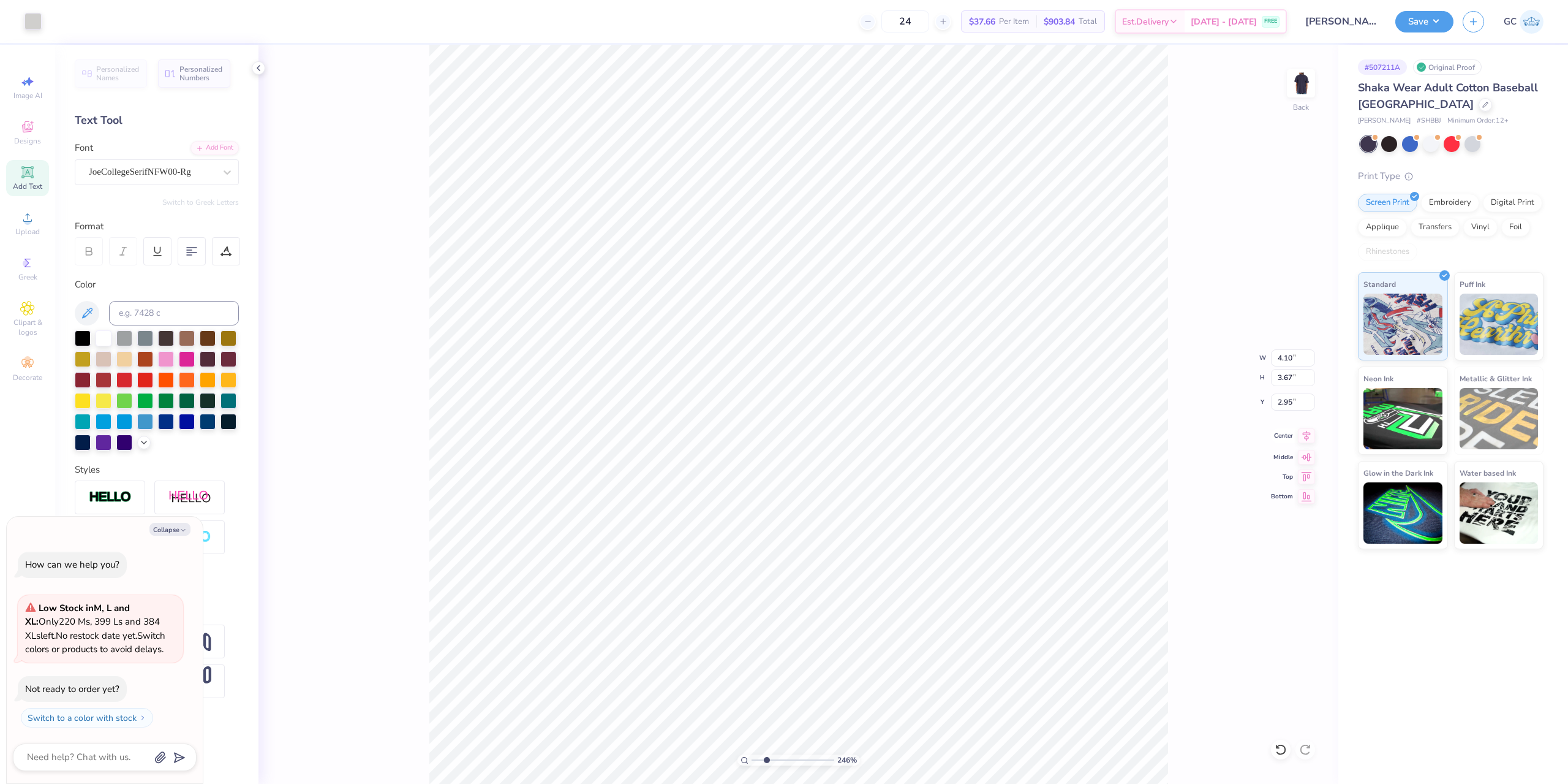
type input "2.46071092039642"
type textarea "x"
type input "2.46071092039642"
type textarea "x"
type input "2.46071092039642"
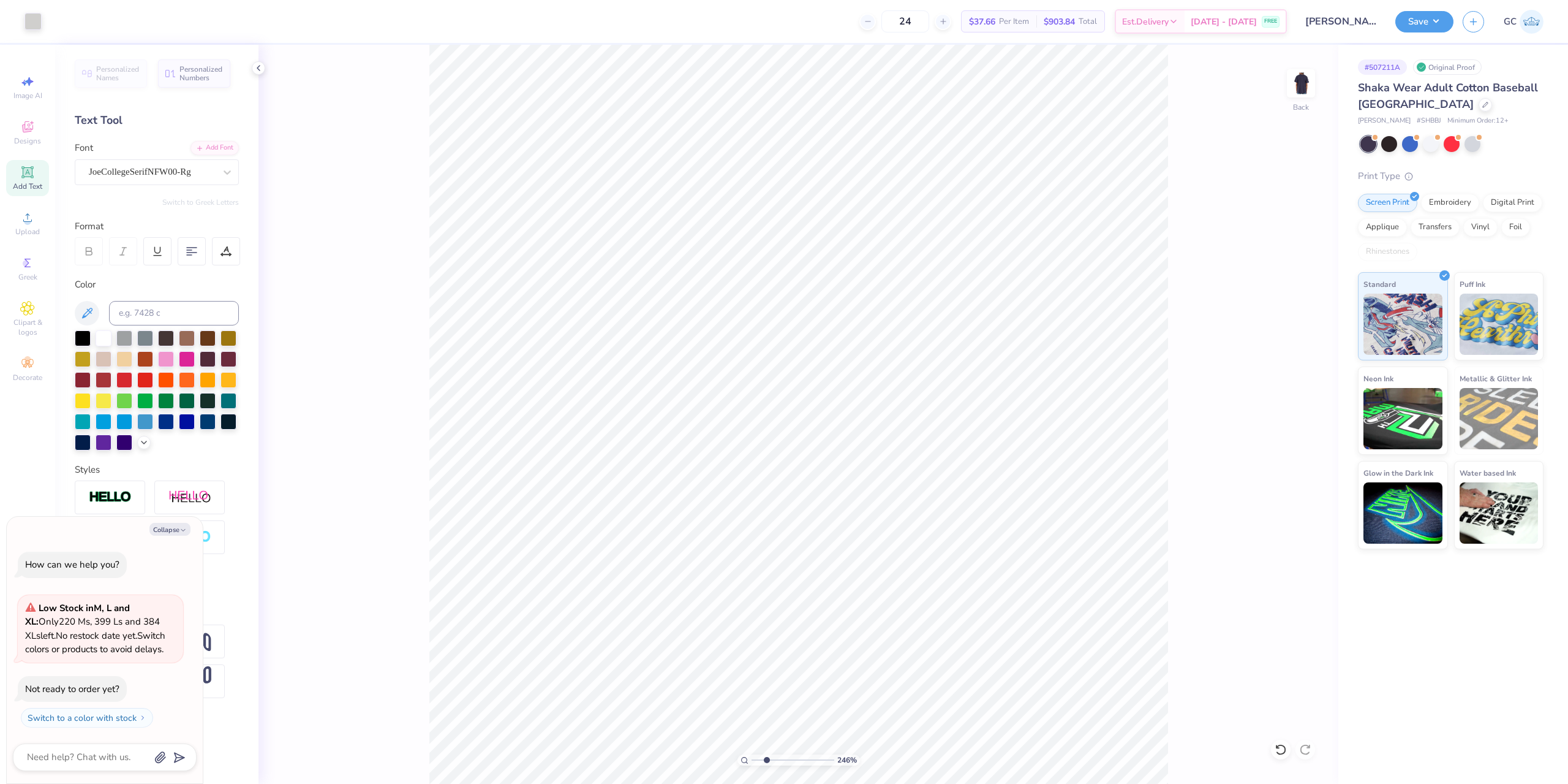
type textarea "x"
type input "2.46071092039642"
type textarea "x"
type input "2.46071092039642"
type textarea "x"
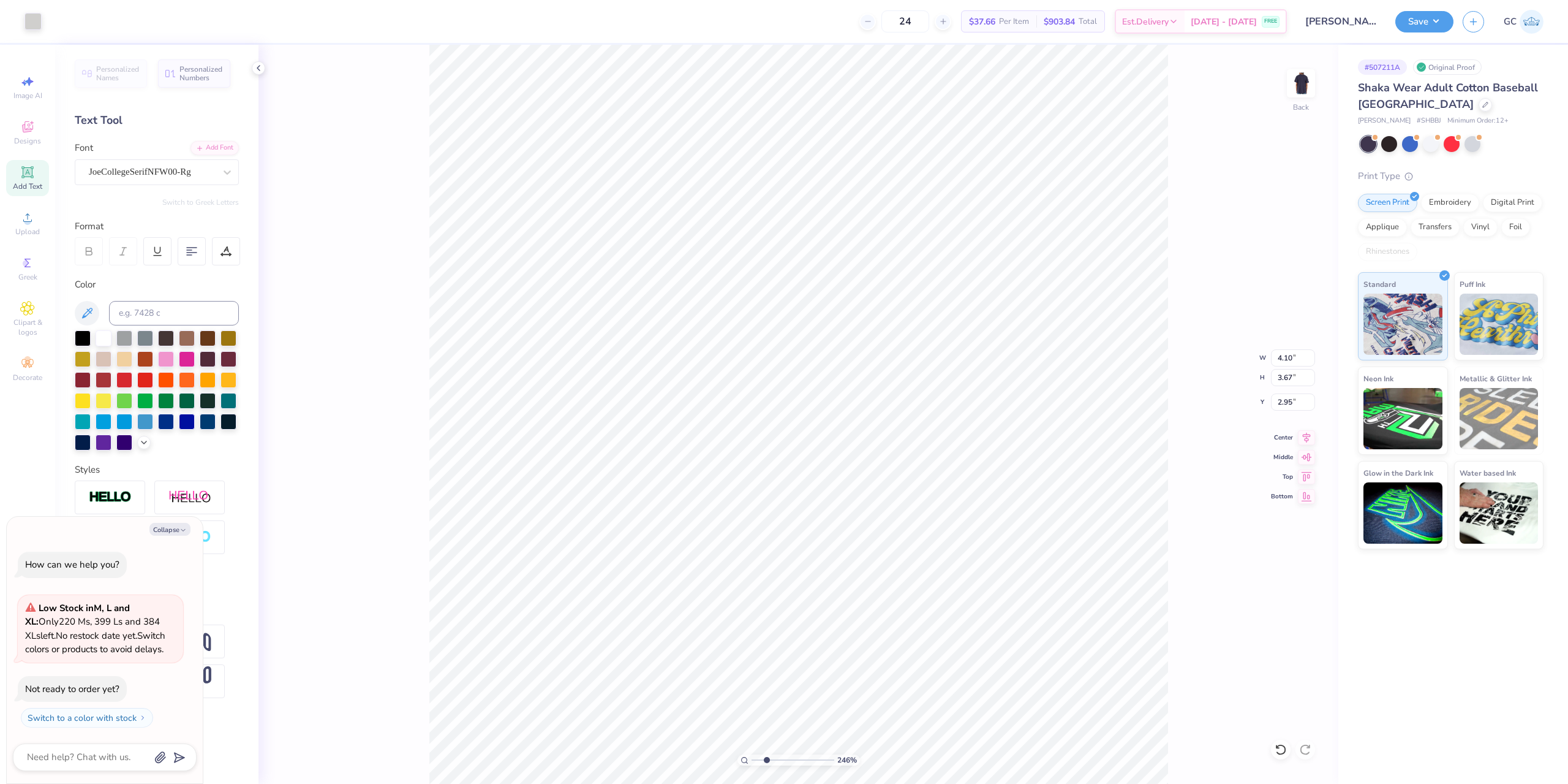
type input "3.00"
click at [1300, 433] on icon at bounding box center [1307, 435] width 17 height 15
type input "2.46071092039642"
type textarea "x"
type input "2.46071092039642"
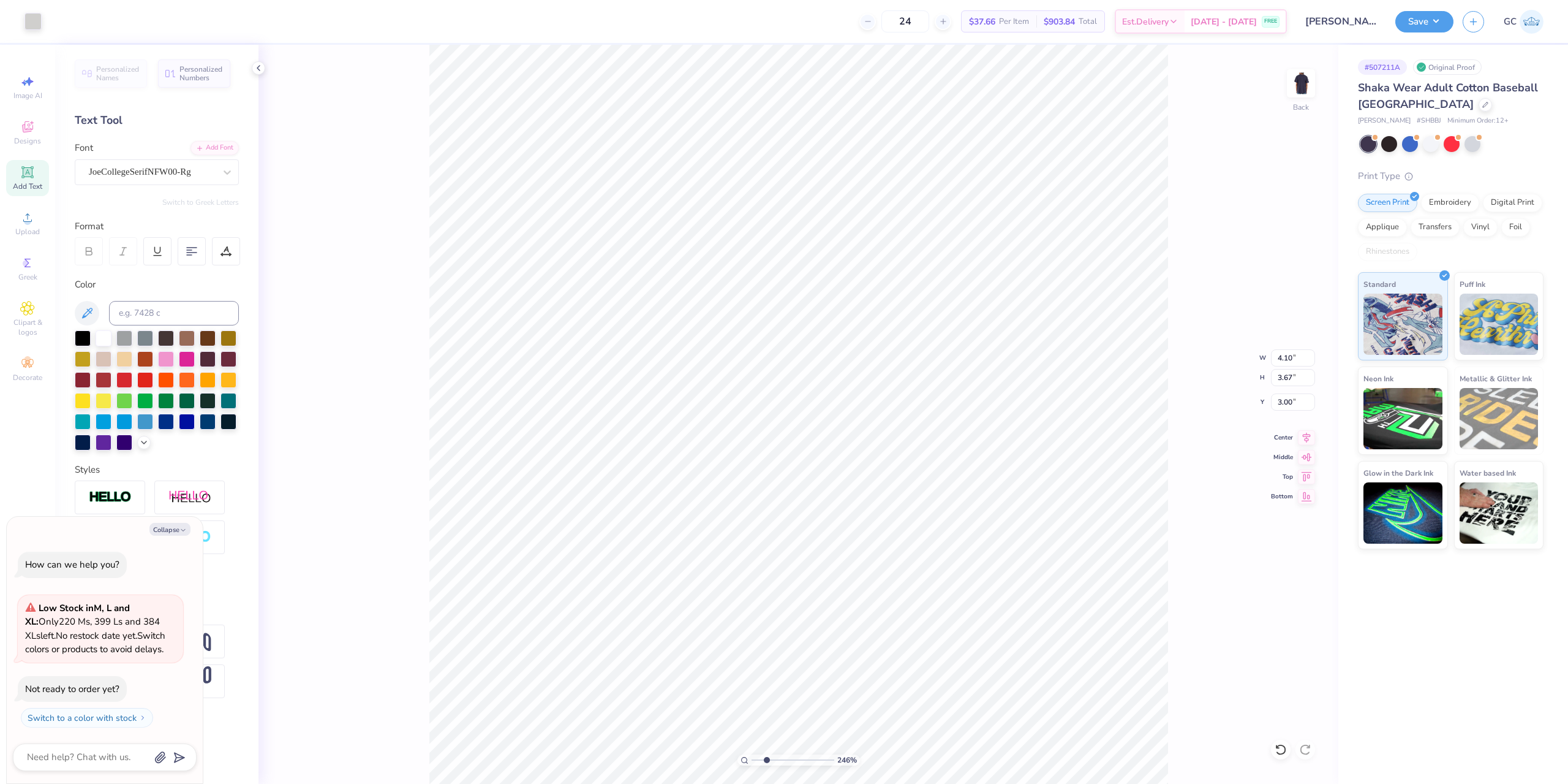
type textarea "x"
type input "2.46071092039642"
type textarea "x"
click at [932, 565] on li "Group" at bounding box center [933, 565] width 96 height 24
type input "2.46071092039642"
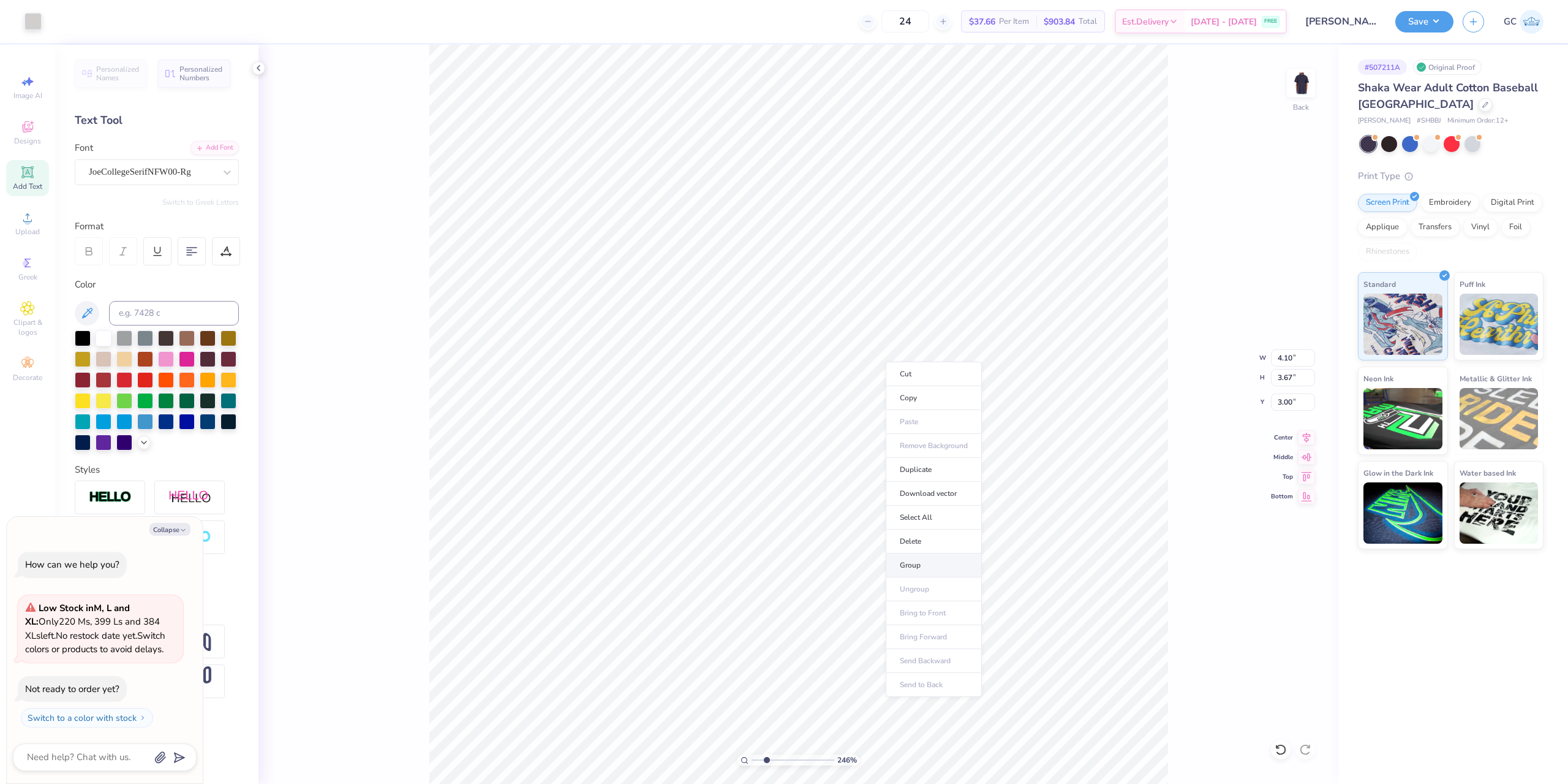
type textarea "x"
type input "2.46071092039642"
type textarea "x"
type input "4.11"
type input "2.46071092039642"
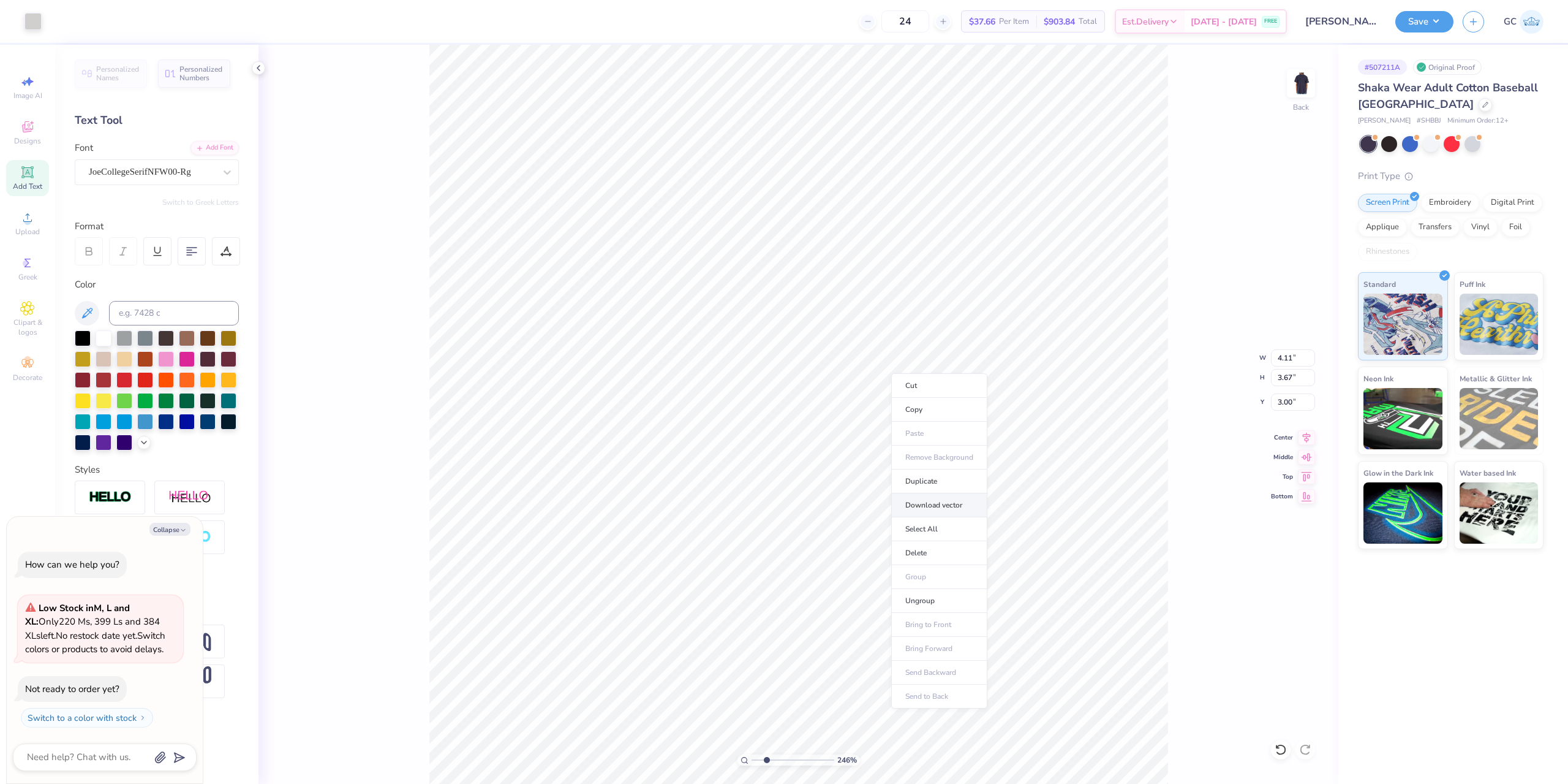
type textarea "x"
type input "2.46071092039642"
type textarea "x"
type input "2.46071092039642"
type textarea "x"
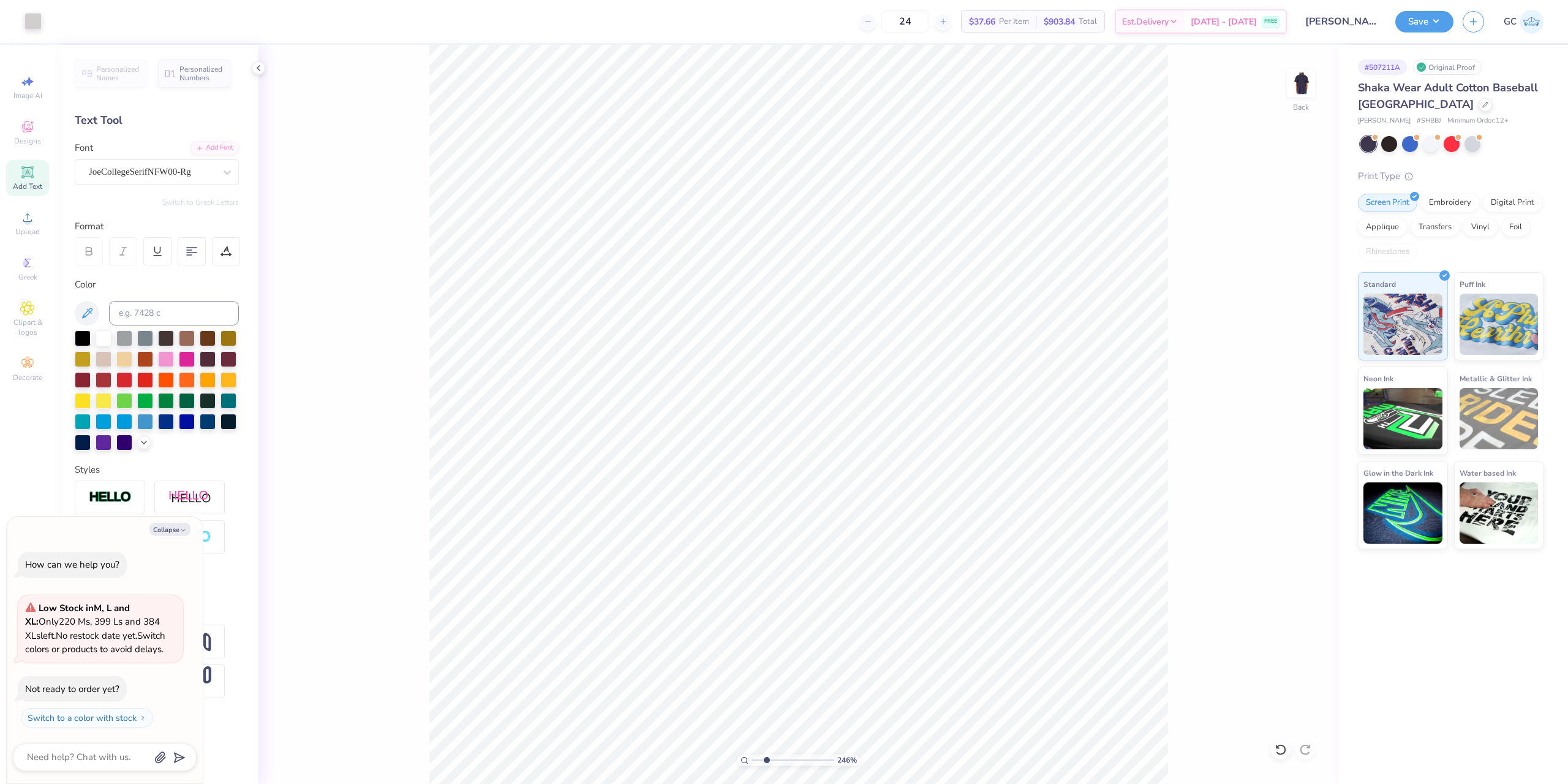
type input "2.46071092039642"
type textarea "x"
click at [1311, 435] on icon at bounding box center [1307, 435] width 17 height 15
type input "2.46071092039642"
type textarea "x"
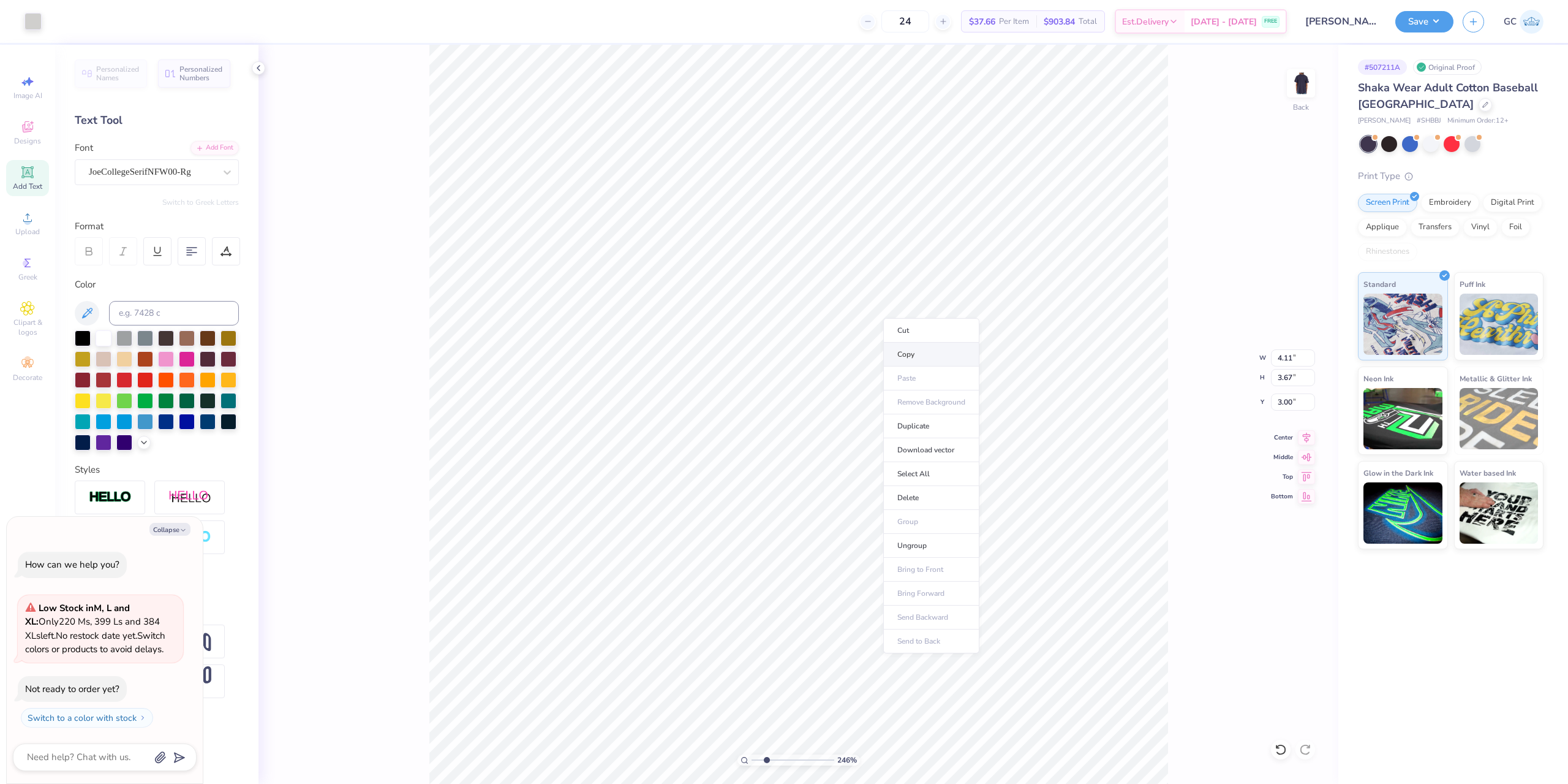
click at [914, 352] on li "Copy" at bounding box center [931, 354] width 96 height 24
type input "2.46071092039642"
type textarea "x"
click at [1305, 80] on img at bounding box center [1301, 84] width 49 height 49
type input "2.46071092039642"
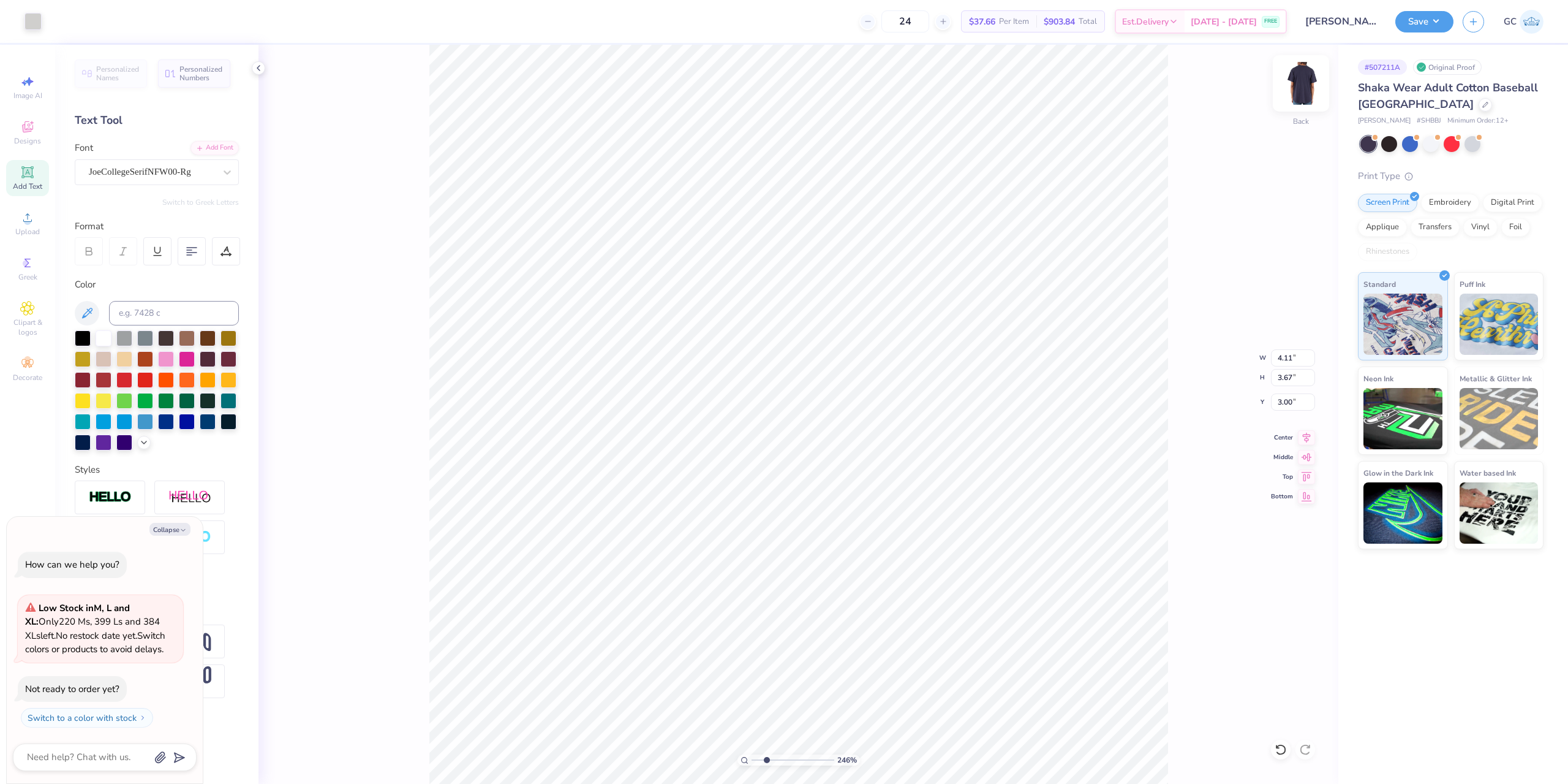
type textarea "x"
type input "2.46071092039642"
type textarea "x"
type input "2.46071092039642"
type textarea "x"
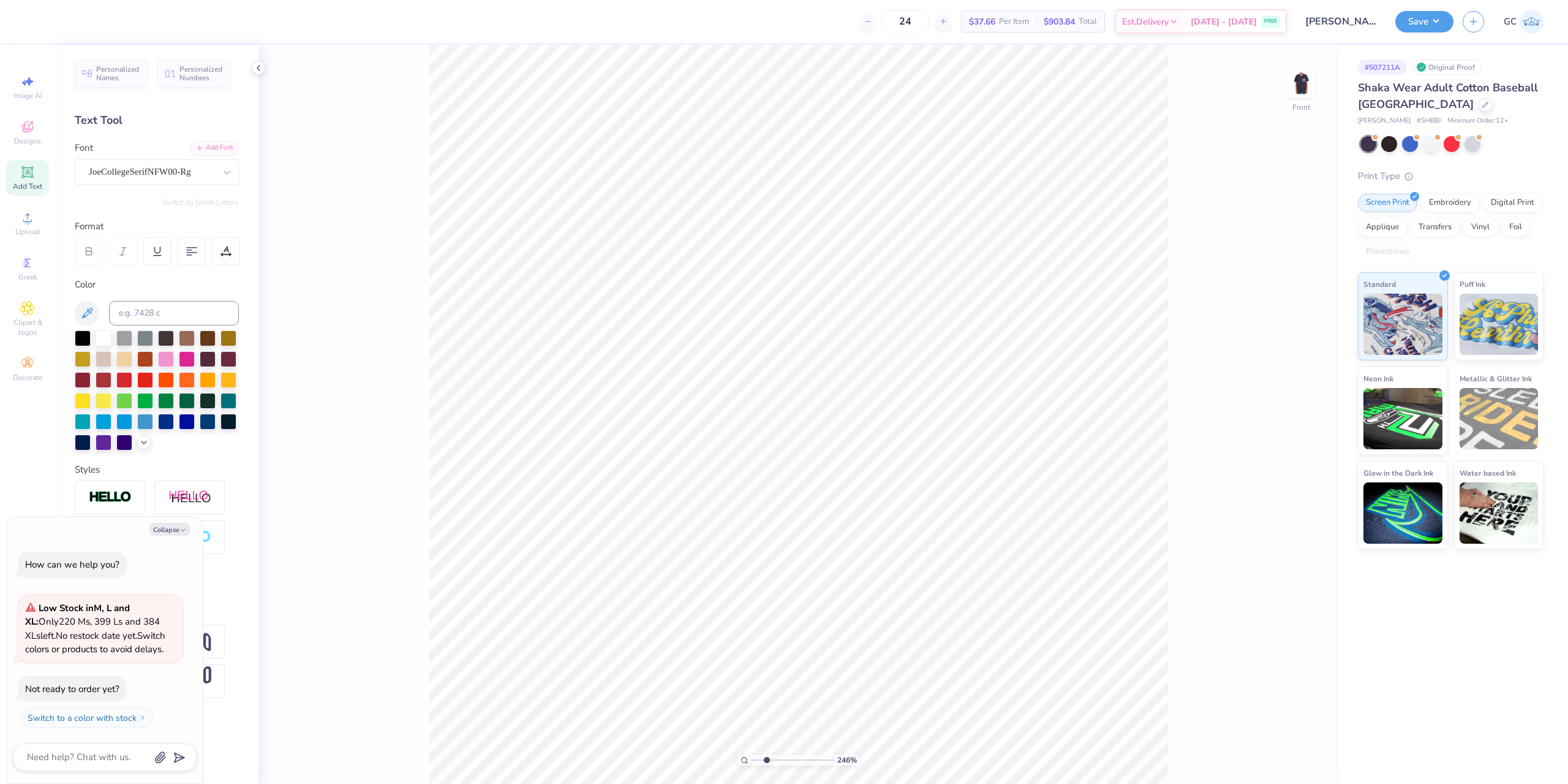
type input "2.46071092039642"
type textarea "x"
type input "1"
type textarea "x"
click at [864, 303] on li "Paste" at bounding box center [862, 305] width 96 height 24
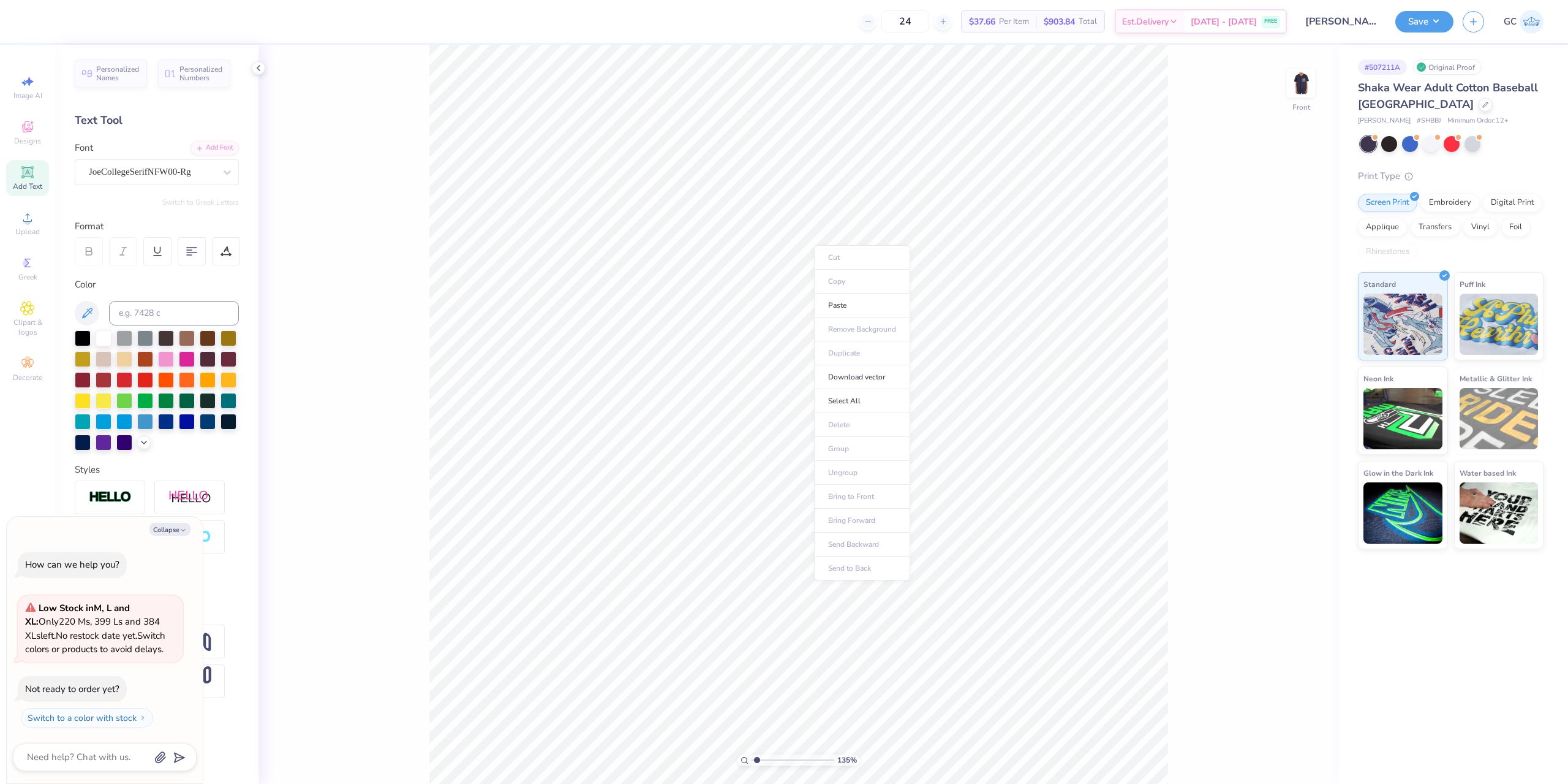
type input "1.35006143669128"
type textarea "x"
click at [36, 21] on div at bounding box center [33, 20] width 17 height 17
type input "1.35006143669128"
type textarea "x"
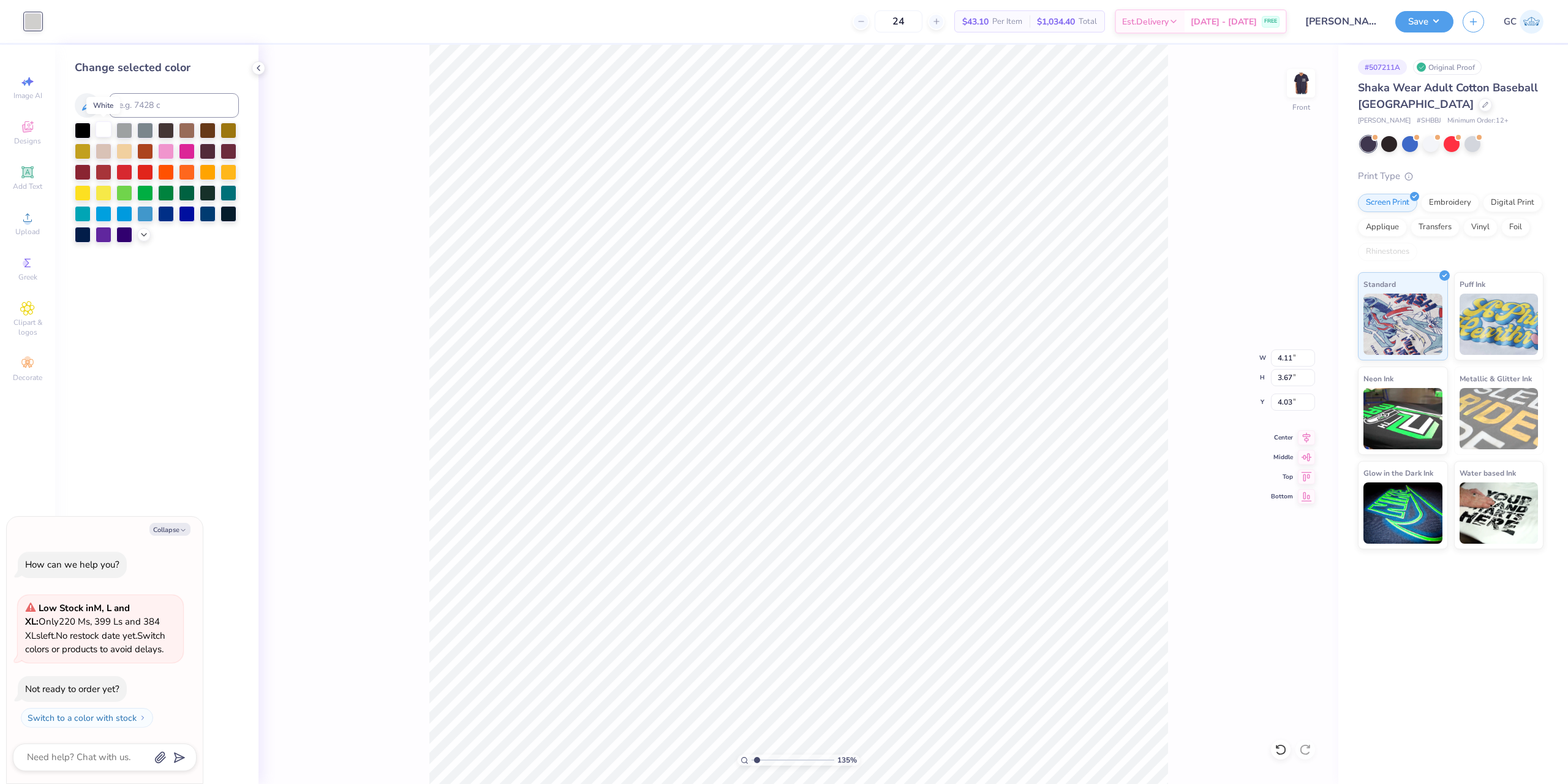
click at [108, 131] on div at bounding box center [103, 129] width 16 height 16
type input "1.35006143669128"
type textarea "x"
type input "1.35006143669128"
type textarea "x"
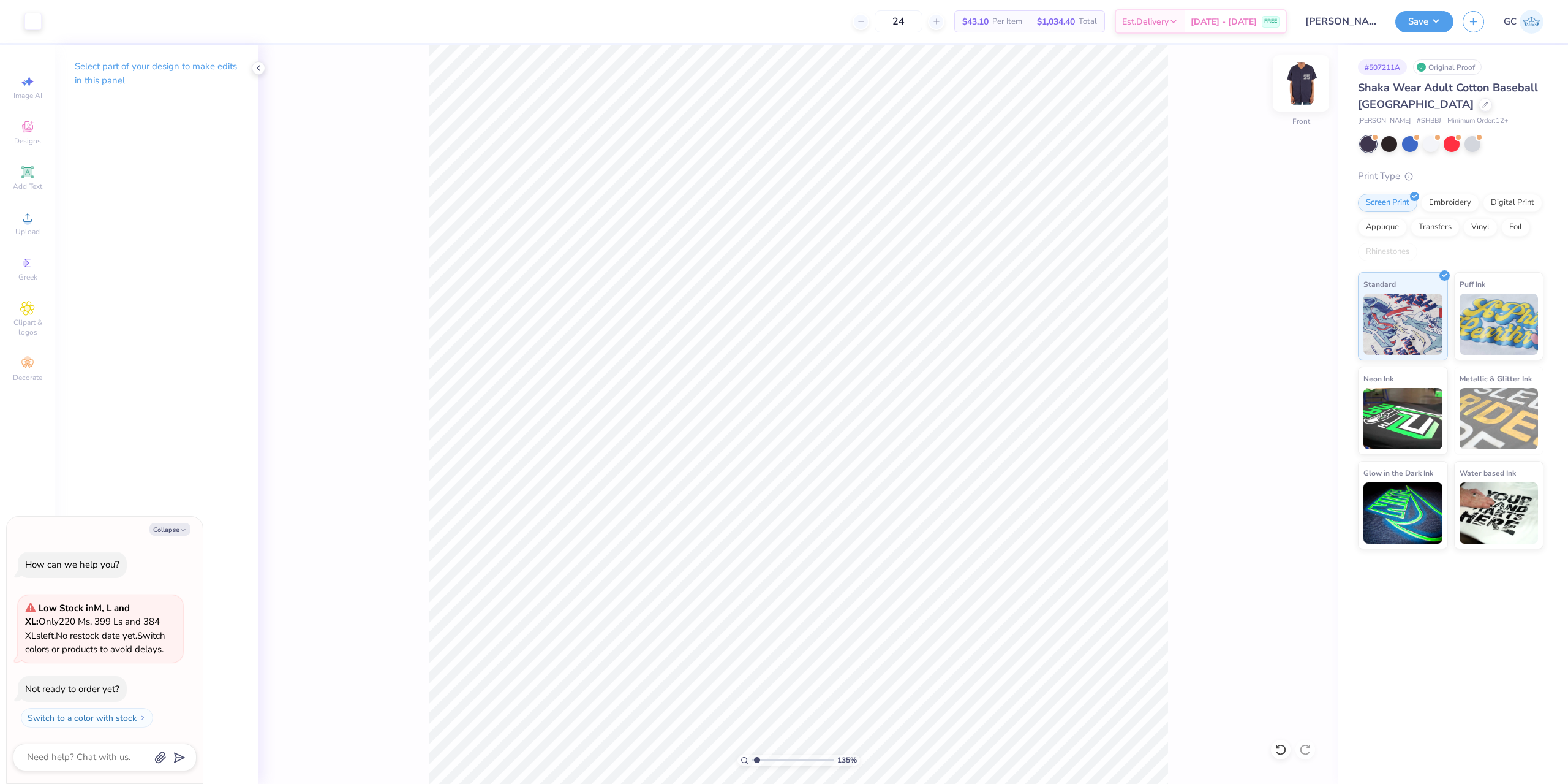
click at [1291, 87] on img at bounding box center [1301, 84] width 49 height 49
type input "1.35006143669128"
type textarea "x"
type input "1.35006143669128"
type textarea "x"
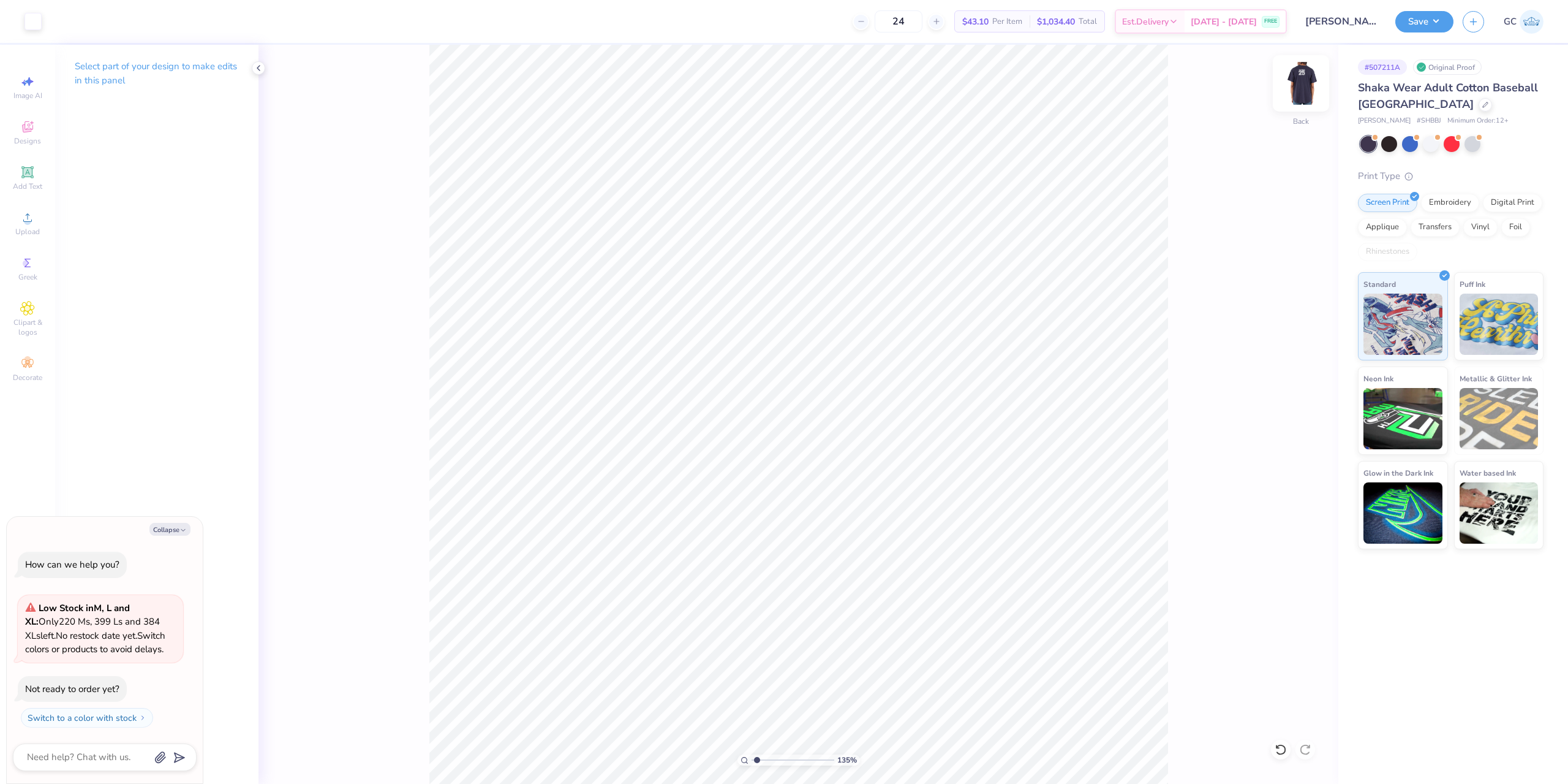
type input "1.35006143669128"
type textarea "x"
click at [26, 25] on div at bounding box center [33, 20] width 17 height 17
type input "1.35006143669128"
type textarea "x"
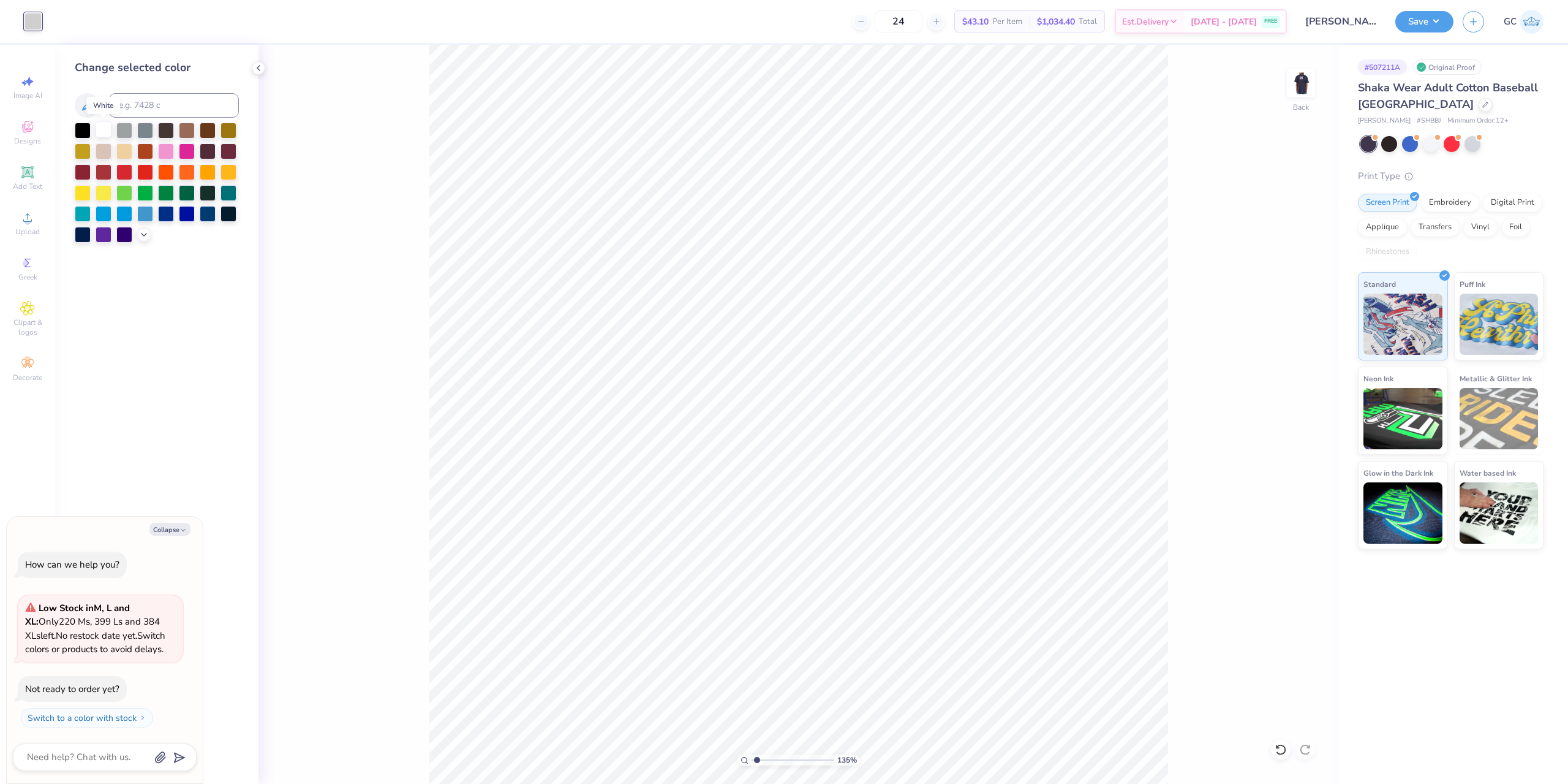
click at [107, 133] on div at bounding box center [103, 129] width 16 height 16
type input "1.35006143669128"
type textarea "x"
type input "1.35006143669128"
type textarea "x"
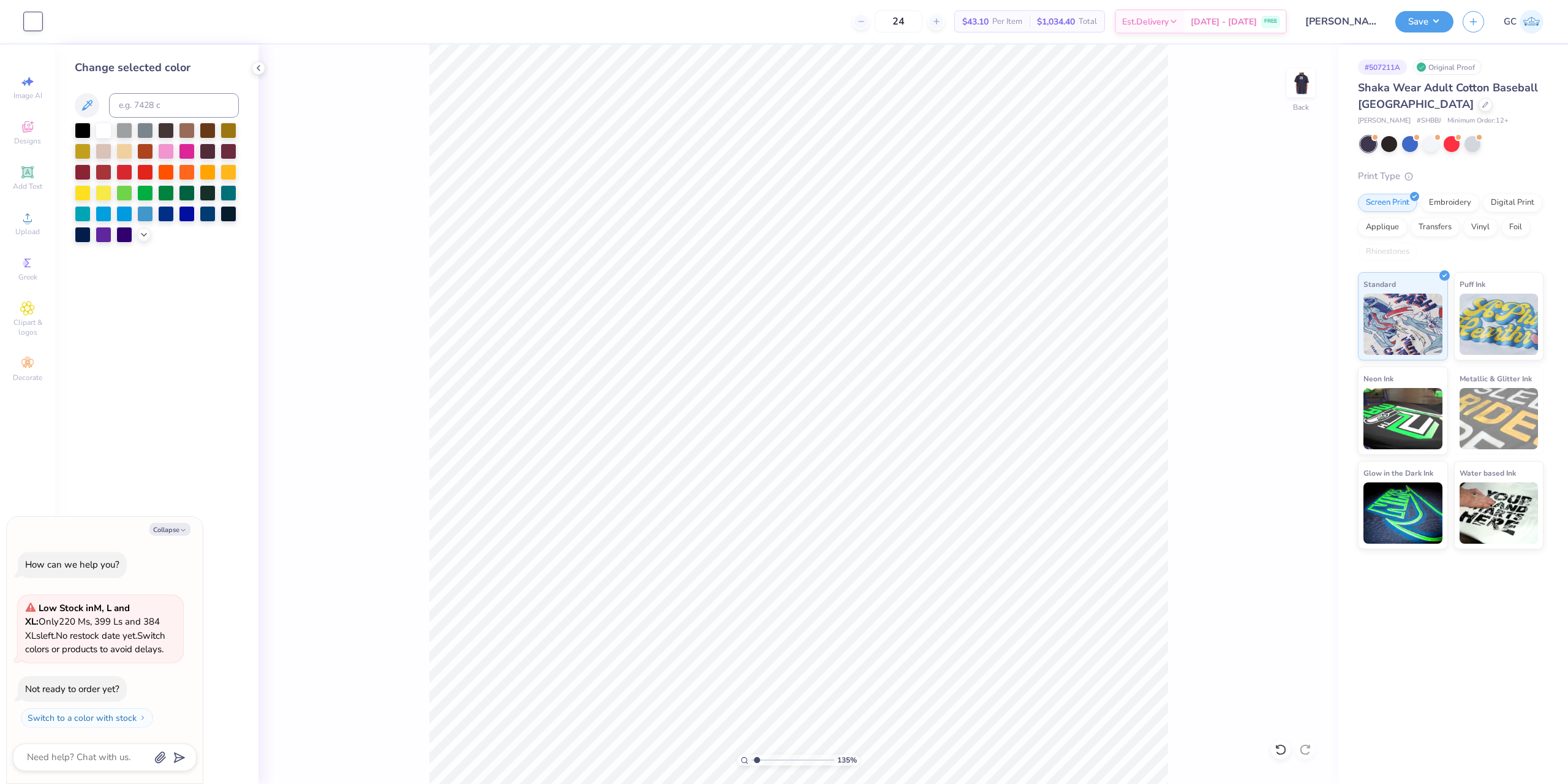
type input "1.35006143669128"
type textarea "x"
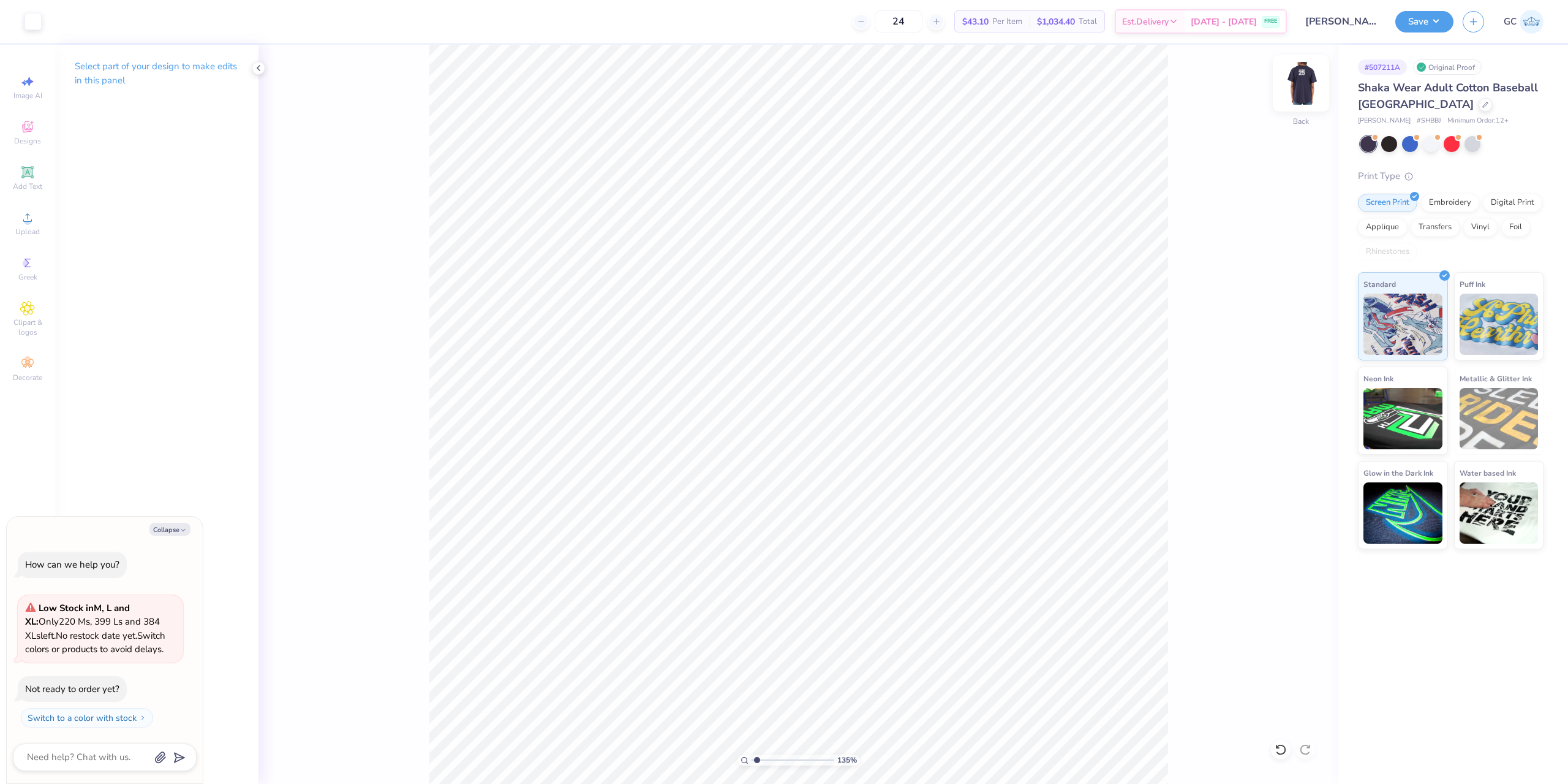
click at [1311, 84] on img at bounding box center [1301, 84] width 49 height 49
click at [1301, 357] on input "4.11" at bounding box center [1292, 358] width 44 height 17
click at [1298, 357] on input "12.00" at bounding box center [1292, 358] width 44 height 17
drag, startPoint x: 1278, startPoint y: 407, endPoint x: 1297, endPoint y: 406, distance: 19.0
click at [1297, 406] on input "5.43" at bounding box center [1292, 401] width 44 height 17
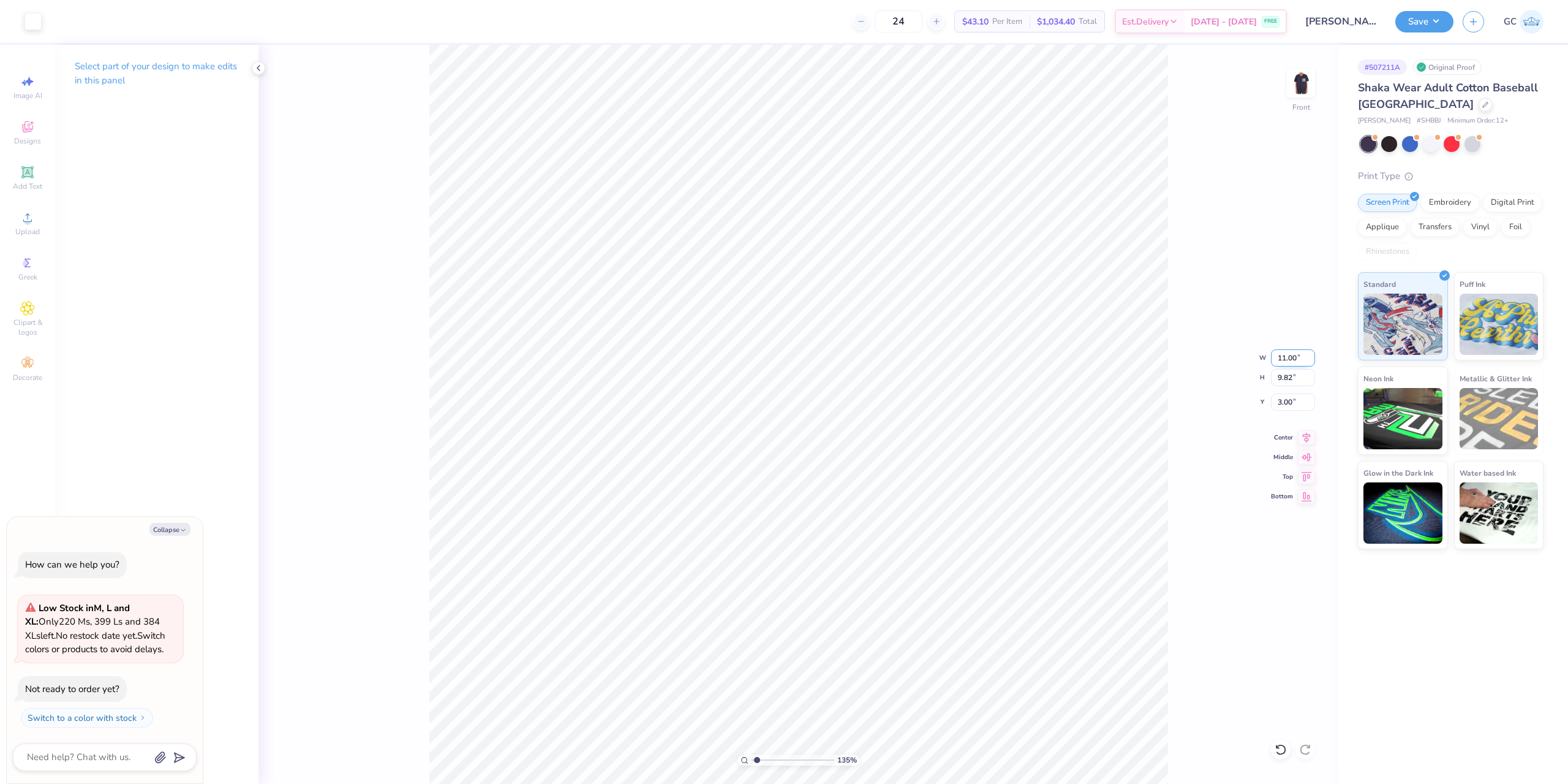
drag, startPoint x: 1276, startPoint y: 355, endPoint x: 1298, endPoint y: 353, distance: 22.1
click at [1298, 353] on input "11.00" at bounding box center [1292, 358] width 44 height 17
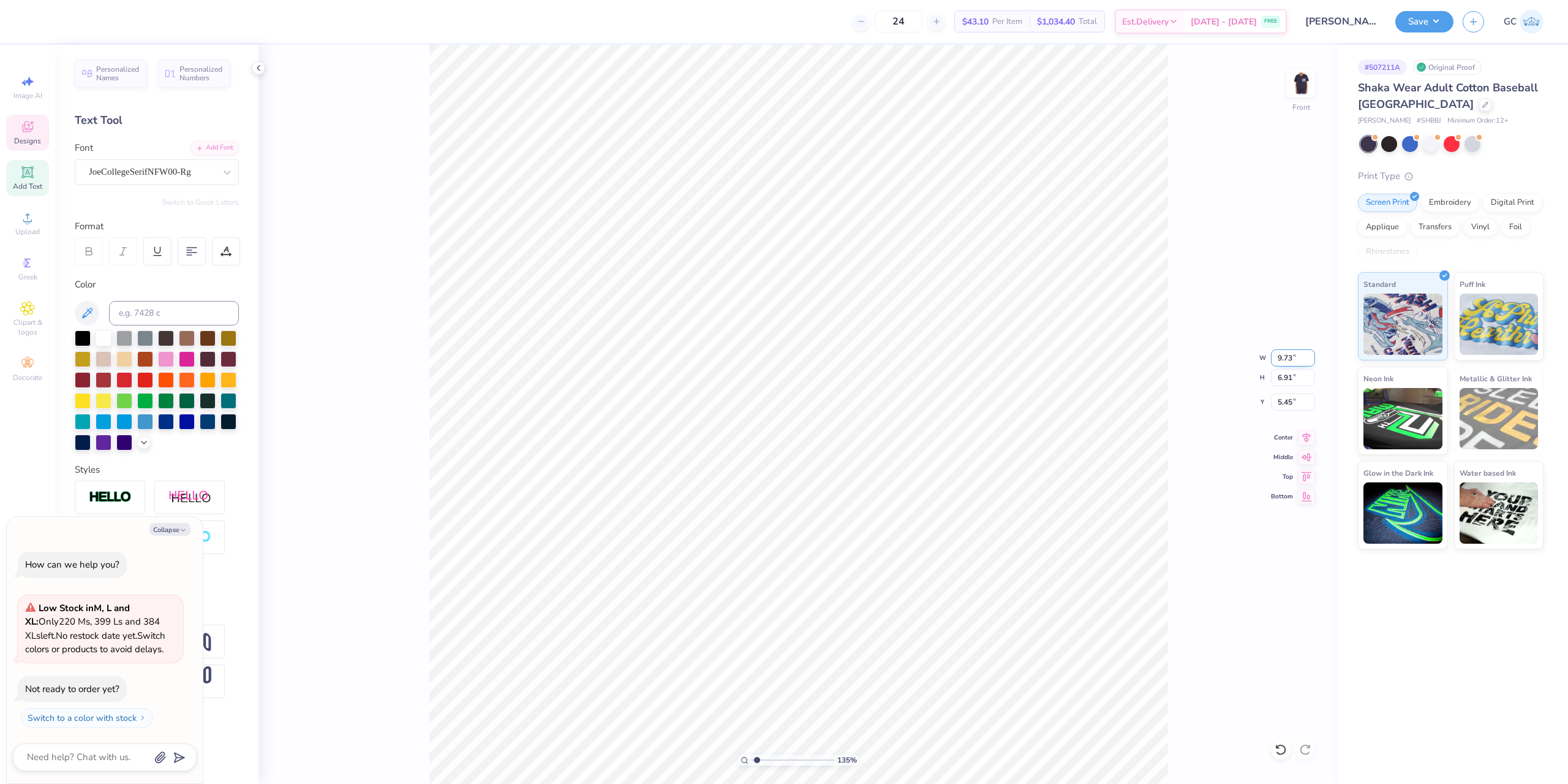
drag, startPoint x: 1295, startPoint y: 359, endPoint x: 1279, endPoint y: 358, distance: 16.0
click at [1279, 358] on input "9.73" at bounding box center [1292, 358] width 44 height 17
click at [942, 293] on li "Duplicate" at bounding box center [950, 293] width 96 height 24
paste textarea "®"
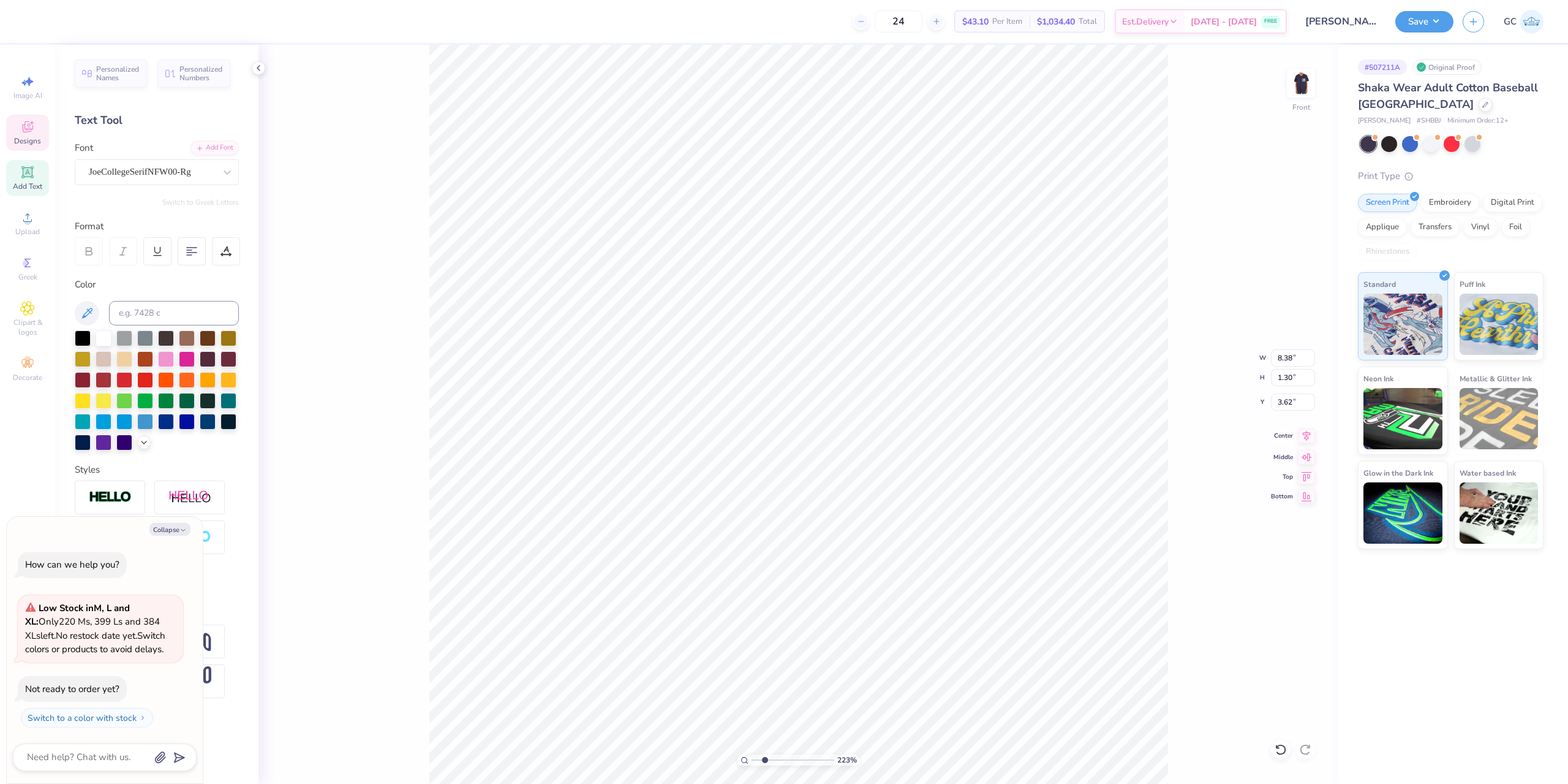
click at [1308, 432] on icon at bounding box center [1307, 435] width 8 height 11
click at [1307, 435] on icon at bounding box center [1307, 435] width 17 height 15
click at [1302, 436] on icon at bounding box center [1307, 435] width 17 height 15
click at [1310, 436] on icon at bounding box center [1307, 435] width 17 height 15
click at [413, 155] on div "223 % Front" at bounding box center [798, 414] width 1080 height 739
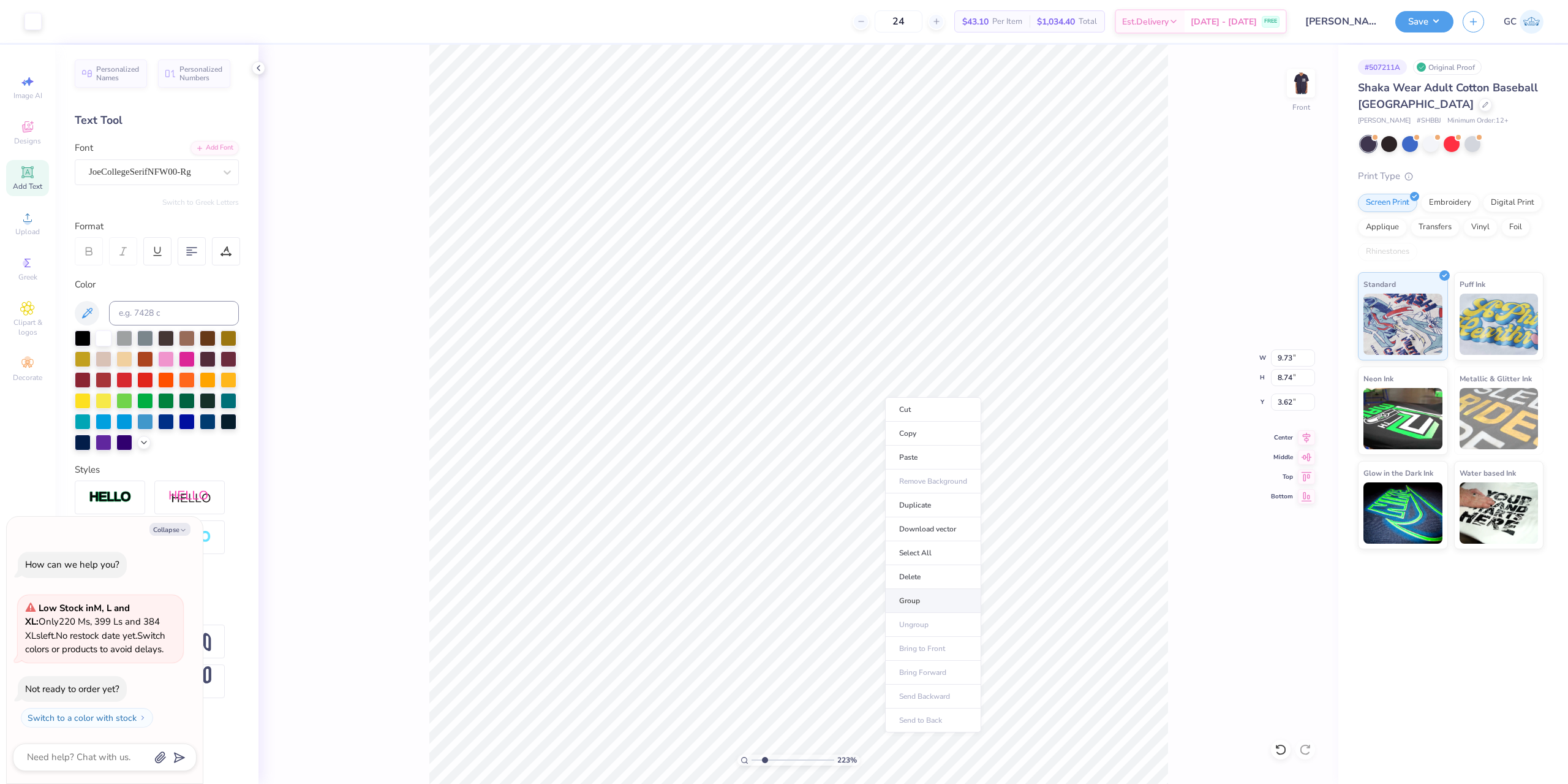
click at [934, 596] on li "Group" at bounding box center [933, 600] width 96 height 24
drag, startPoint x: 1292, startPoint y: 400, endPoint x: 1278, endPoint y: 401, distance: 14.0
click at [1278, 401] on input "3.62" at bounding box center [1292, 401] width 44 height 17
drag, startPoint x: 1290, startPoint y: 360, endPoint x: 1275, endPoint y: 360, distance: 15.0
click at [1275, 360] on input "9.73" at bounding box center [1292, 358] width 44 height 17
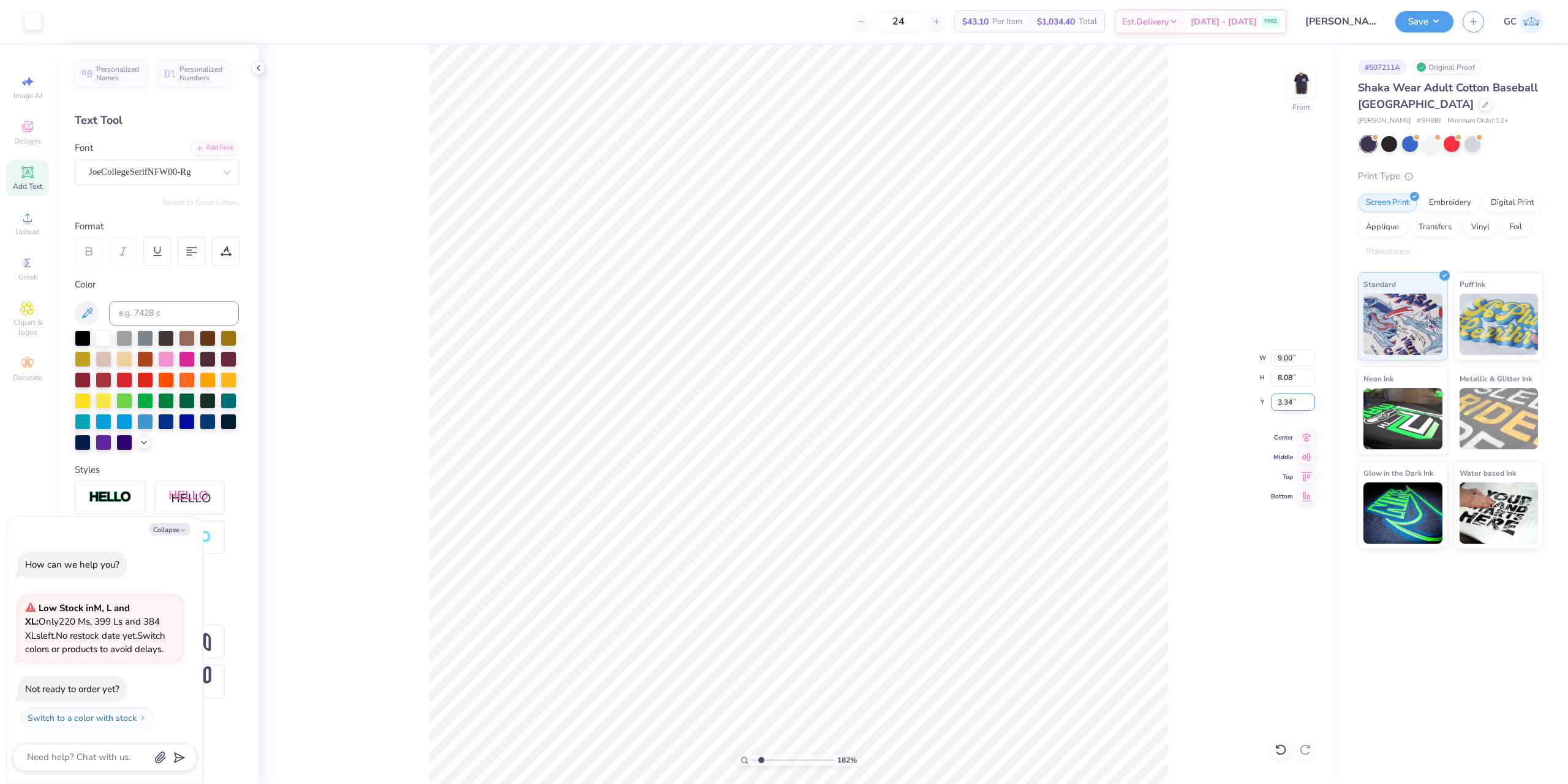
click at [1276, 404] on input "3.34" at bounding box center [1292, 401] width 44 height 17
click at [1198, 397] on div "182 % Front W 9.00 9.00 " H 8.08 8.08 " Y 3.00 3.00 " Center Middle Top Bottom" at bounding box center [798, 414] width 1080 height 739
click at [1276, 403] on input "3.00" at bounding box center [1292, 401] width 44 height 17
click at [463, 37] on div "Art colors 24 $43.10 Per Item $1,034.40 Total Est. Delivery Aug 25 - 28 FREE De…" at bounding box center [784, 392] width 1568 height 784
click at [1187, 328] on div "165 % Front W 9.00 9.00 " H 8.45 8.45 " Y 3.00 3.00 " Center Middle Top Bottom" at bounding box center [798, 414] width 1080 height 739
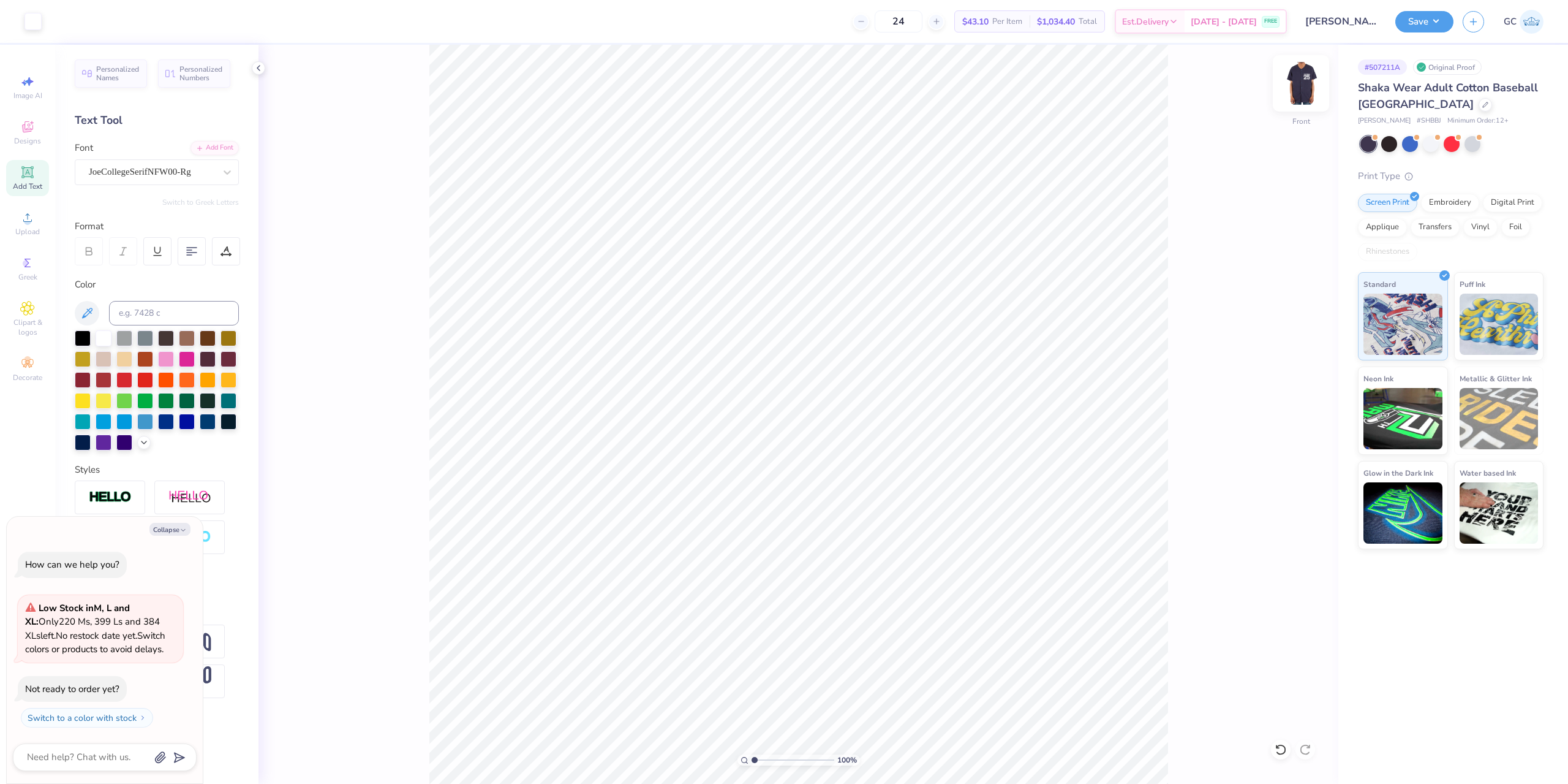
click at [1308, 86] on img at bounding box center [1301, 84] width 49 height 49
click at [1276, 359] on input "4.11" at bounding box center [1292, 358] width 44 height 17
click at [1310, 436] on icon at bounding box center [1307, 435] width 17 height 15
drag, startPoint x: 1298, startPoint y: 401, endPoint x: 1276, endPoint y: 402, distance: 22.0
click at [1276, 402] on input "3.05" at bounding box center [1292, 401] width 44 height 17
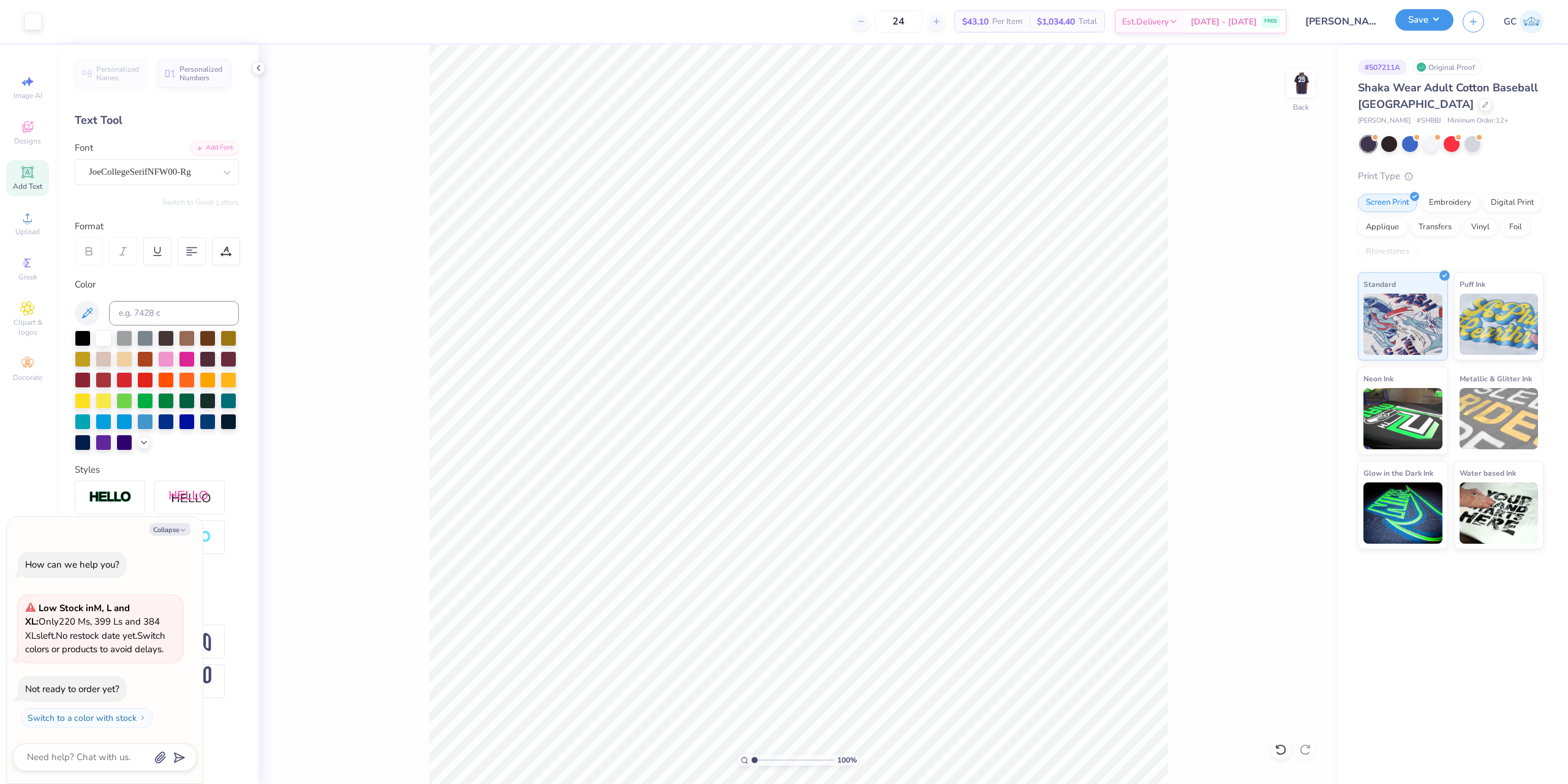
click at [1422, 19] on button "Save" at bounding box center [1424, 20] width 58 height 22
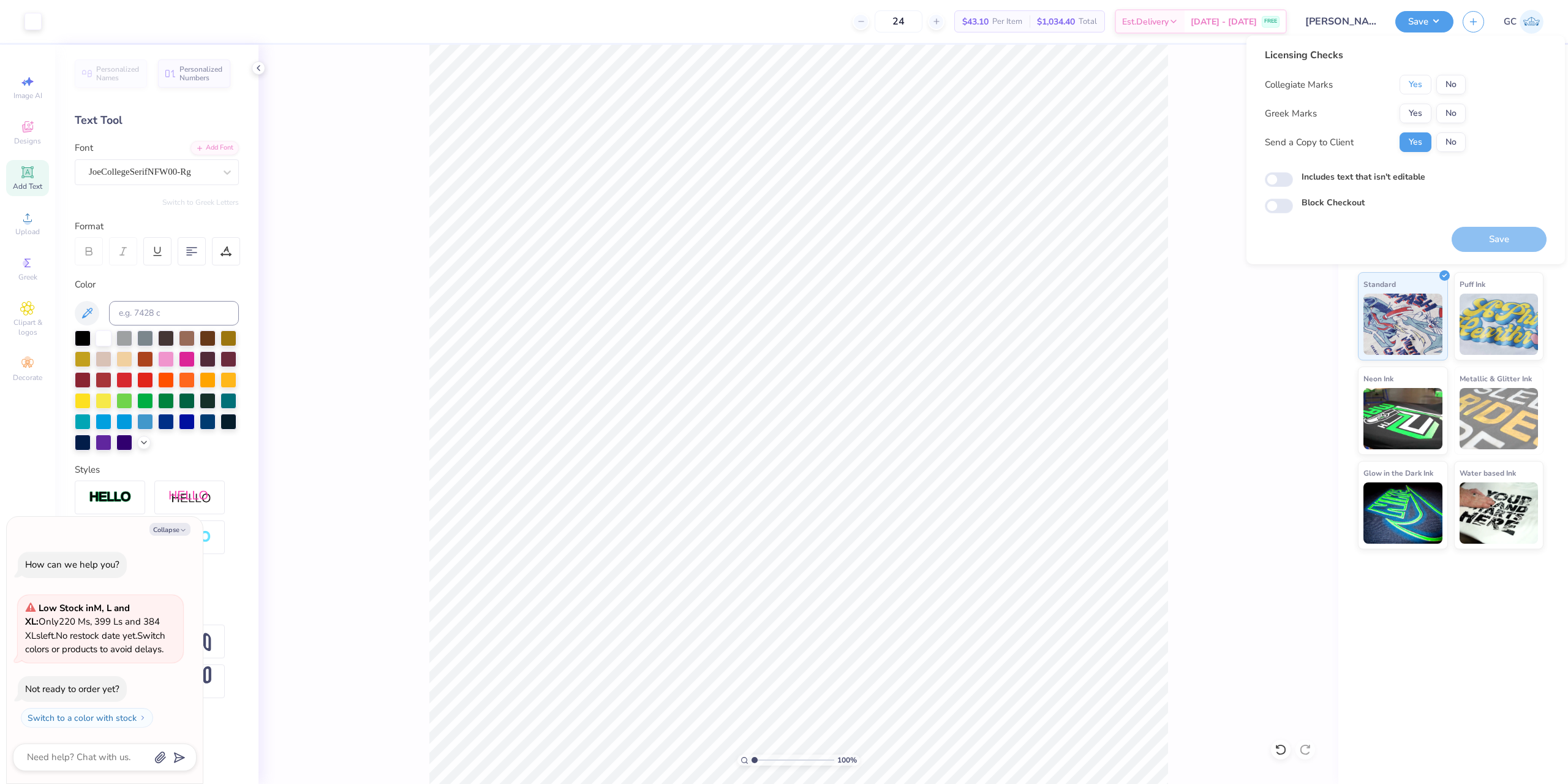
drag, startPoint x: 1420, startPoint y: 85, endPoint x: 1423, endPoint y: 102, distance: 17.3
click at [1420, 88] on button "Yes" at bounding box center [1415, 84] width 32 height 20
click at [1427, 115] on button "Yes" at bounding box center [1415, 113] width 32 height 20
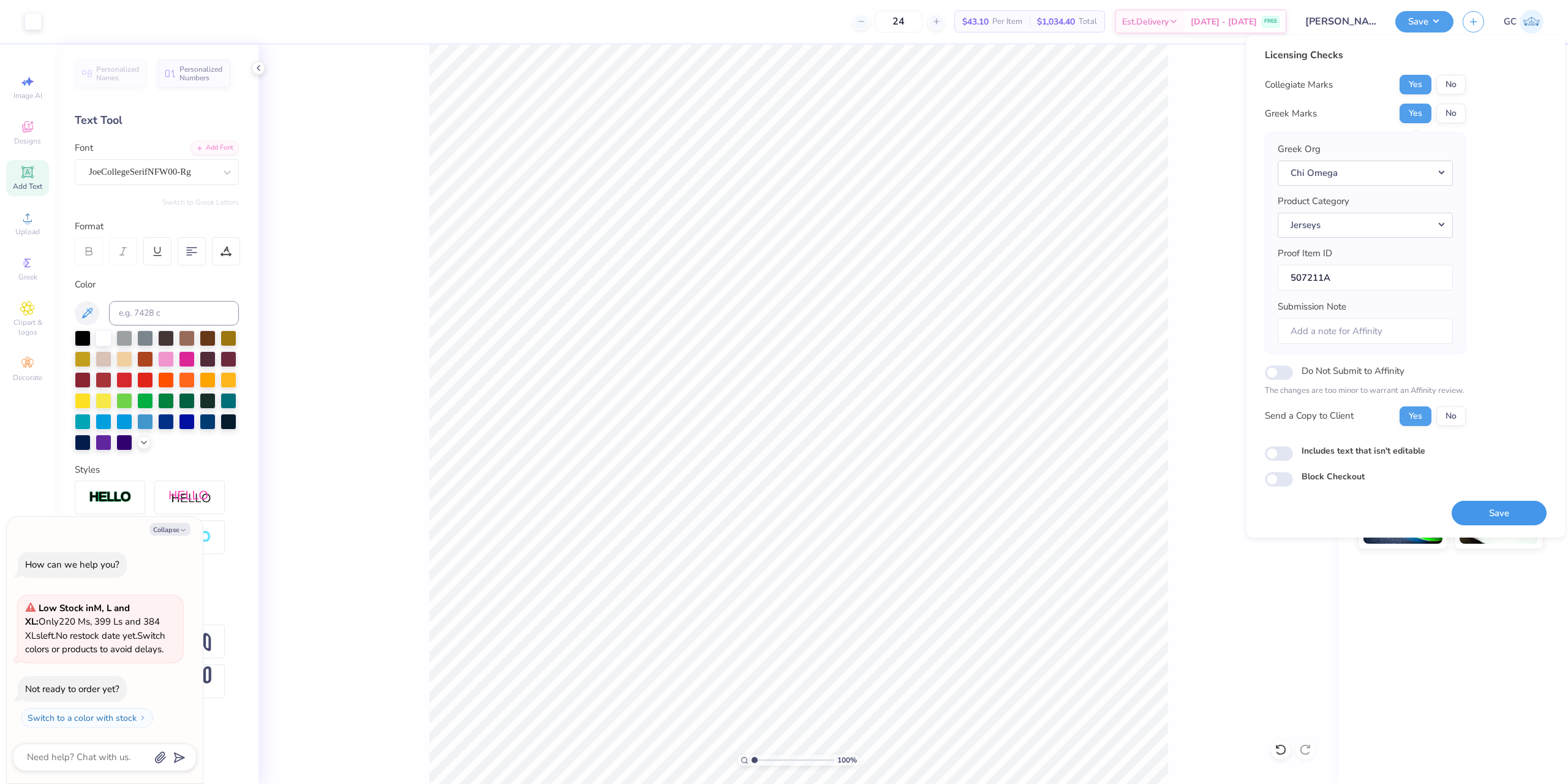
click at [1511, 510] on button "Save" at bounding box center [1498, 513] width 95 height 25
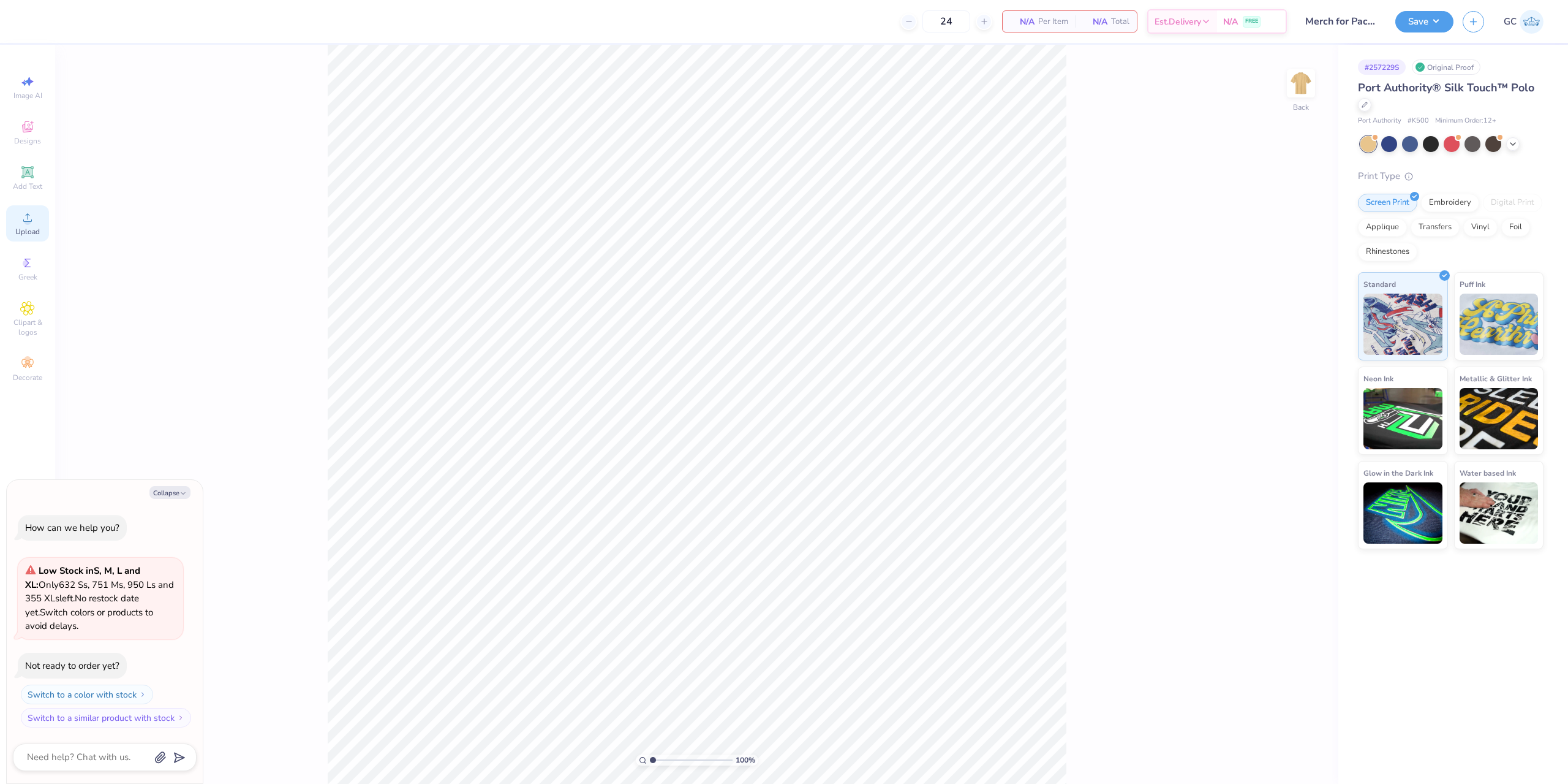
click at [30, 226] on div "Upload" at bounding box center [27, 223] width 43 height 36
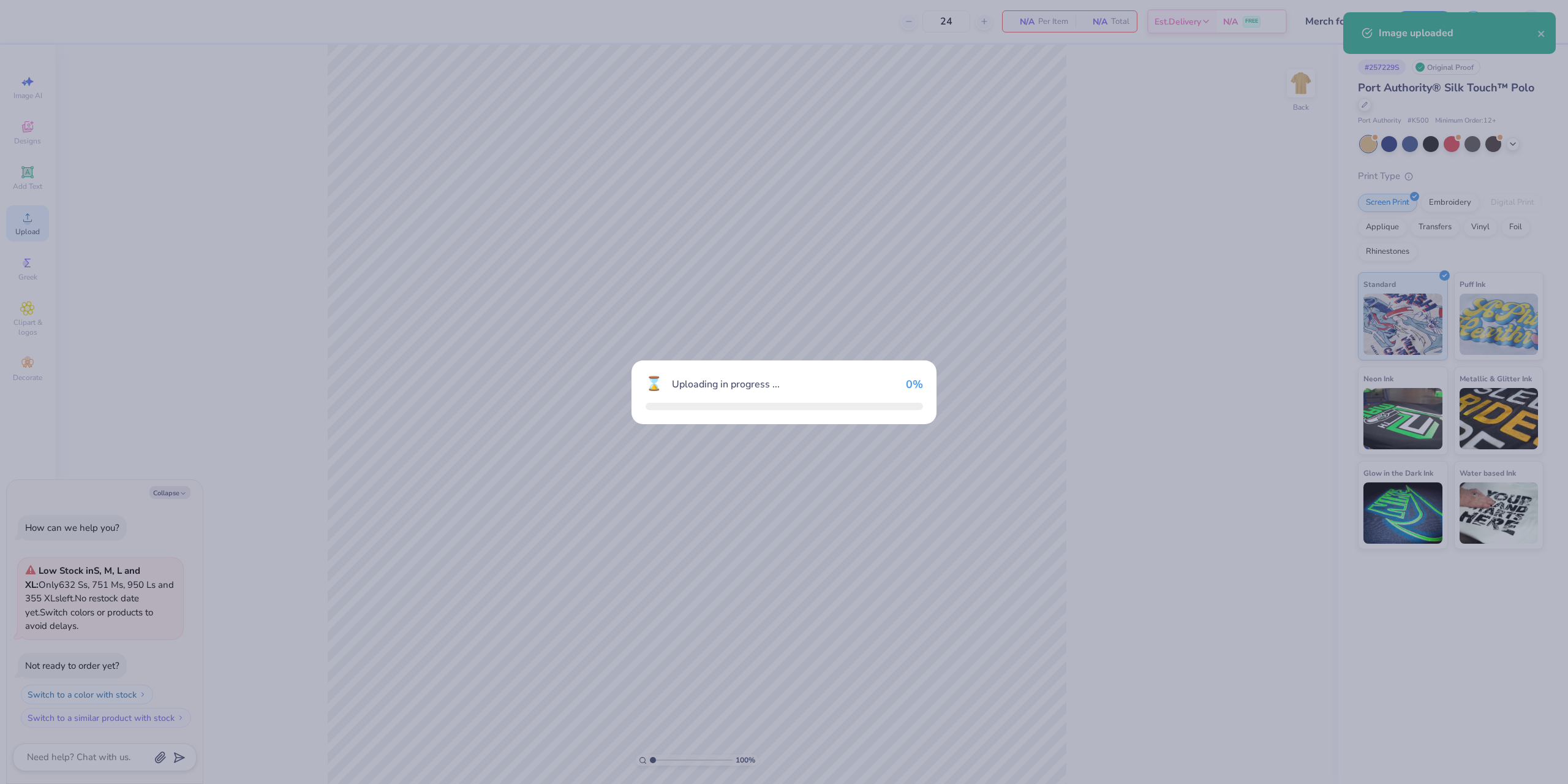
type textarea "x"
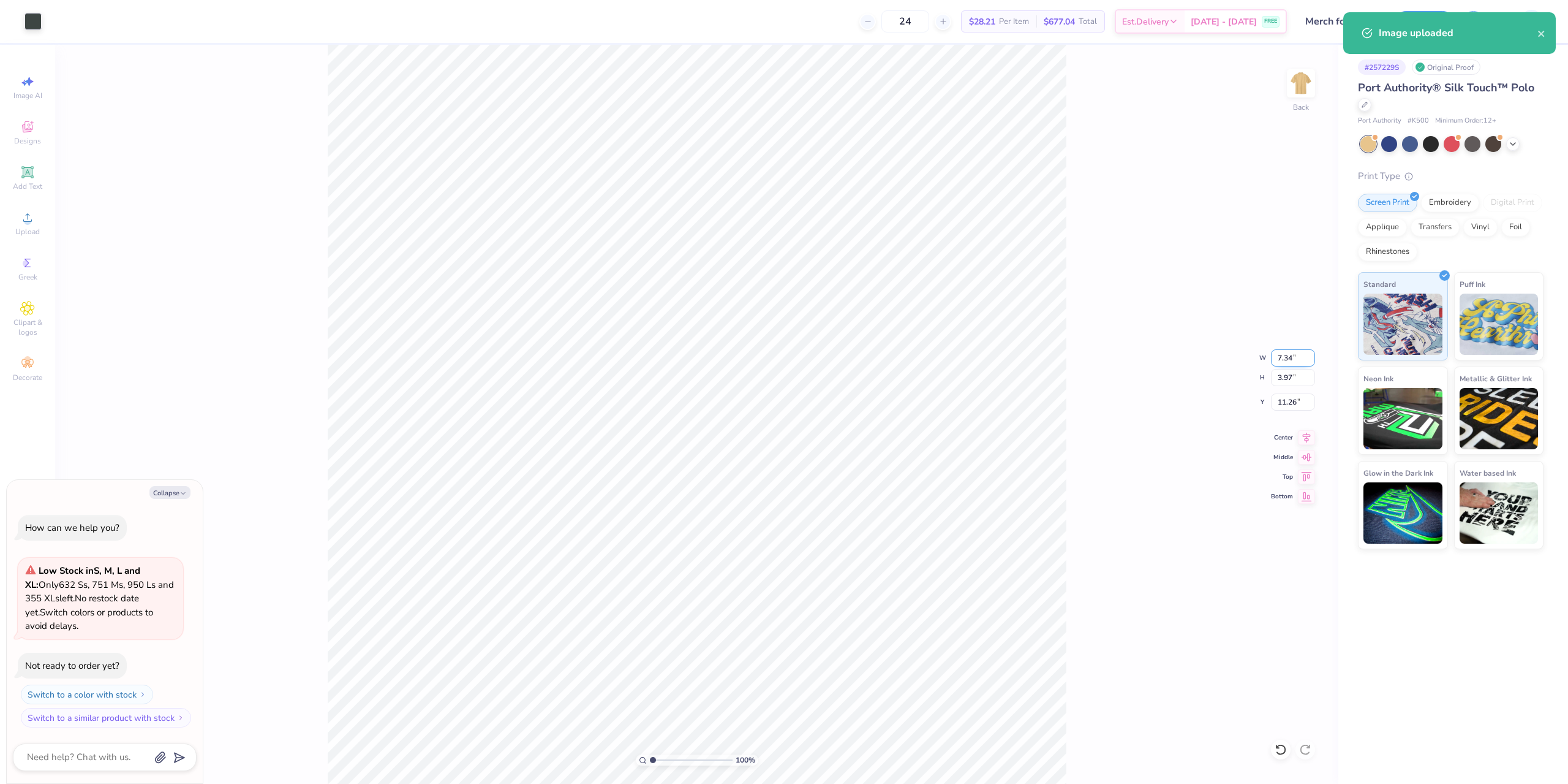
drag, startPoint x: 1283, startPoint y: 364, endPoint x: 1295, endPoint y: 362, distance: 12.2
click at [1295, 362] on input "7.34" at bounding box center [1292, 358] width 44 height 17
type input "4"
type textarea "x"
type input "4.00"
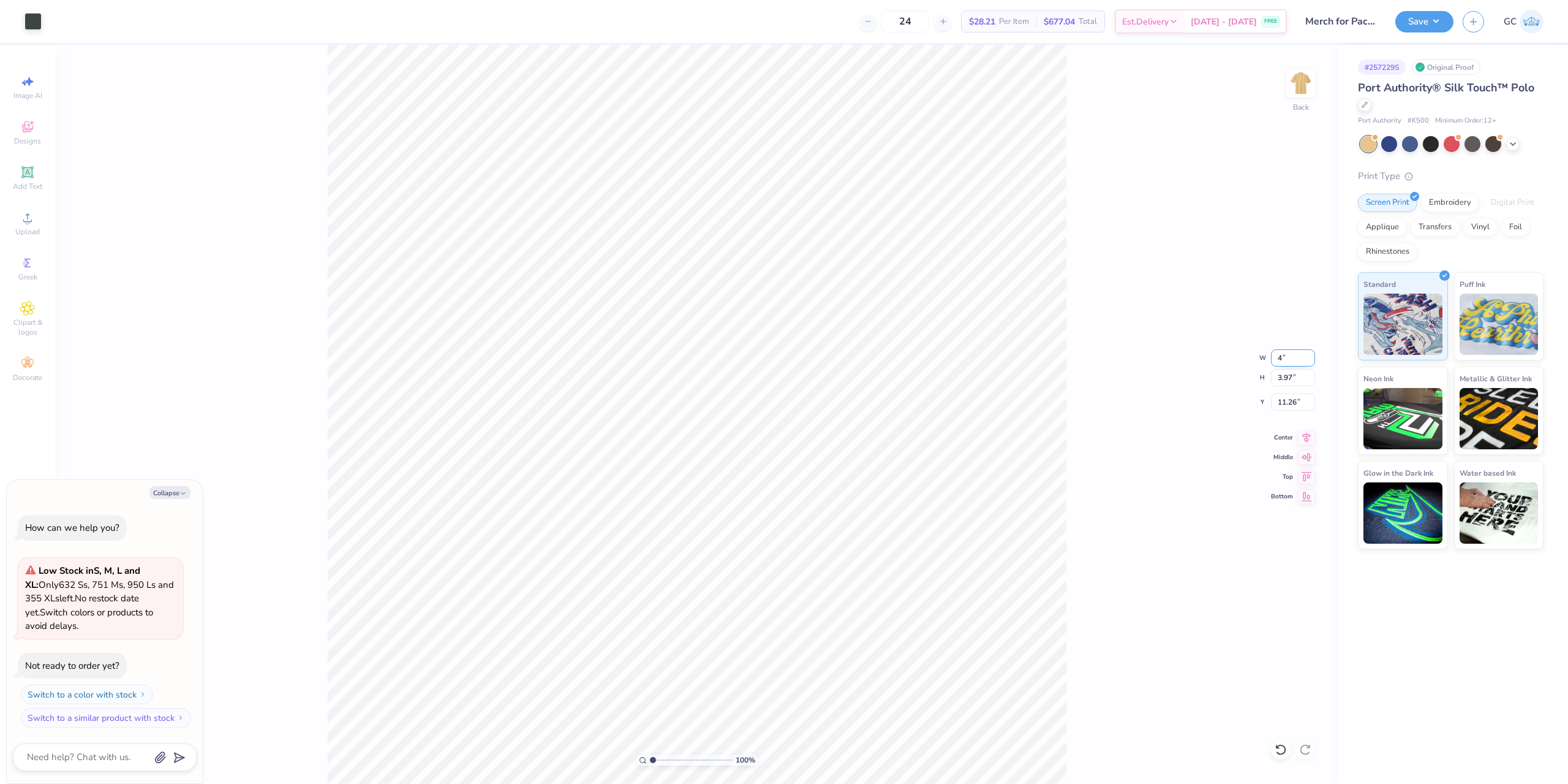
type input "2.16"
type input "12.17"
type textarea "x"
type input "3.00"
click at [1421, 27] on button "Save" at bounding box center [1424, 20] width 58 height 22
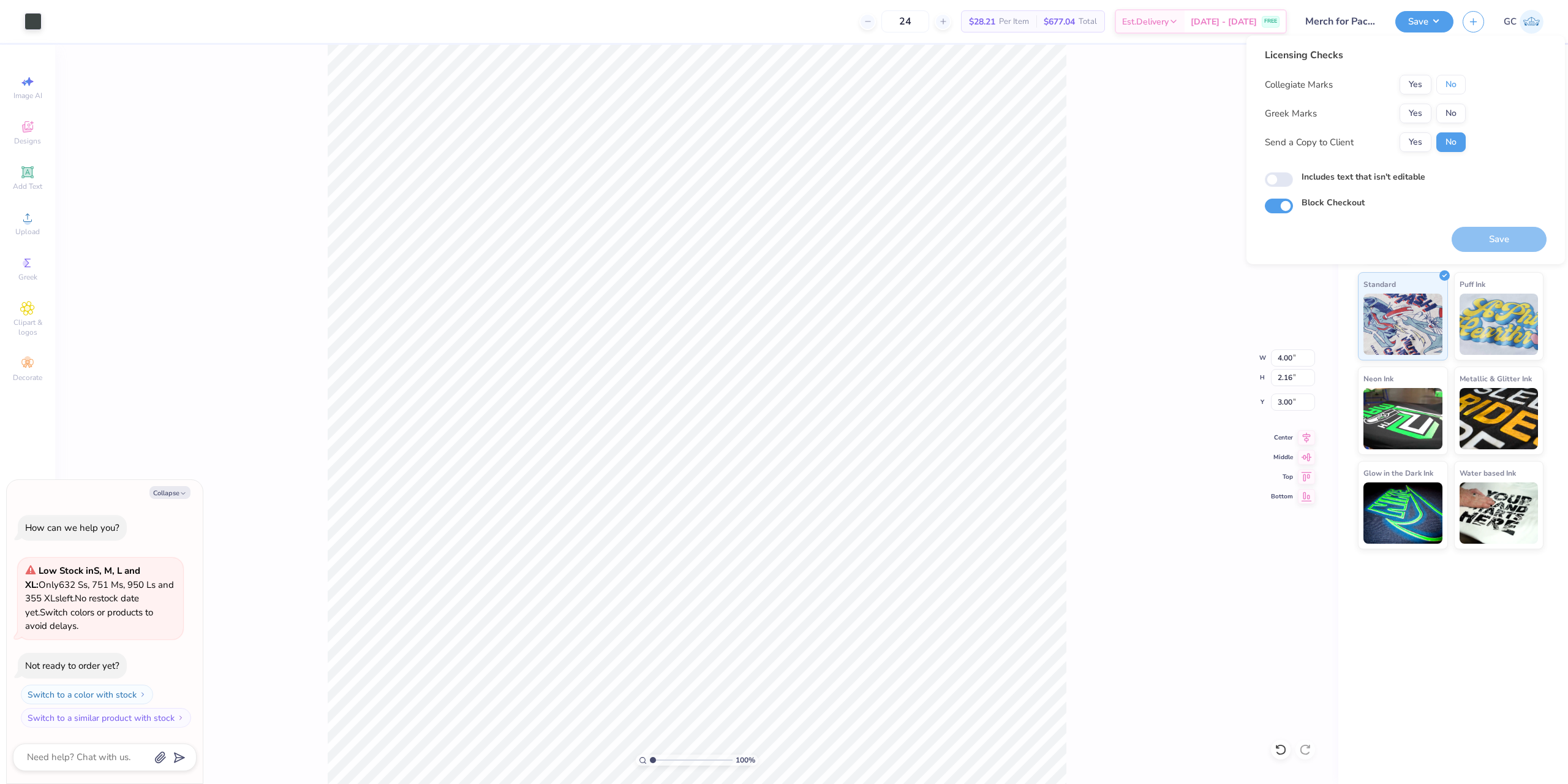
drag, startPoint x: 1458, startPoint y: 84, endPoint x: 1456, endPoint y: 101, distance: 17.1
click at [1458, 84] on button "No" at bounding box center [1451, 84] width 30 height 20
click at [1456, 102] on div "Collegiate Marks Yes No Greek Marks Yes No Send a Copy to Client Yes No" at bounding box center [1366, 113] width 201 height 77
click at [1456, 112] on button "No" at bounding box center [1451, 113] width 30 height 20
click at [1505, 232] on button "Save" at bounding box center [1498, 239] width 95 height 25
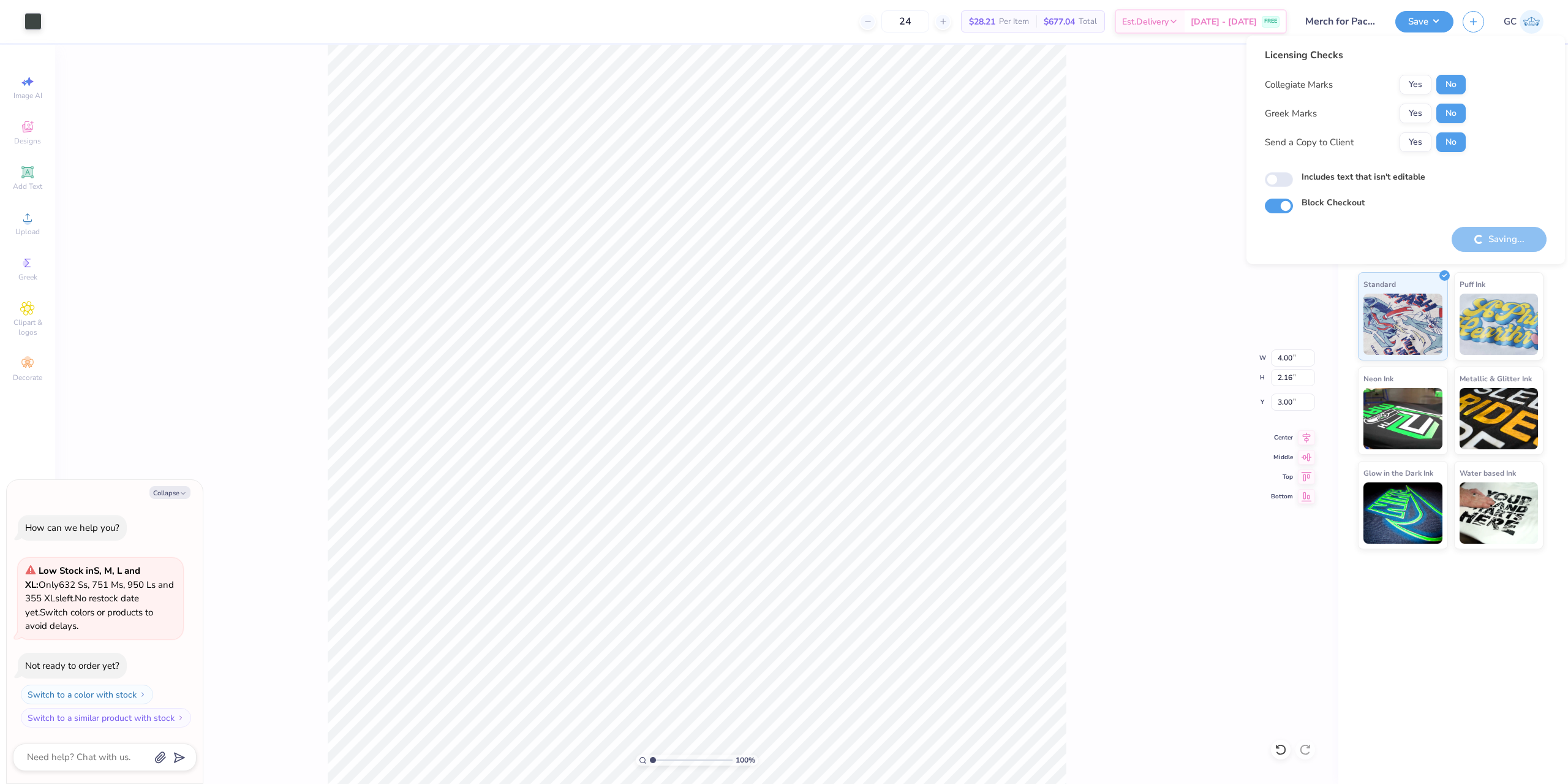
type textarea "x"
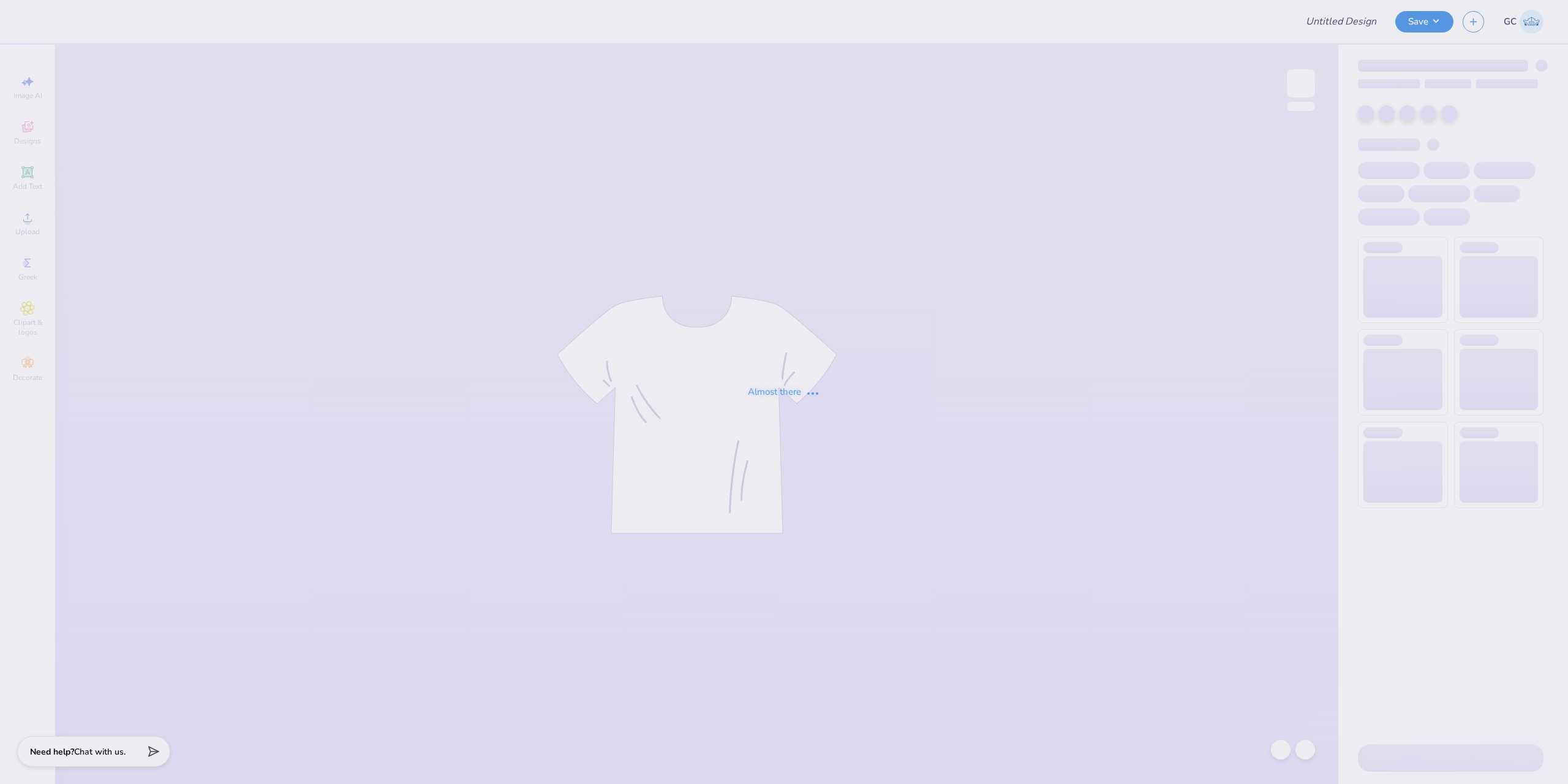
type input "Merch for PacificCap Construction"
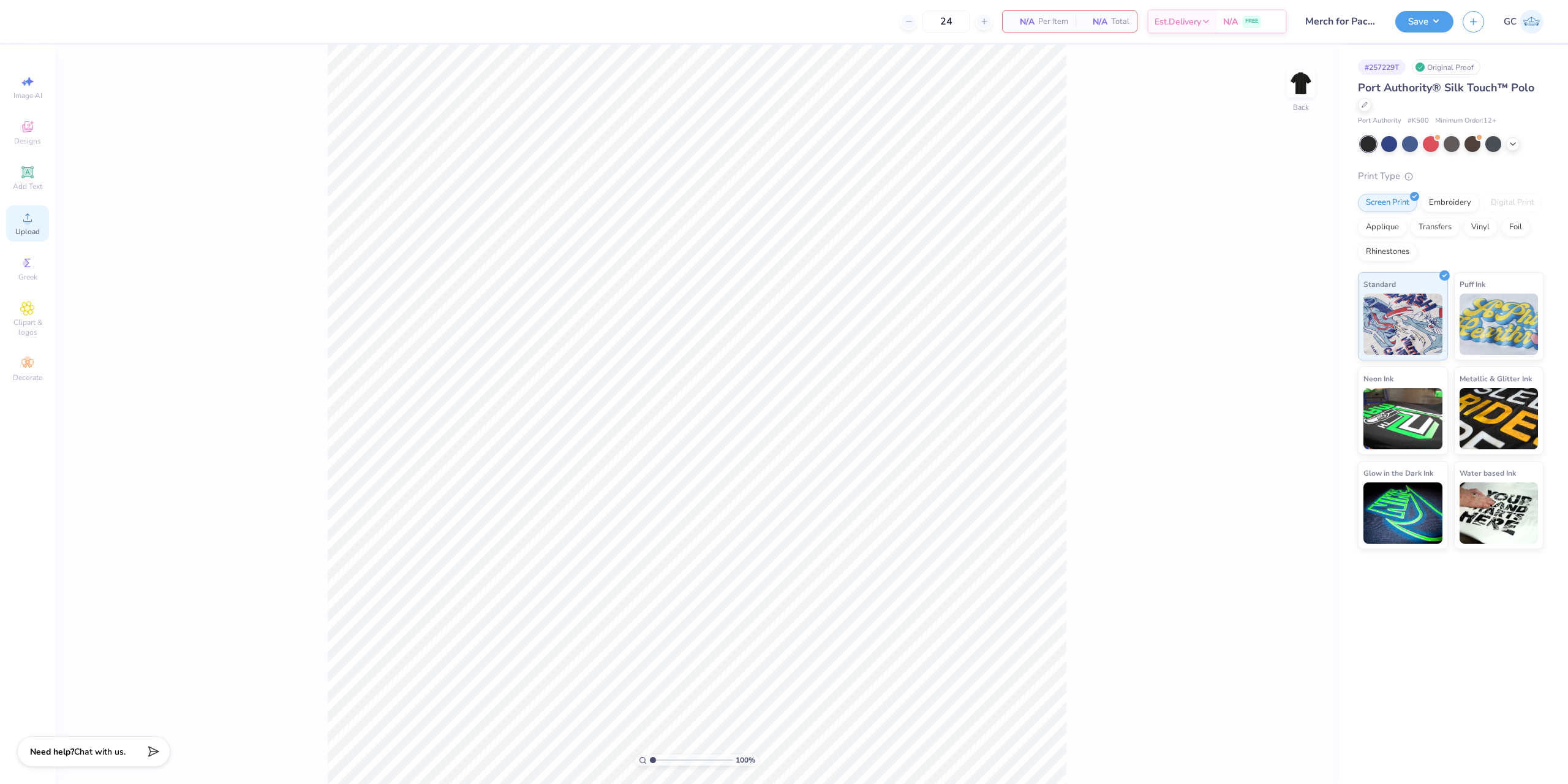
click at [26, 231] on span "Upload" at bounding box center [27, 231] width 25 height 10
click at [32, 29] on div at bounding box center [33, 20] width 17 height 17
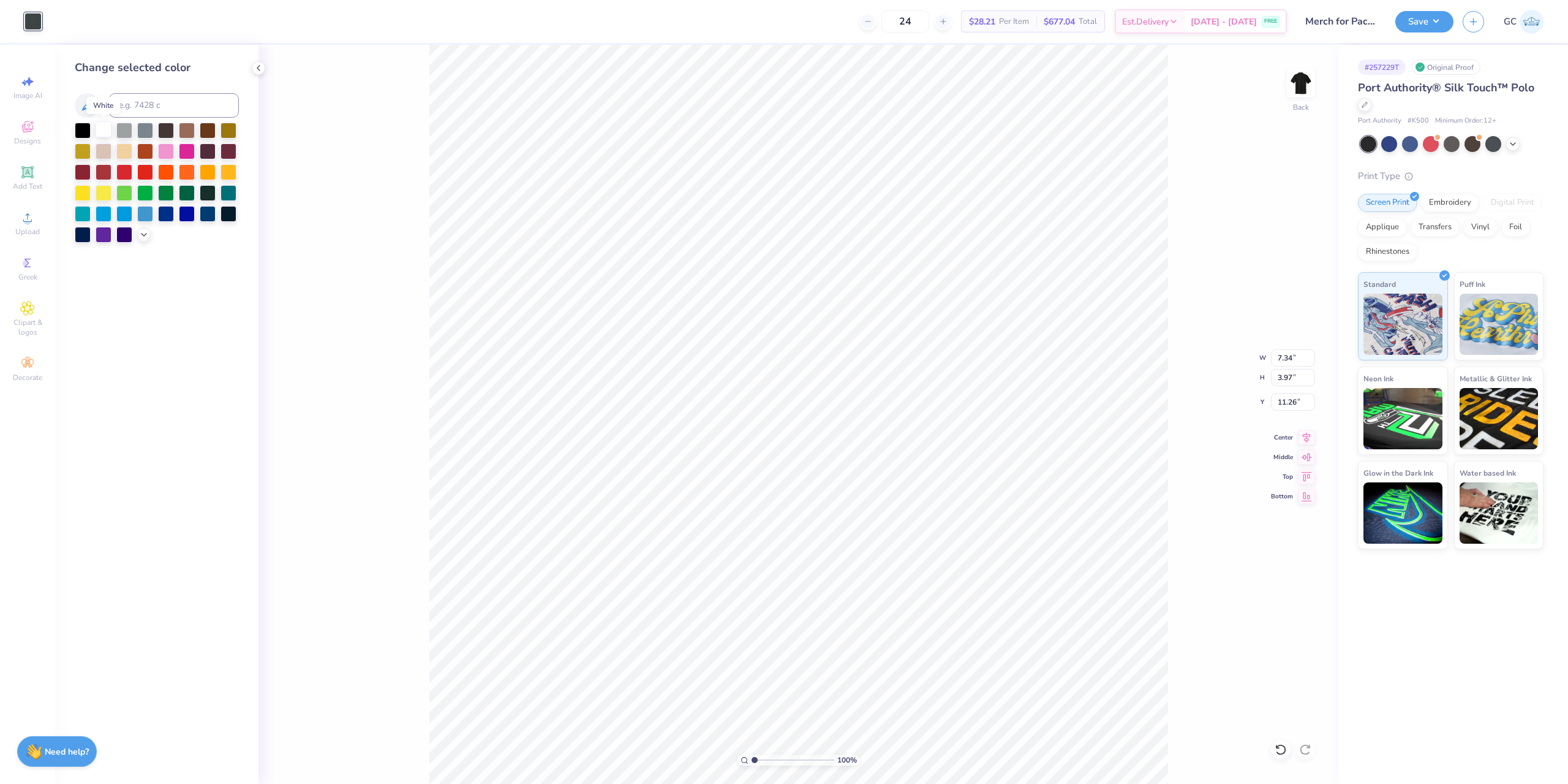
click at [103, 130] on div at bounding box center [103, 129] width 16 height 16
click at [1296, 359] on input "7.34" at bounding box center [1292, 358] width 44 height 17
type input "4.00"
type input "2.16"
type input "3.00"
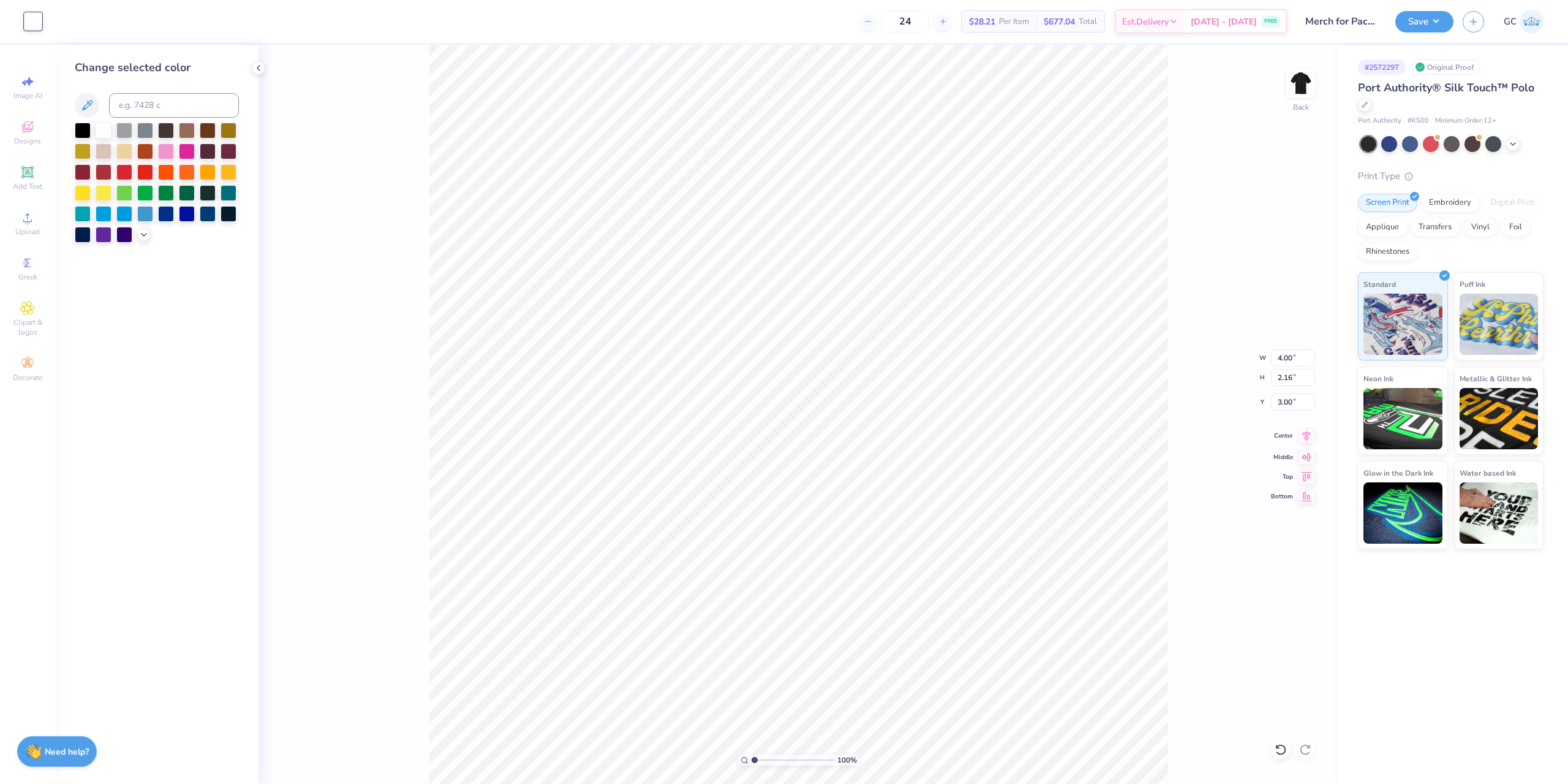
click at [1310, 436] on icon at bounding box center [1307, 435] width 17 height 15
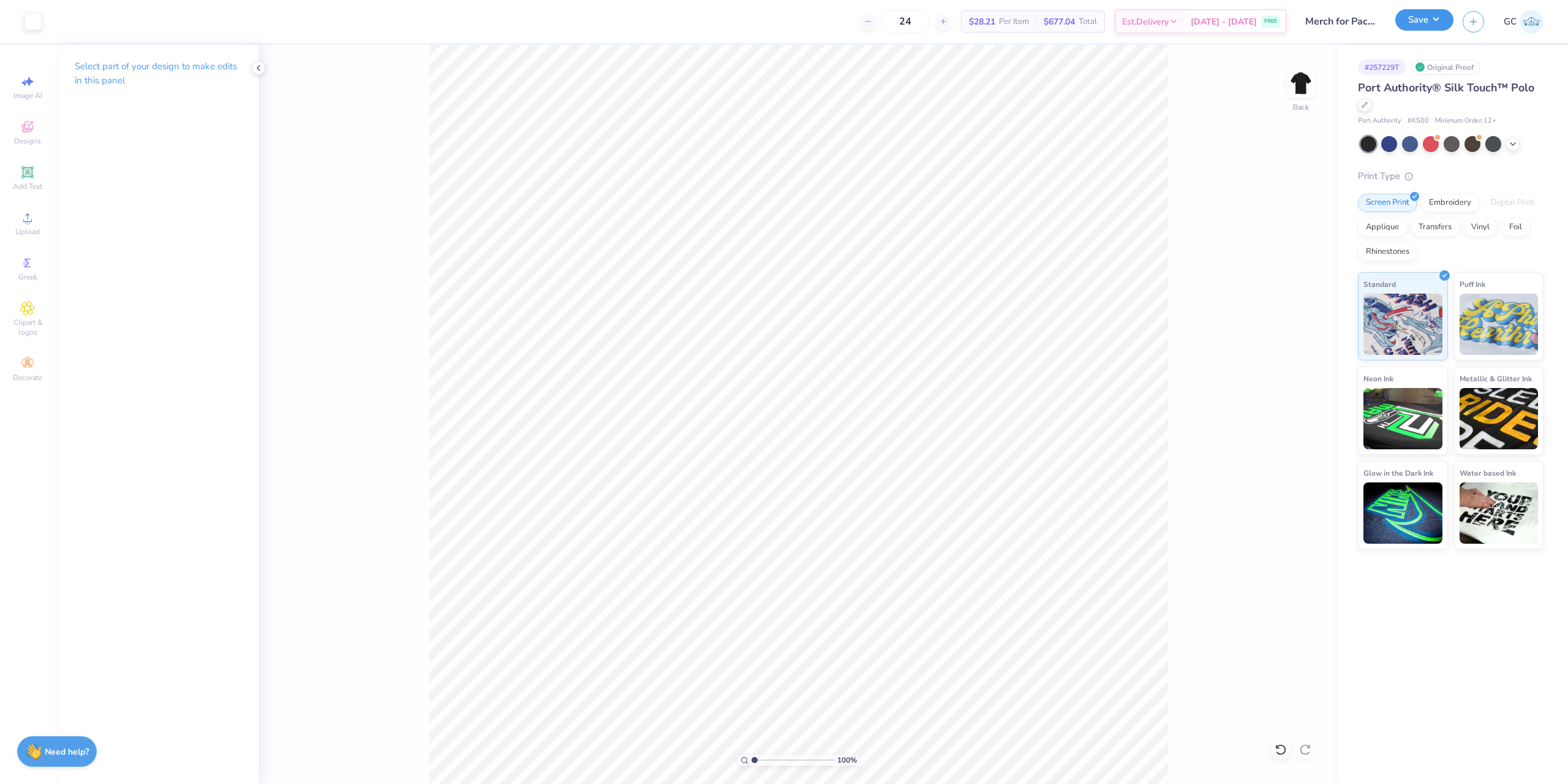
click at [1434, 18] on button "Save" at bounding box center [1424, 20] width 58 height 22
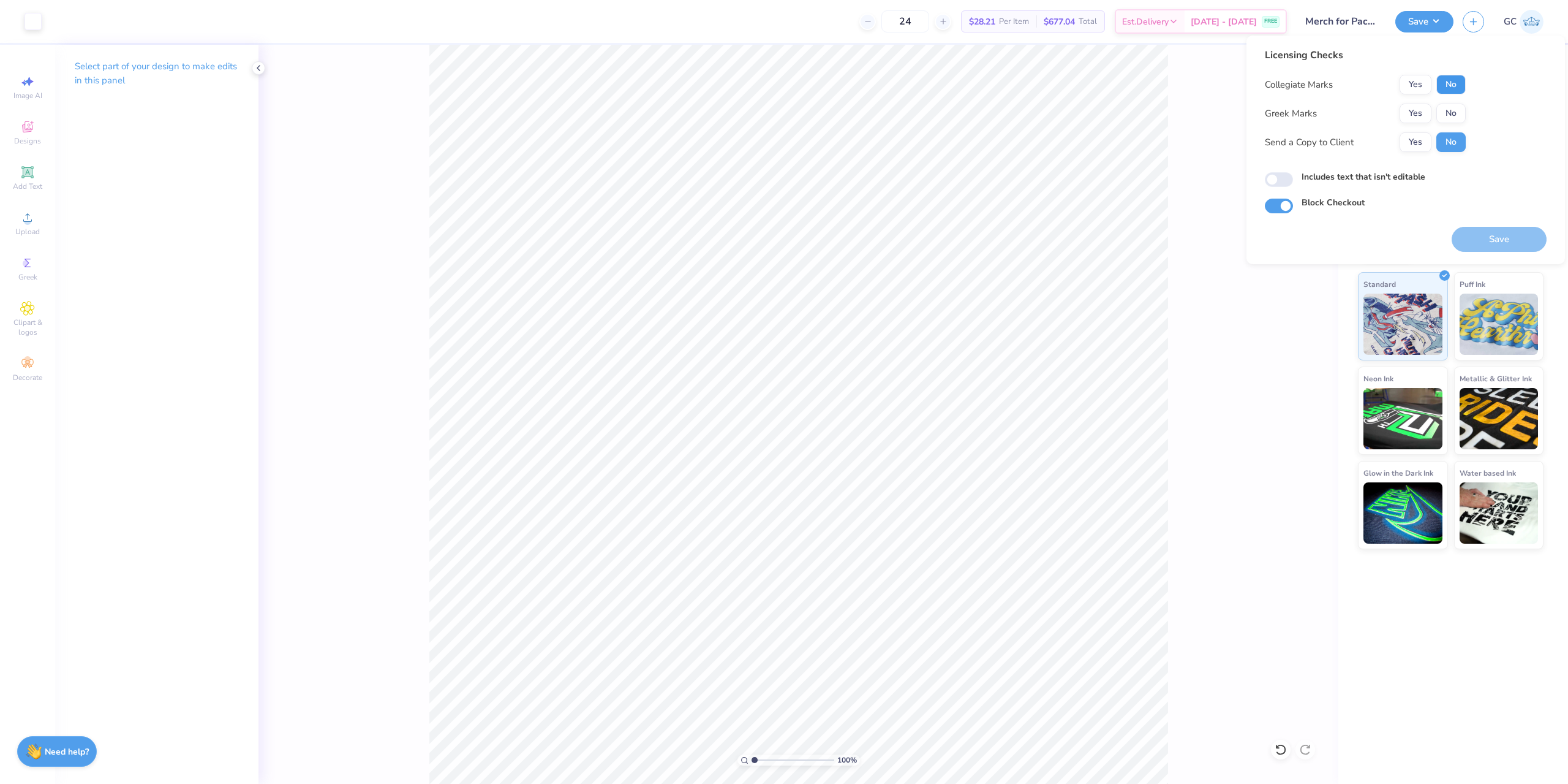
click at [1453, 87] on button "No" at bounding box center [1451, 84] width 30 height 20
click at [1451, 107] on button "No" at bounding box center [1451, 113] width 30 height 20
click at [1494, 236] on button "Save" at bounding box center [1498, 239] width 95 height 25
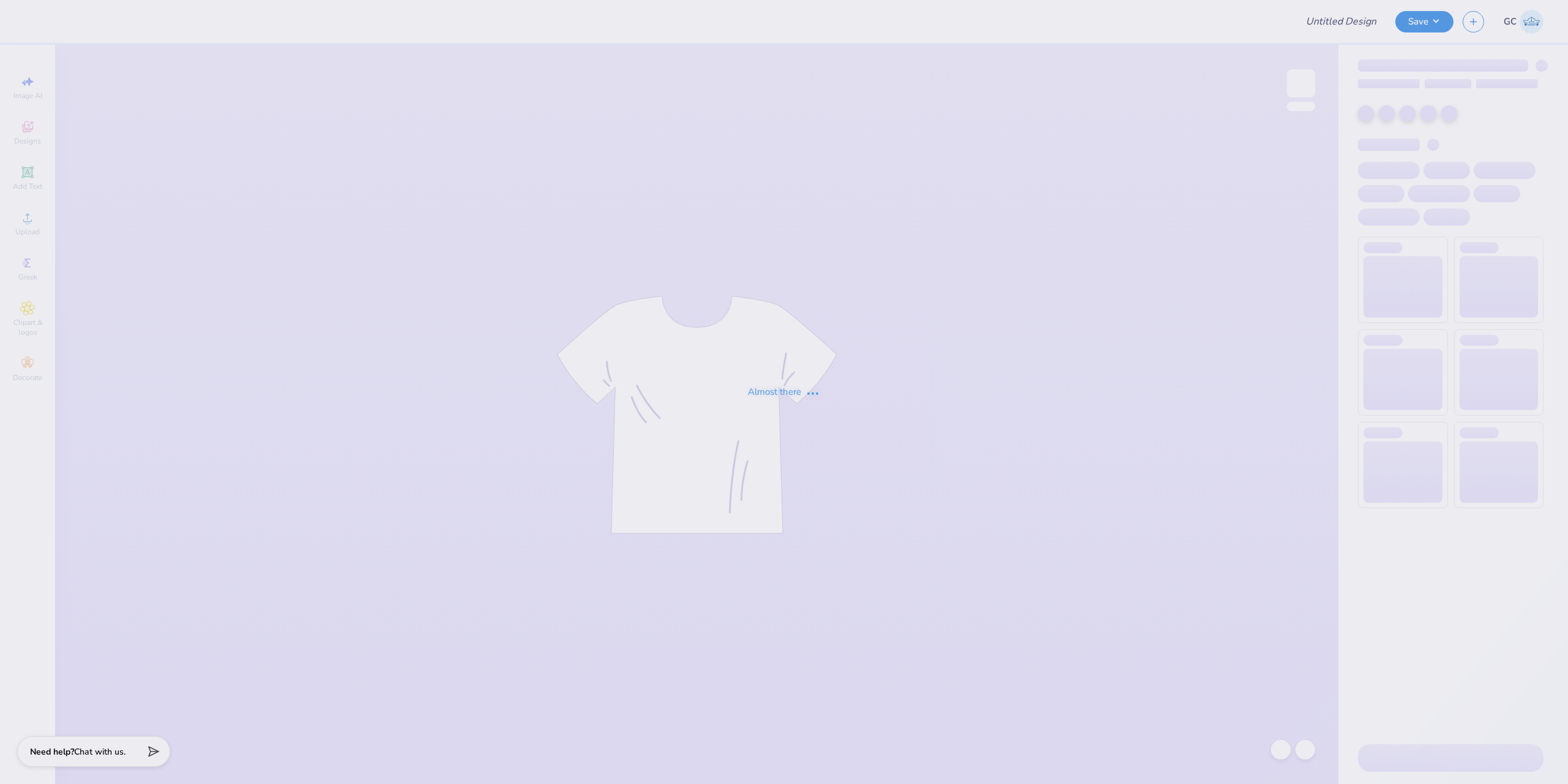
type input "Phi Sigma Sisterhood I<3 Gphi Baby Tee"
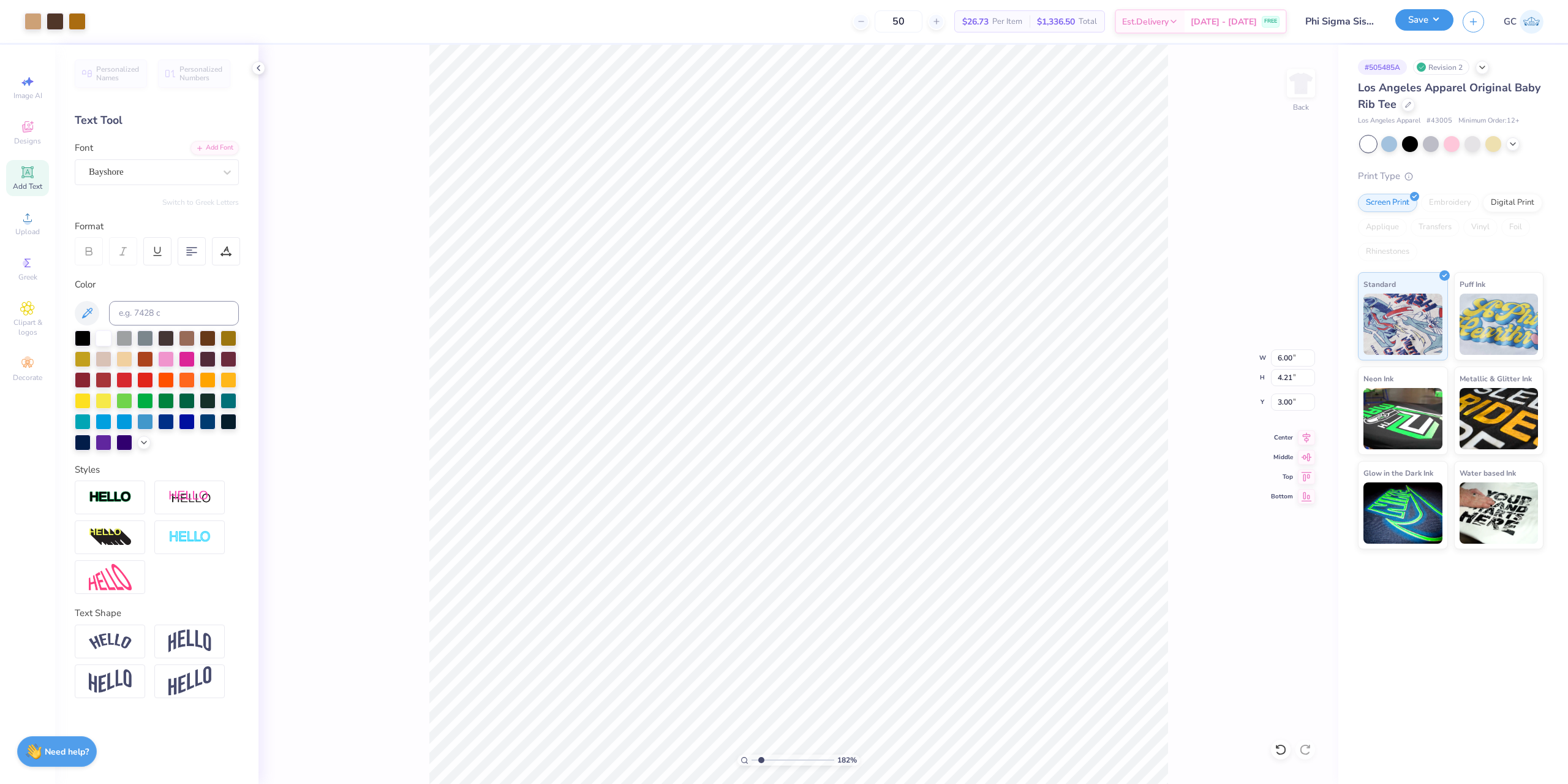
click at [1446, 24] on button "Save" at bounding box center [1424, 20] width 58 height 22
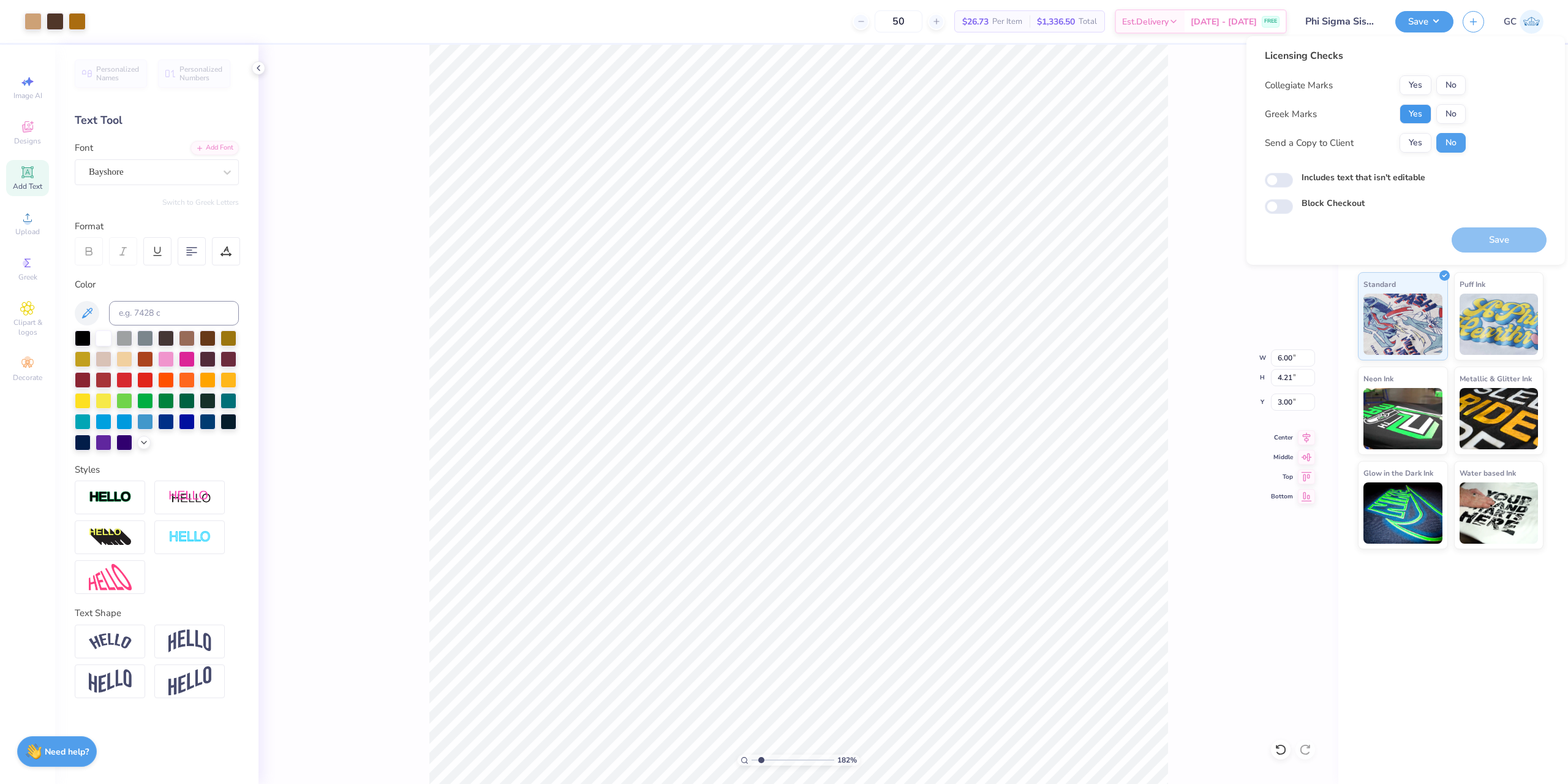
click at [1415, 111] on button "Yes" at bounding box center [1415, 114] width 32 height 20
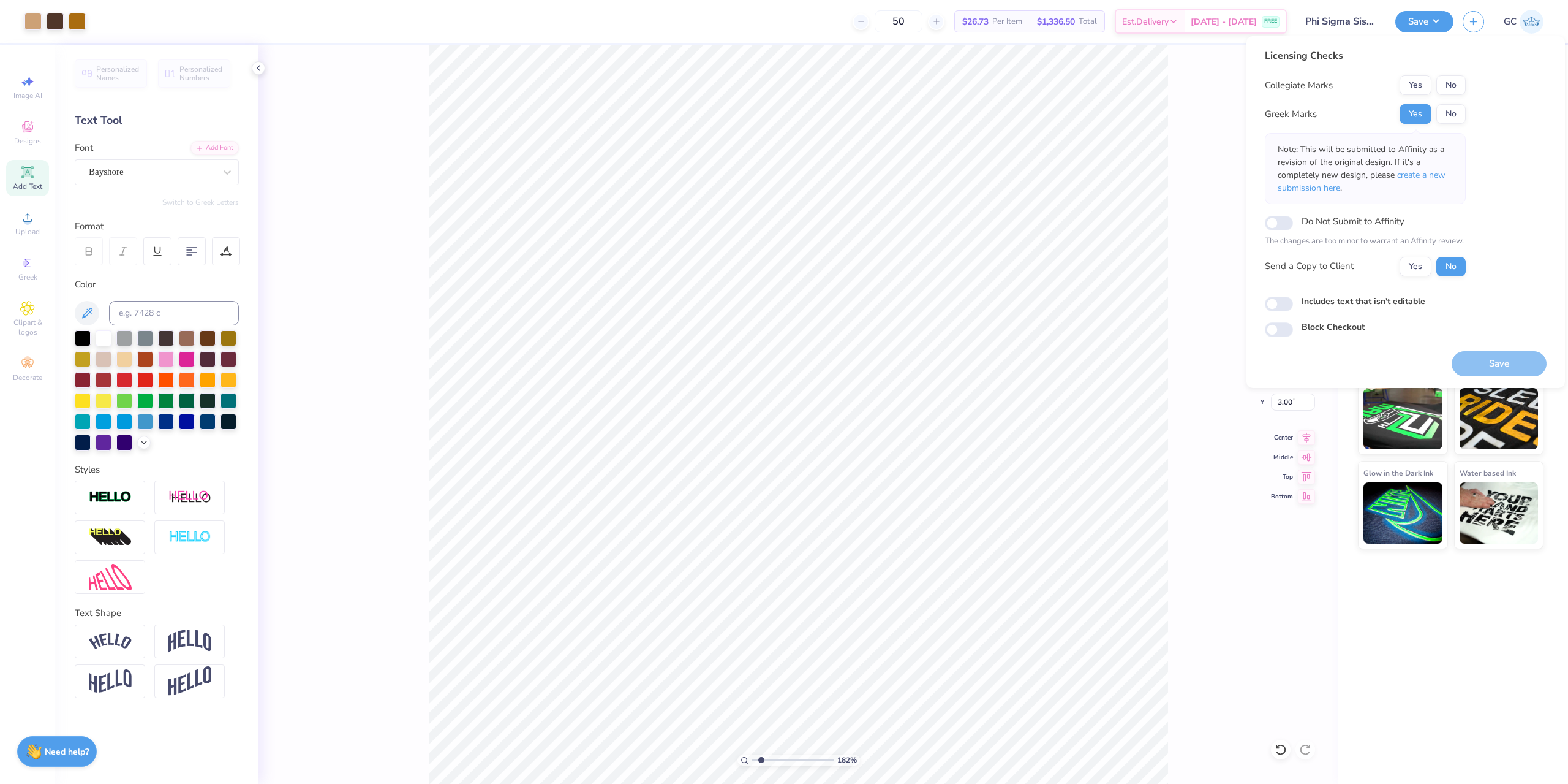
click at [1451, 86] on button "No" at bounding box center [1451, 85] width 30 height 20
click at [1479, 369] on button "Save" at bounding box center [1498, 364] width 95 height 25
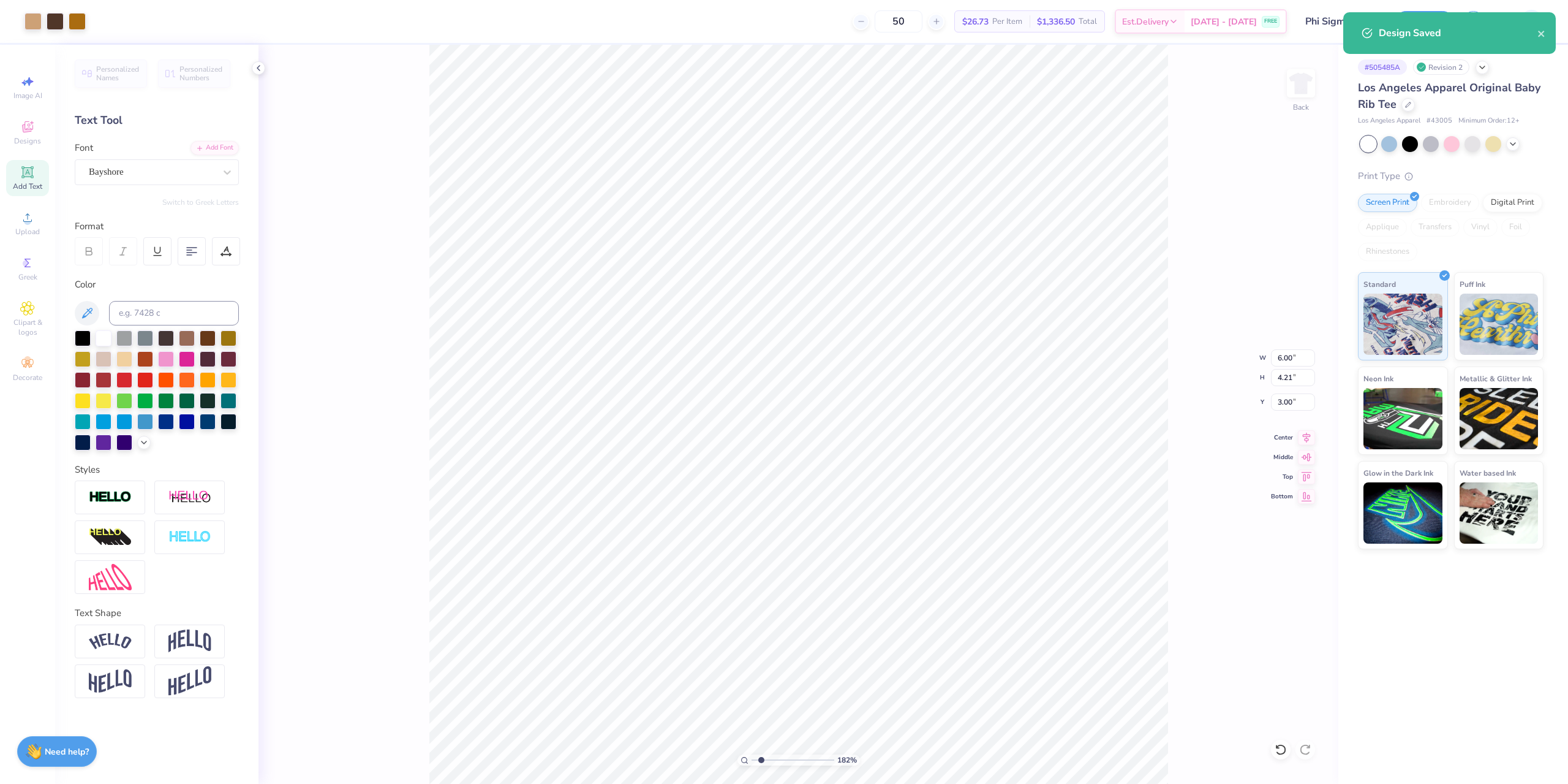
type input "1.82266588284093"
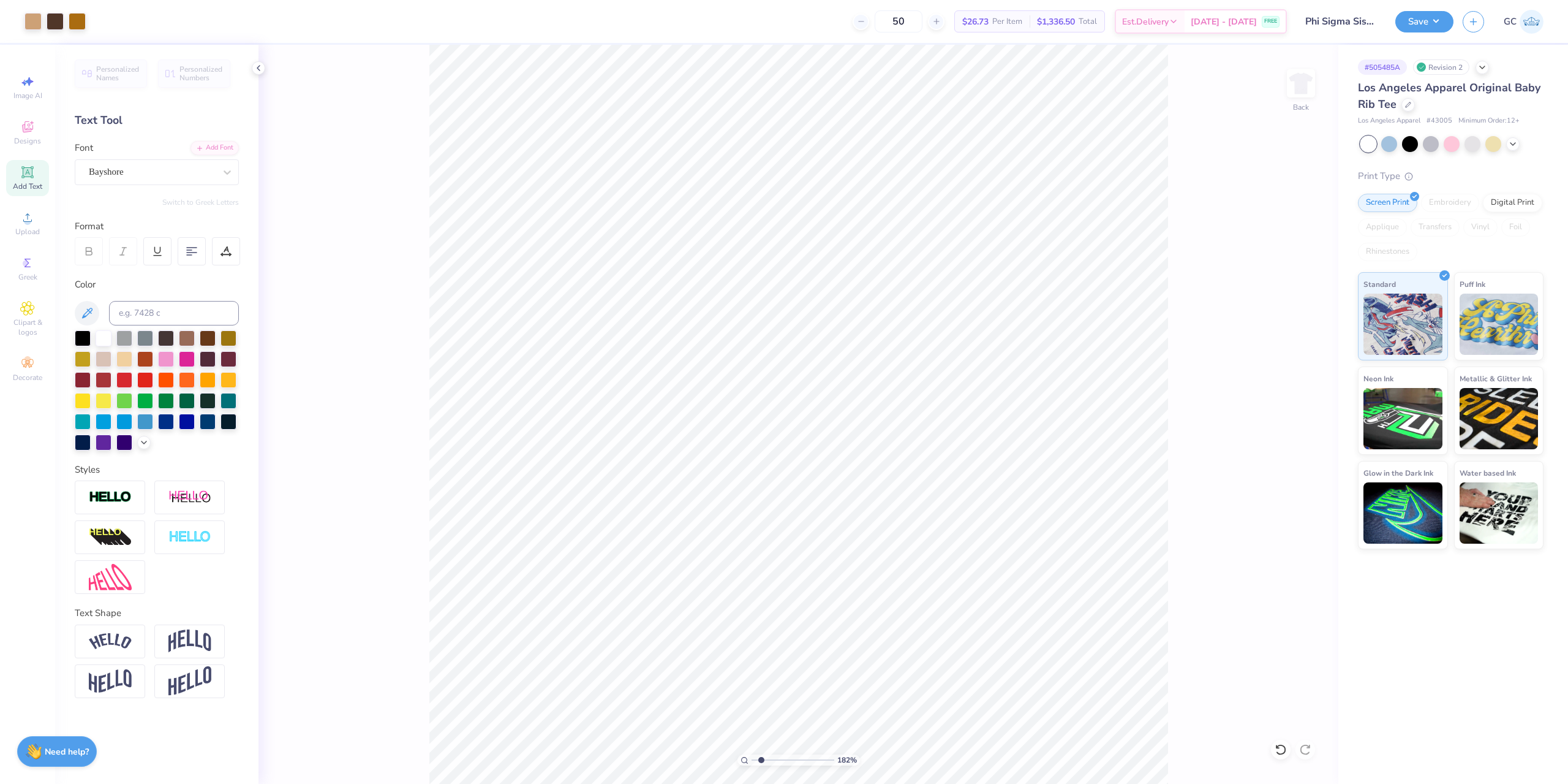
drag, startPoint x: 1273, startPoint y: 569, endPoint x: 1212, endPoint y: 538, distance: 68.4
click at [1272, 568] on div "182 % Back" at bounding box center [798, 414] width 1080 height 739
